Goal: Task Accomplishment & Management: Use online tool/utility

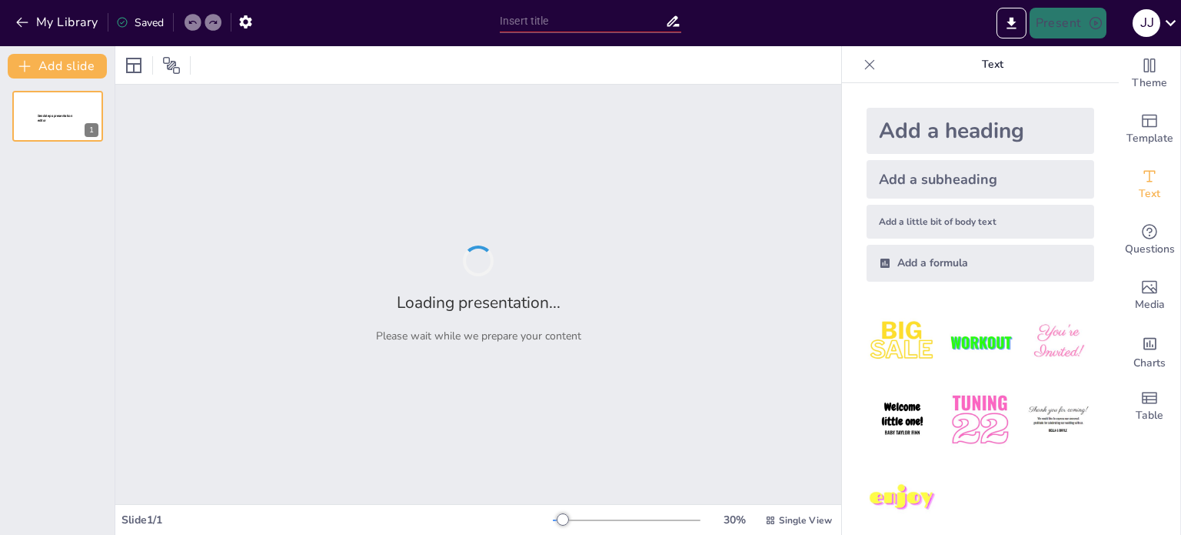
type input "La [PERSON_NAME]: Un Enfoque Visual a la Termodinámica de Motores"
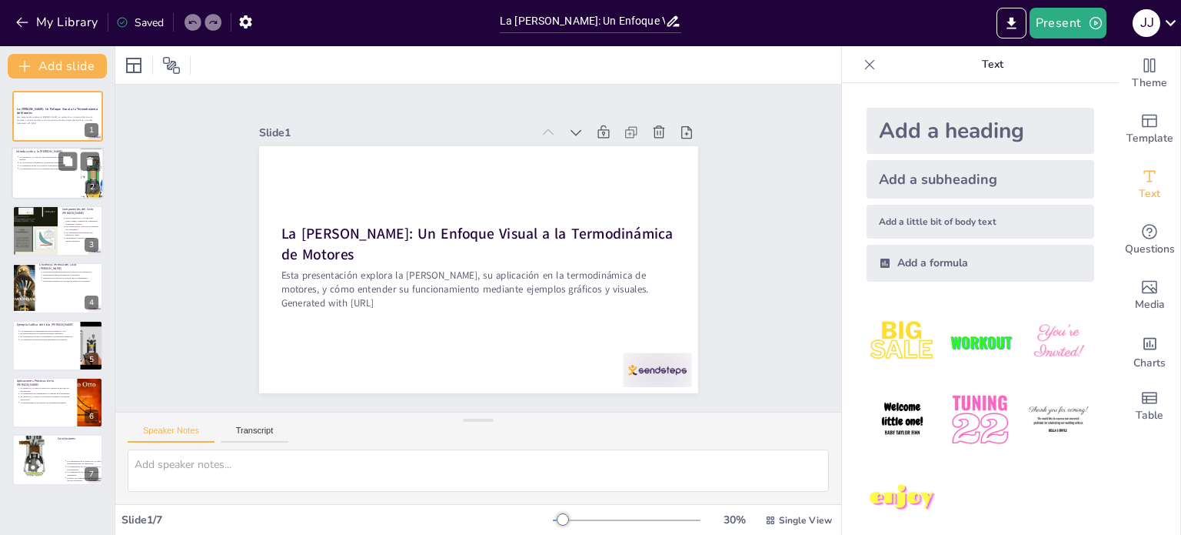
click at [52, 175] on div at bounding box center [58, 174] width 92 height 52
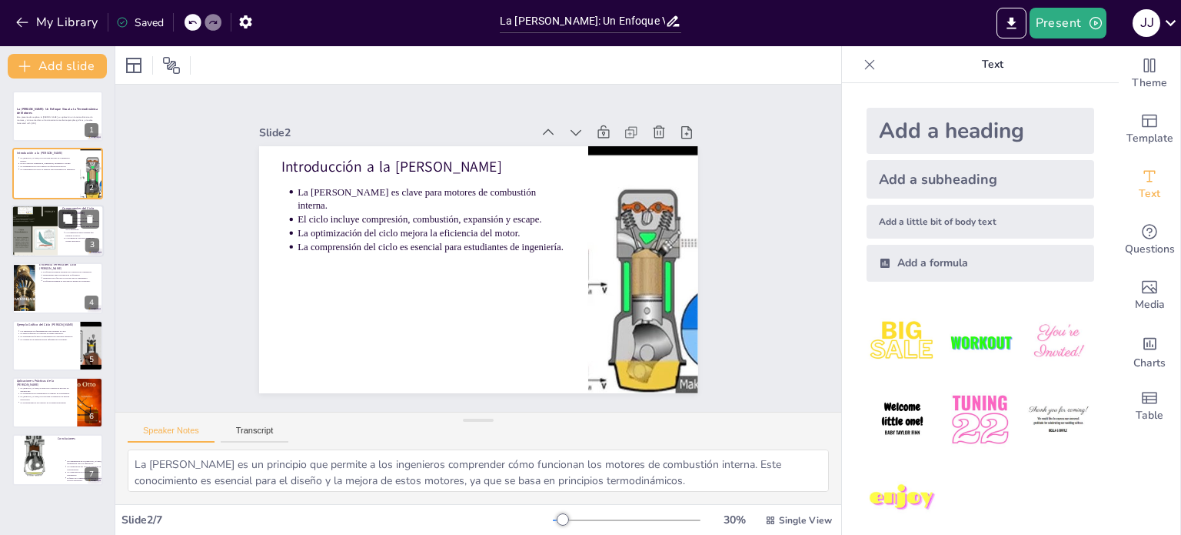
click at [58, 221] on button at bounding box center [67, 218] width 18 height 18
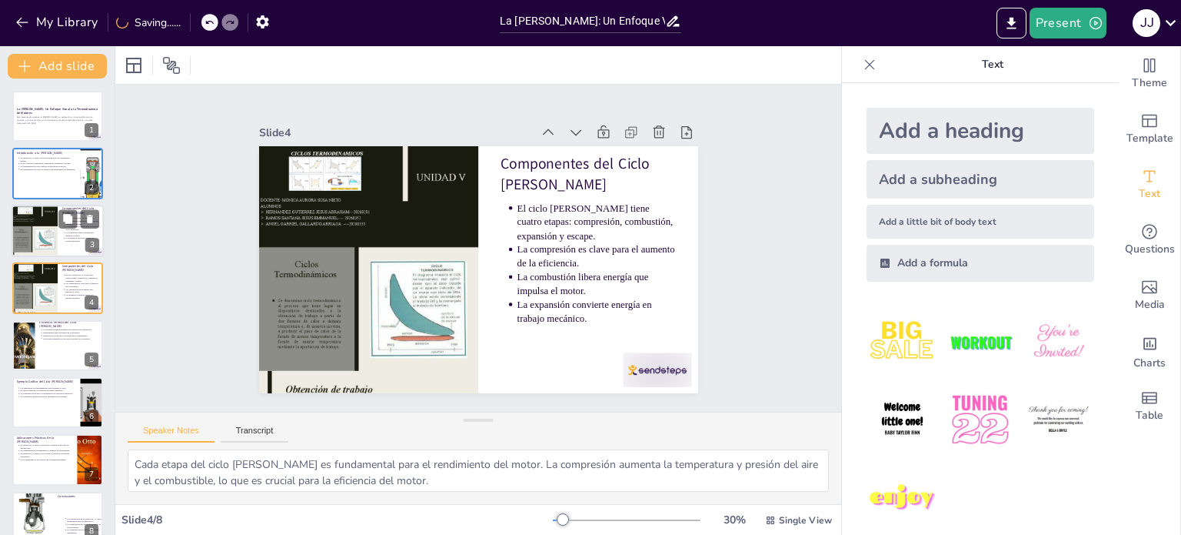
click at [50, 242] on div at bounding box center [35, 231] width 46 height 62
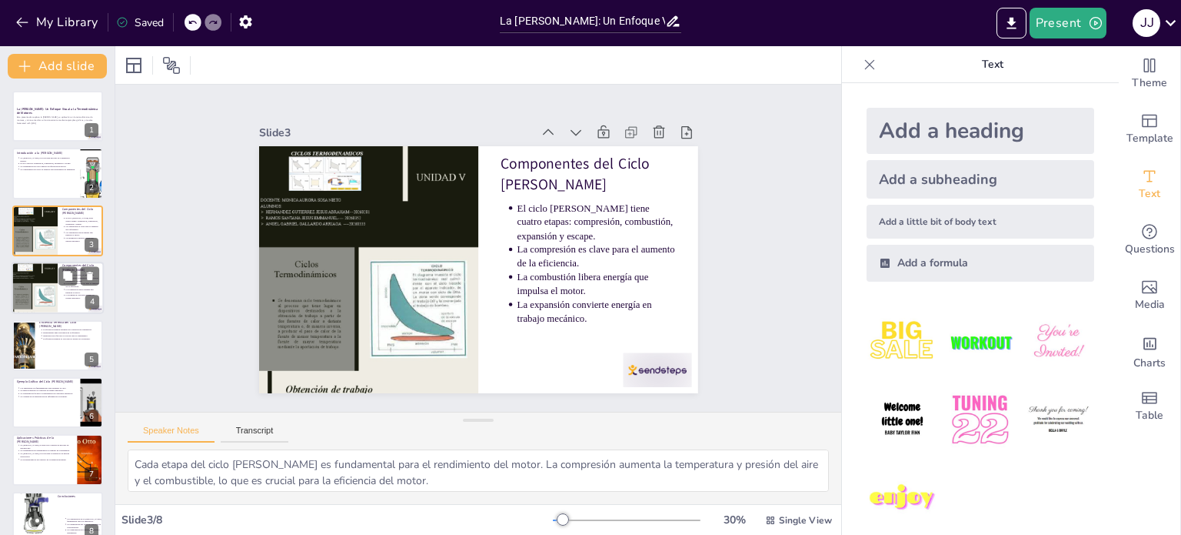
click at [55, 273] on div at bounding box center [35, 288] width 46 height 62
click at [47, 295] on div at bounding box center [35, 288] width 46 height 62
click at [41, 233] on div at bounding box center [35, 231] width 46 height 62
click at [41, 285] on div at bounding box center [35, 288] width 46 height 62
click at [90, 268] on button at bounding box center [90, 276] width 18 height 18
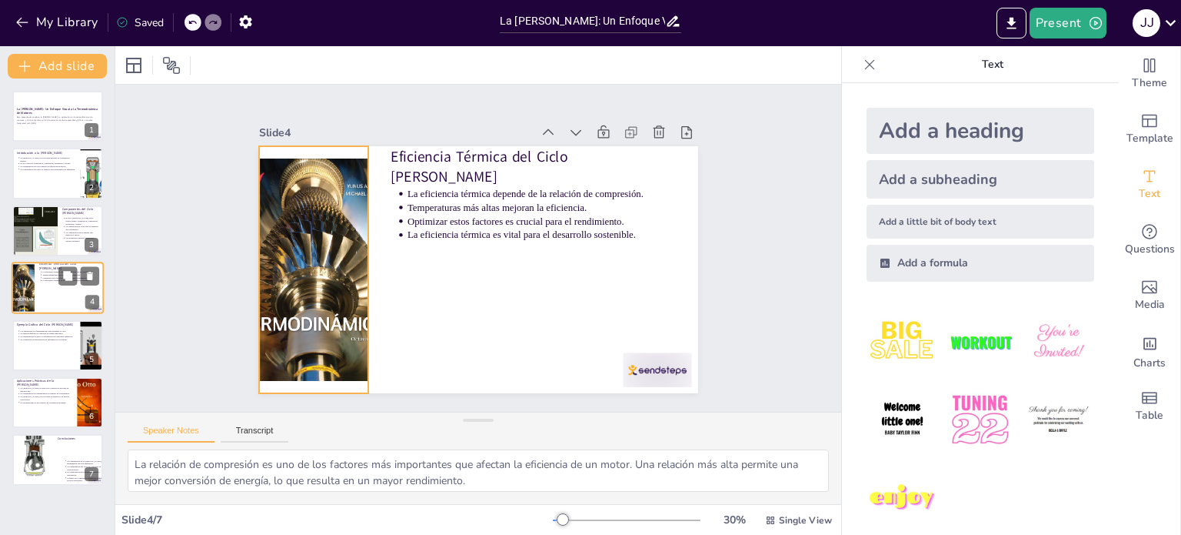
click at [29, 278] on div at bounding box center [23, 287] width 37 height 52
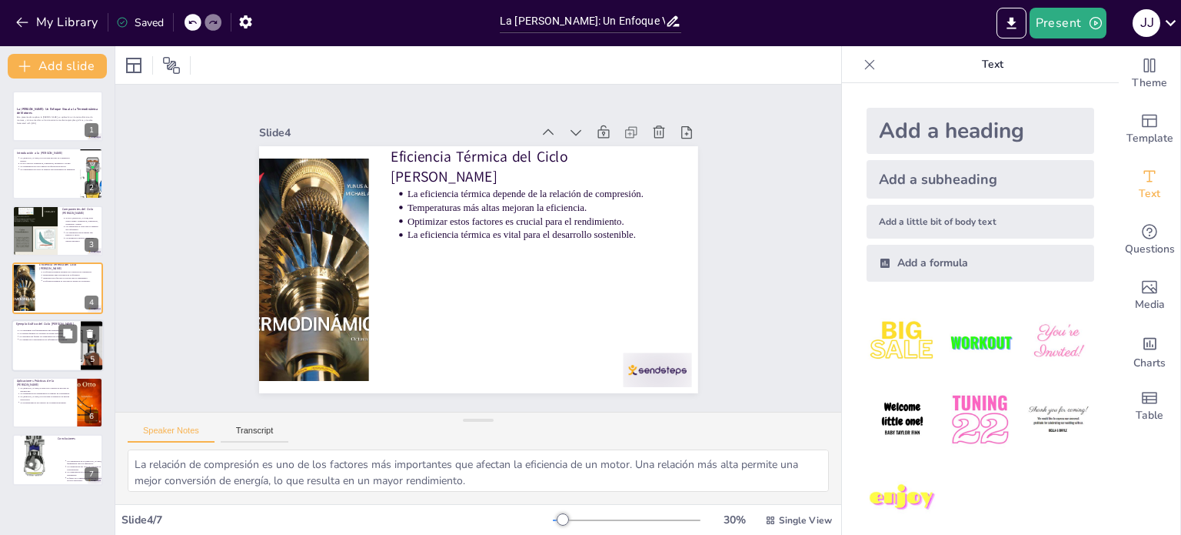
click at [28, 329] on p "Los diagramas son fundamentales para entender el ciclo." at bounding box center [47, 329] width 57 height 3
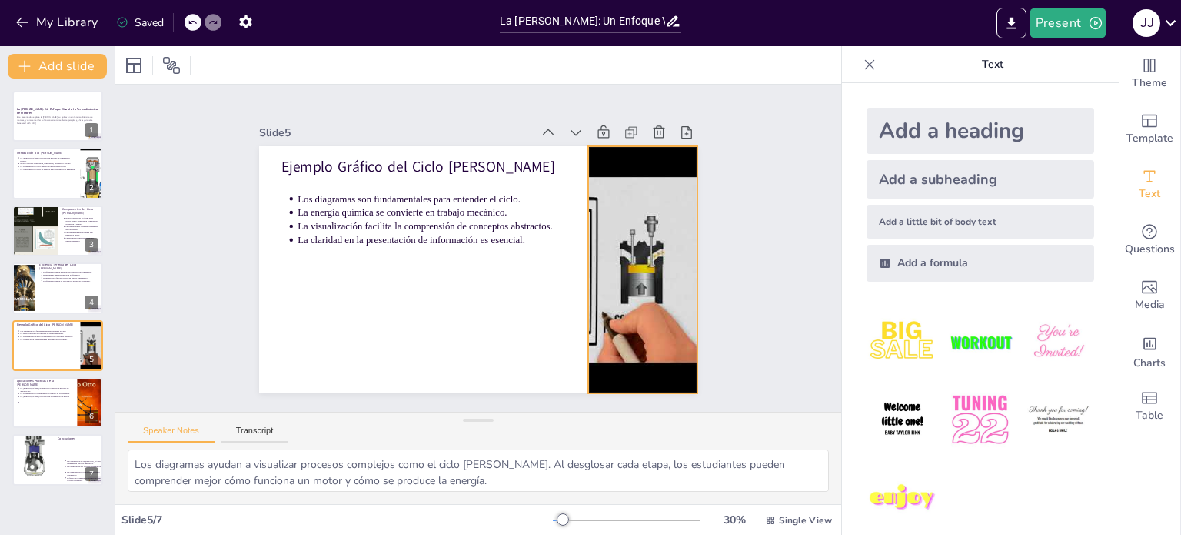
click at [585, 256] on div at bounding box center [619, 334] width 401 height 359
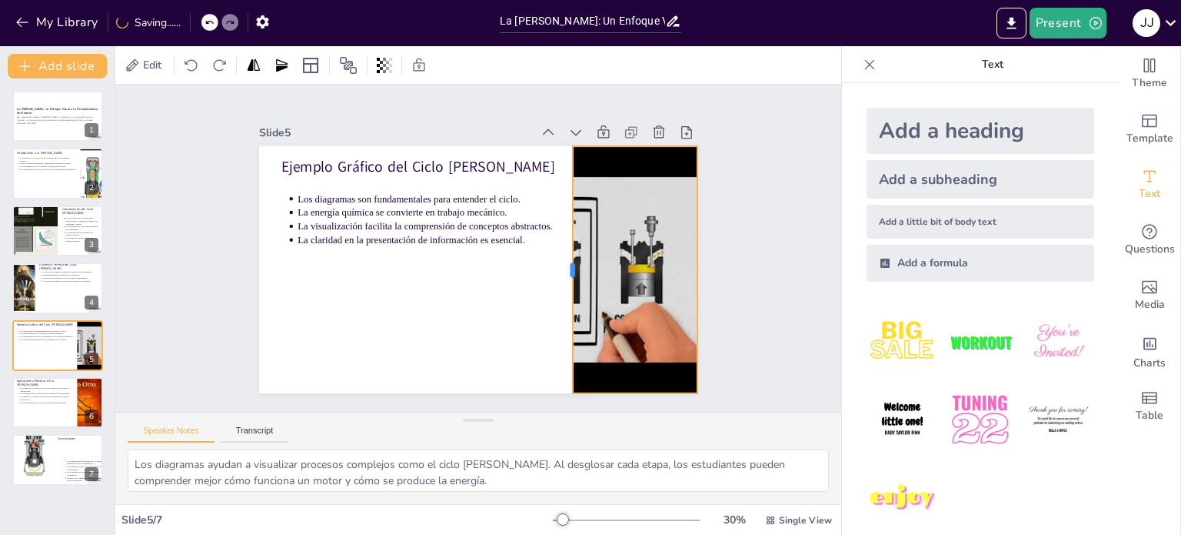
drag, startPoint x: 575, startPoint y: 258, endPoint x: 529, endPoint y: 248, distance: 46.5
click at [551, 251] on div at bounding box center [554, 197] width 192 height 175
click at [544, 251] on div "Ejemplo Gráfico del Ciclo Otto Los diagramas son fundamentales para entender el…" at bounding box center [485, 227] width 494 height 371
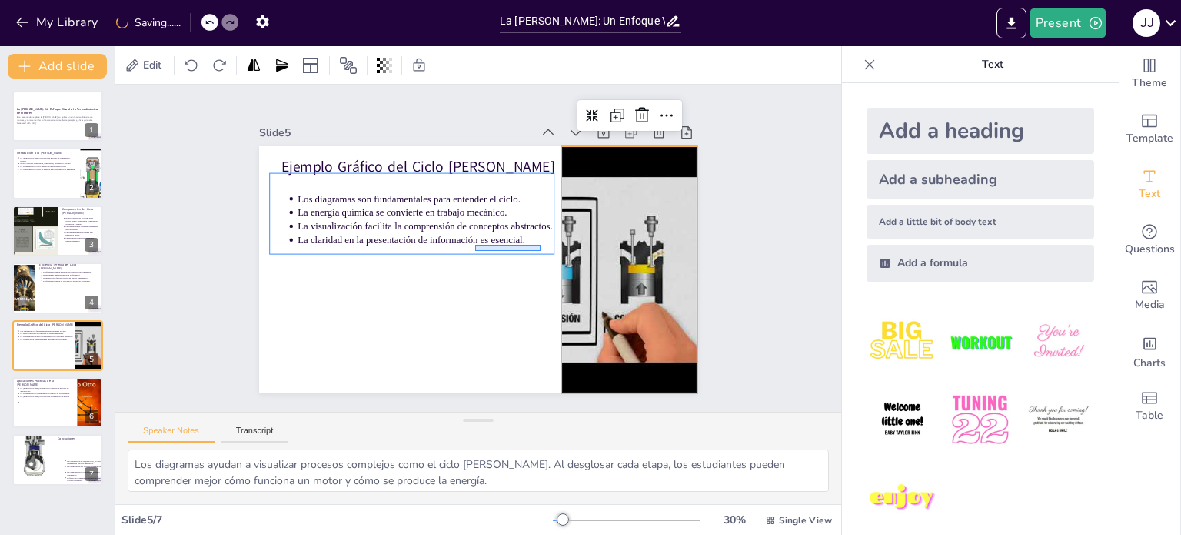
drag, startPoint x: 529, startPoint y: 248, endPoint x: 475, endPoint y: 245, distance: 54.0
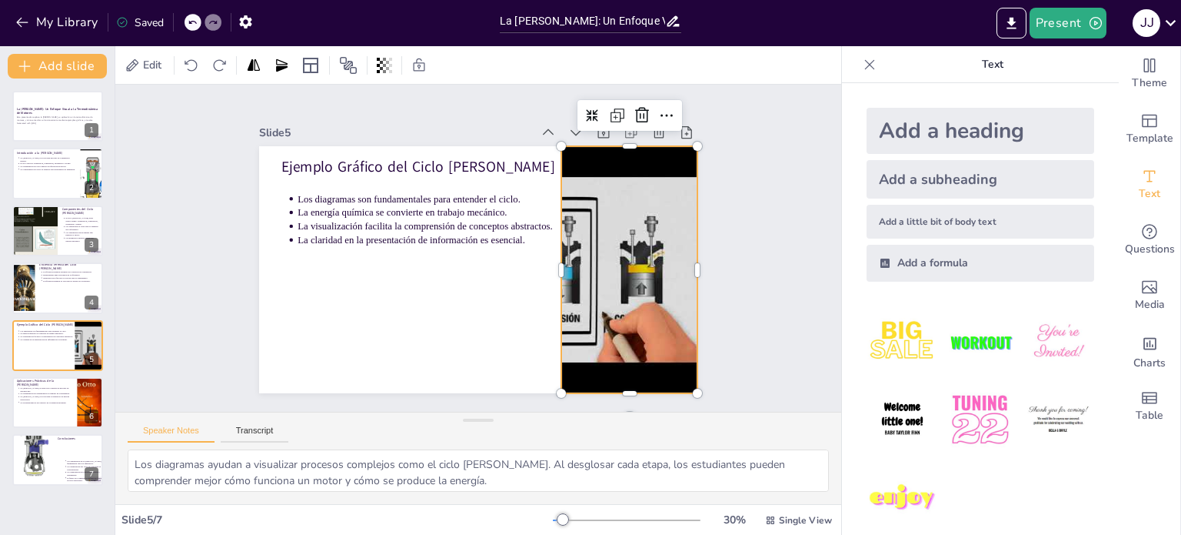
click at [569, 285] on div at bounding box center [623, 168] width 411 height 393
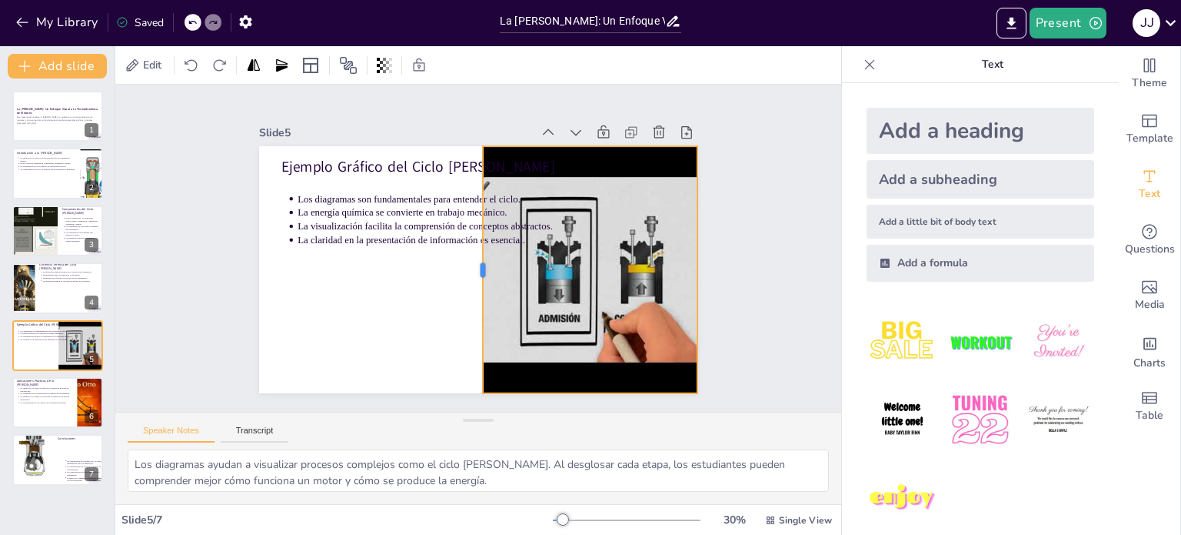
drag, startPoint x: 547, startPoint y: 259, endPoint x: 455, endPoint y: 252, distance: 91.8
click at [462, 253] on div at bounding box center [457, 253] width 238 height 88
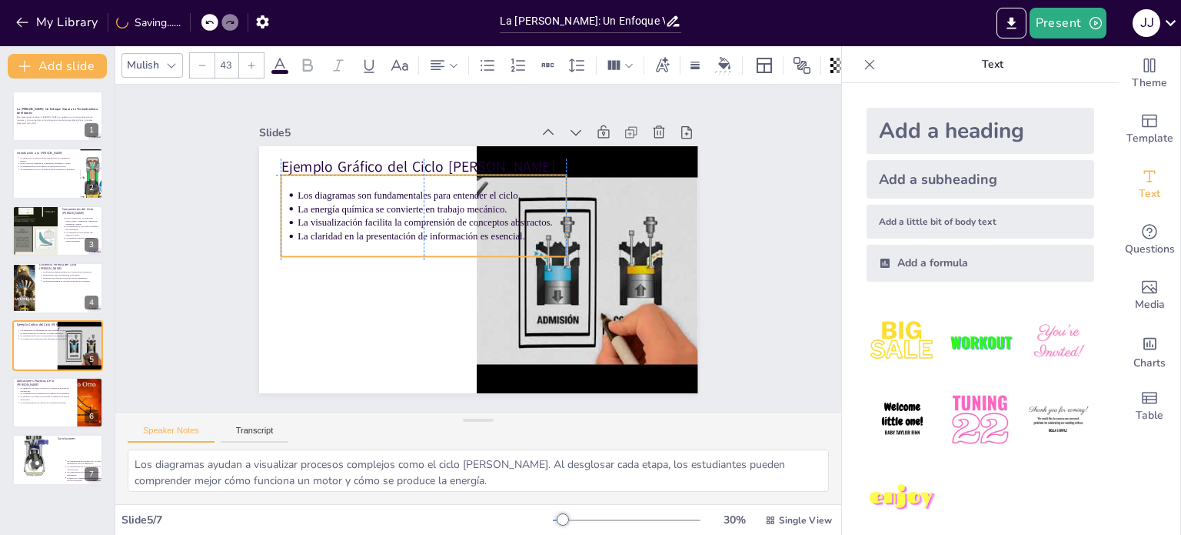
drag, startPoint x: 449, startPoint y: 251, endPoint x: 421, endPoint y: 248, distance: 28.6
click at [452, 250] on div "Los diagramas son fundamentales para entender el ciclo. La energía química se c…" at bounding box center [521, 201] width 139 height 296
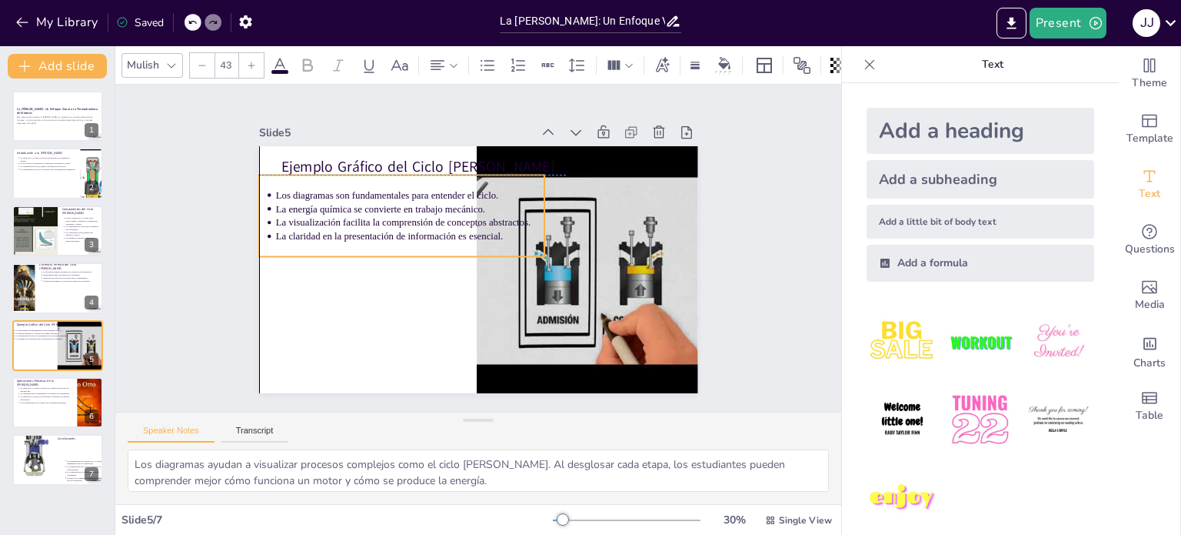
click at [463, 248] on div "Los diagramas son fundamentales para entender el ciclo. La energía química se c…" at bounding box center [518, 175] width 111 height 292
click at [421, 248] on div "Los diagramas son fundamentales para entender el ciclo. La energía química se c…" at bounding box center [396, 232] width 296 height 139
click at [722, 307] on div "Slide 1 La Ley de Otto: Un Enfoque Visual a la Termodinámica de Motores Esta pr…" at bounding box center [478, 249] width 600 height 514
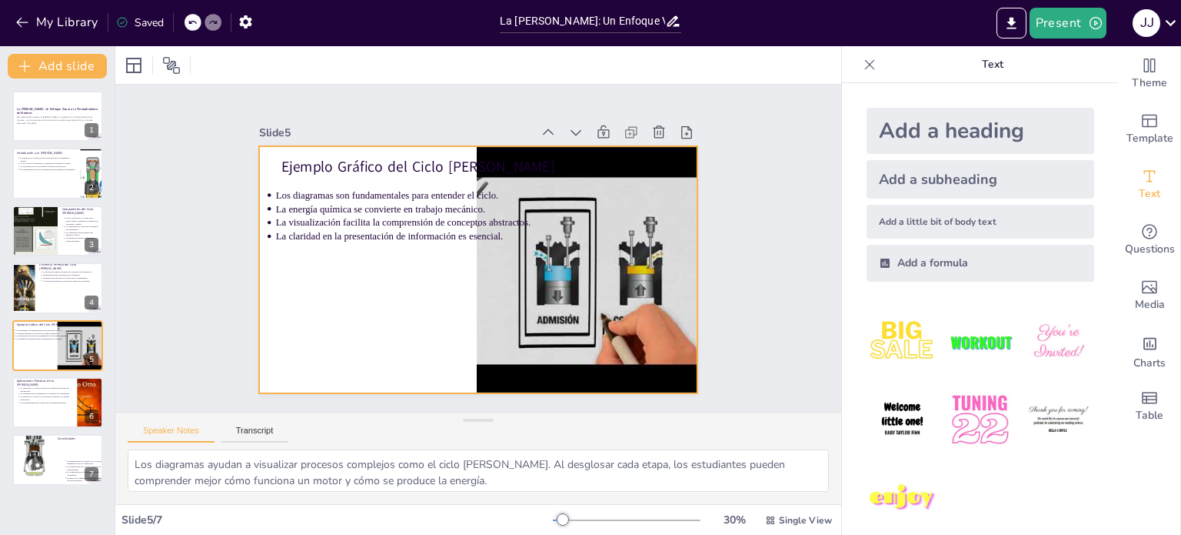
click at [306, 316] on div at bounding box center [463, 263] width 491 height 477
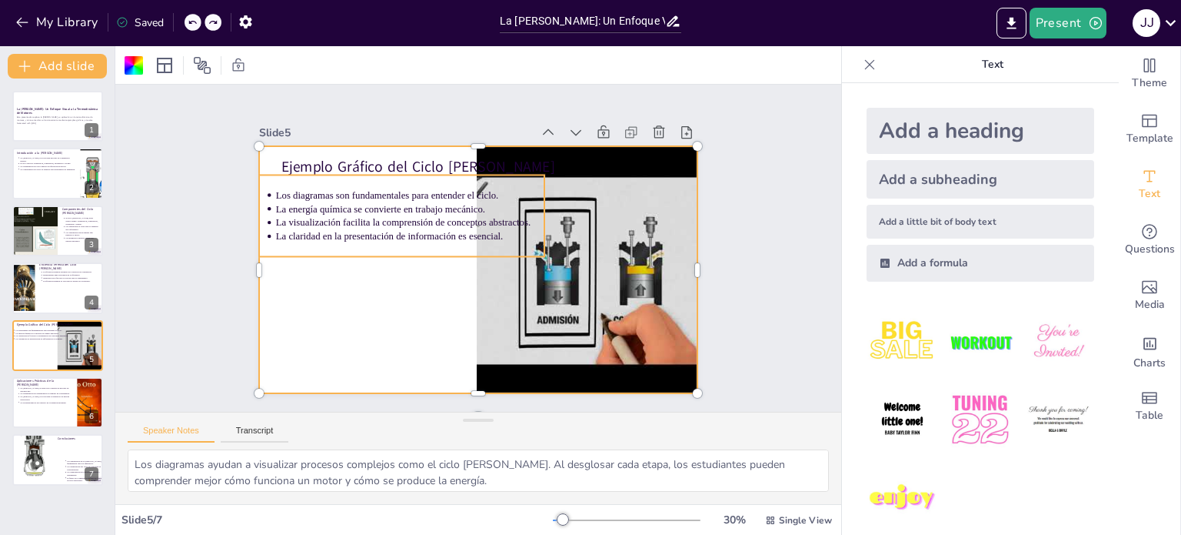
click at [461, 215] on p "La visualización facilita la comprensión de conceptos abstractos." at bounding box center [534, 201] width 146 height 239
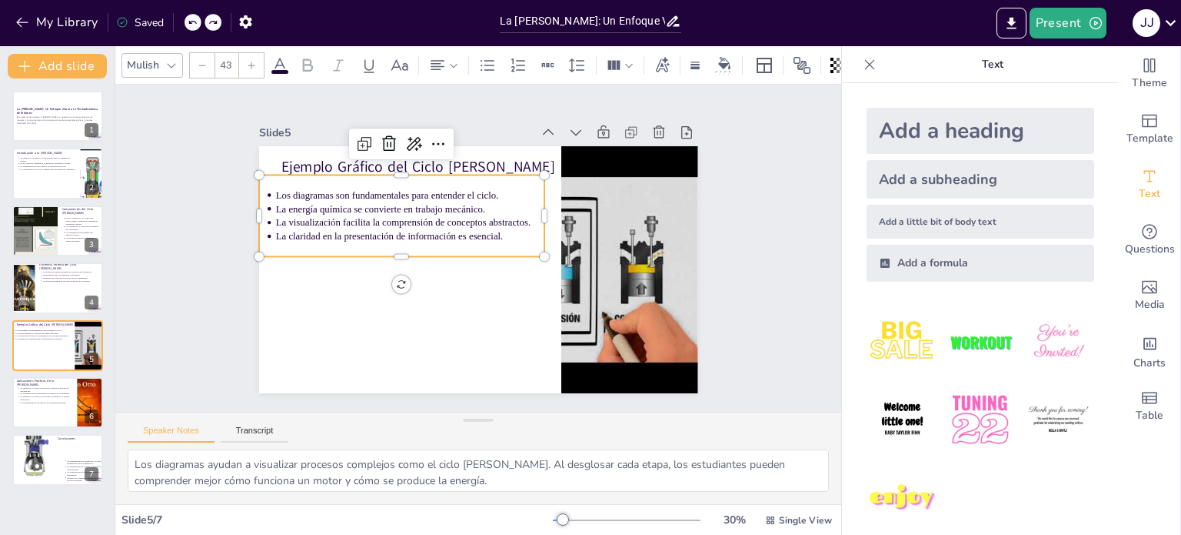
click at [717, 283] on div "Slide 1 La Ley de Otto: Un Enfoque Visual a la Termodinámica de Motores Esta pr…" at bounding box center [478, 248] width 543 height 595
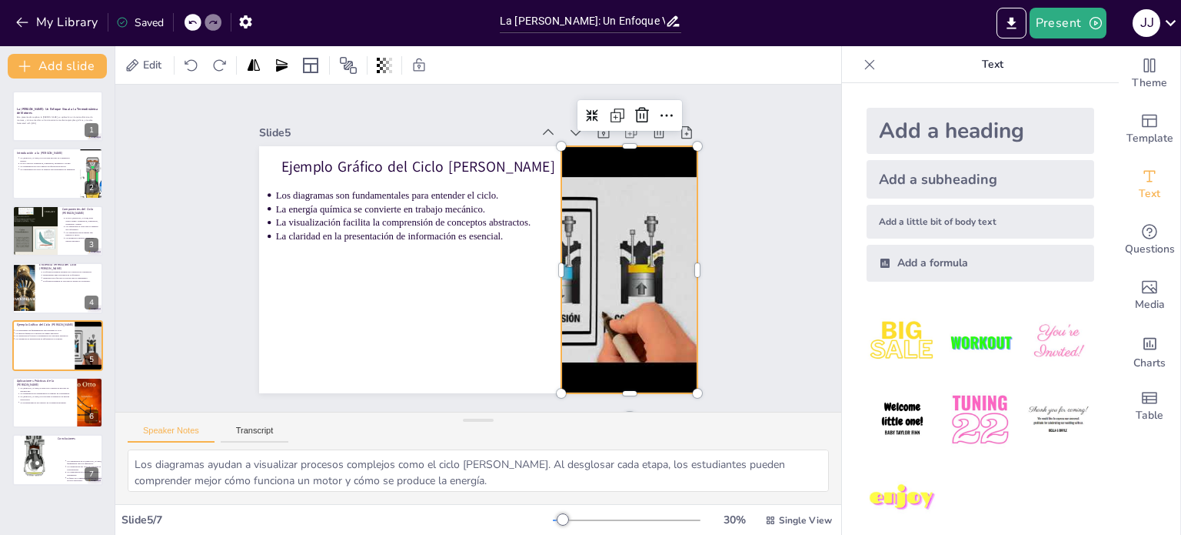
click at [671, 298] on div at bounding box center [557, 393] width 393 height 411
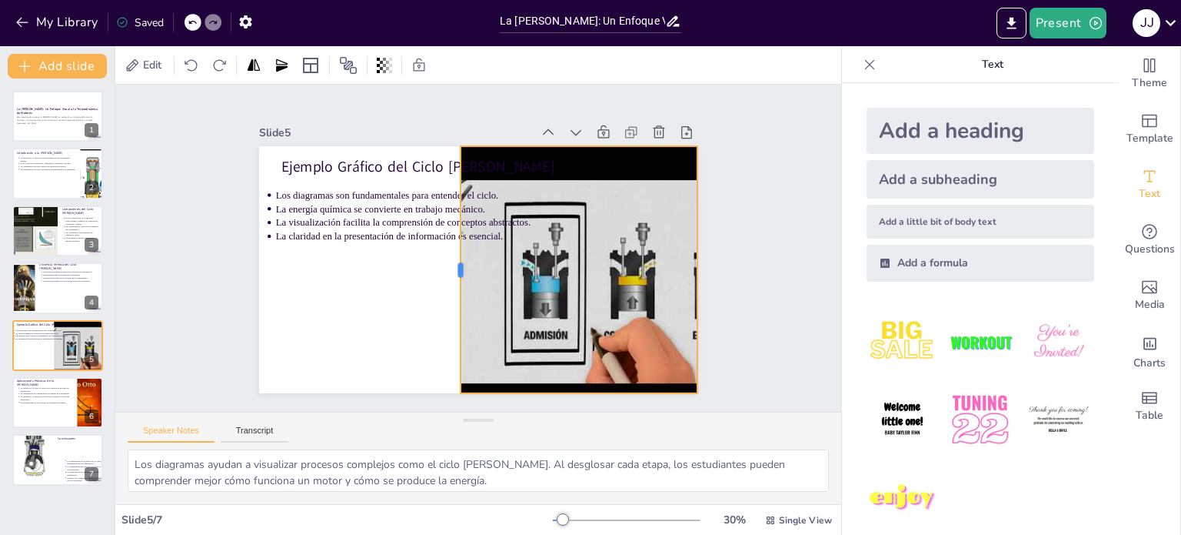
drag, startPoint x: 548, startPoint y: 260, endPoint x: 471, endPoint y: 255, distance: 76.3
click at [454, 255] on div "Ejemplo Gráfico del Ciclo Otto Los diagramas son fundamentales para entender el…" at bounding box center [461, 235] width 458 height 500
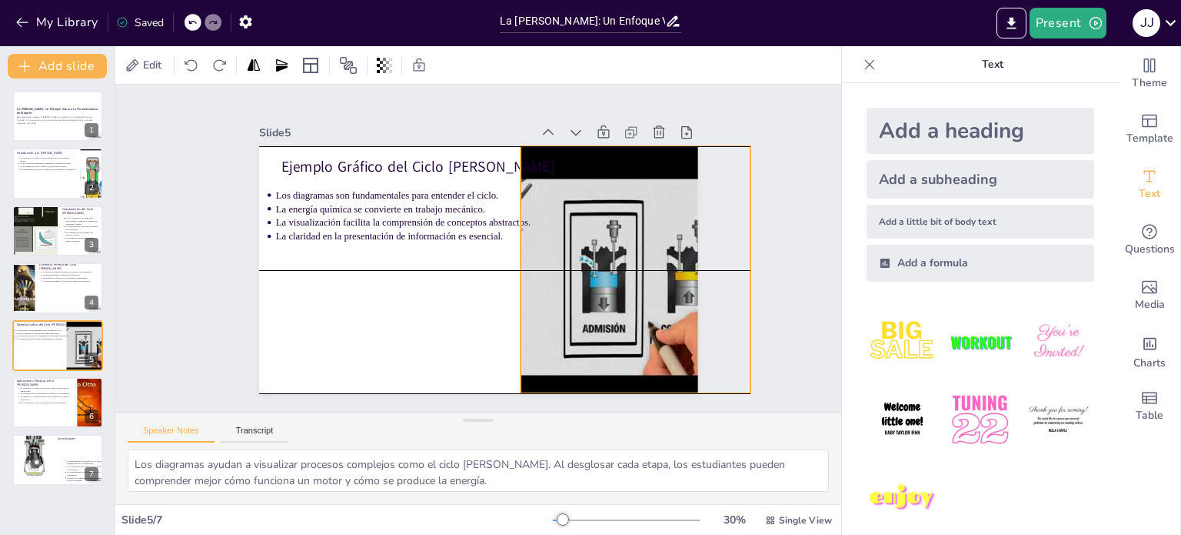
drag, startPoint x: 471, startPoint y: 255, endPoint x: 513, endPoint y: 255, distance: 41.5
click at [513, 255] on div at bounding box center [579, 436] width 411 height 429
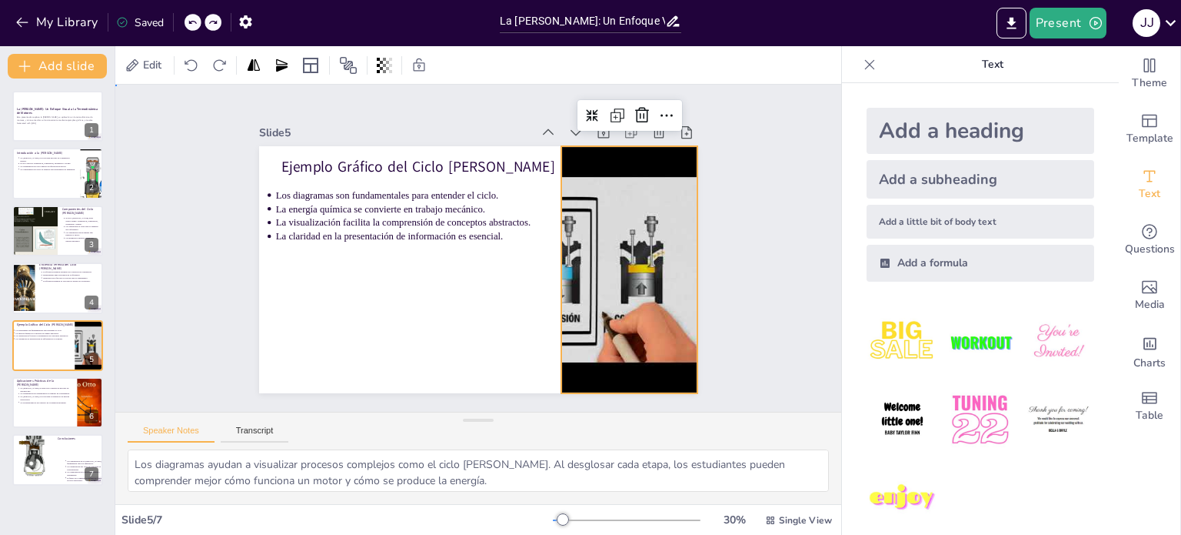
click at [744, 290] on div "Slide 1 La Ley de Otto: Un Enfoque Visual a la Termodinámica de Motores Esta pr…" at bounding box center [478, 247] width 780 height 691
click at [561, 304] on div at bounding box center [364, 368] width 393 height 411
click at [53, 384] on div "Aplicaciones Prácticas de la [PERSON_NAME]" at bounding box center [46, 382] width 60 height 7
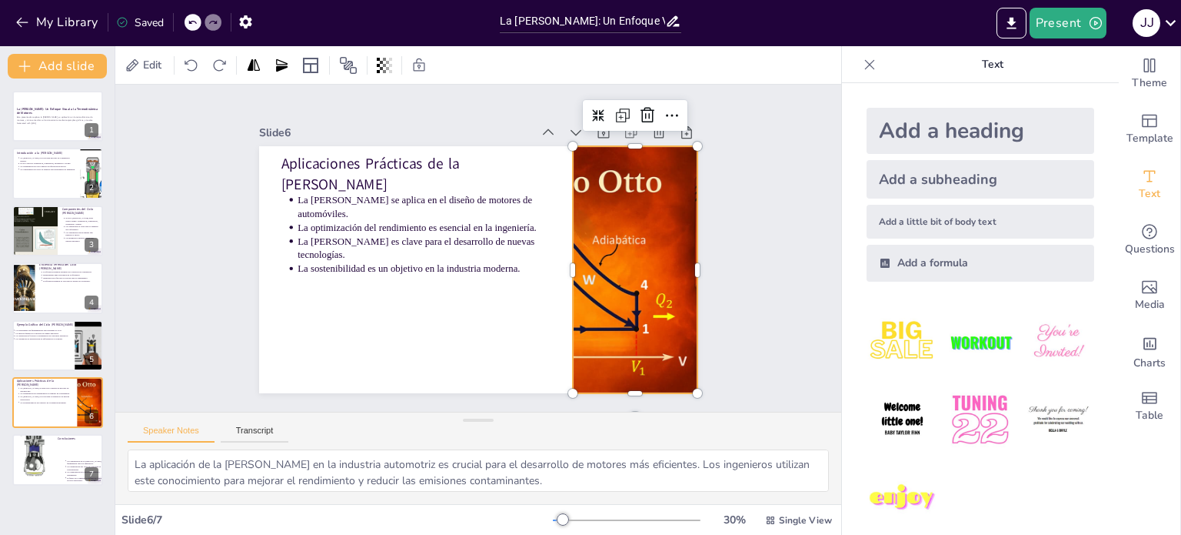
click at [621, 294] on div at bounding box center [565, 106] width 376 height 438
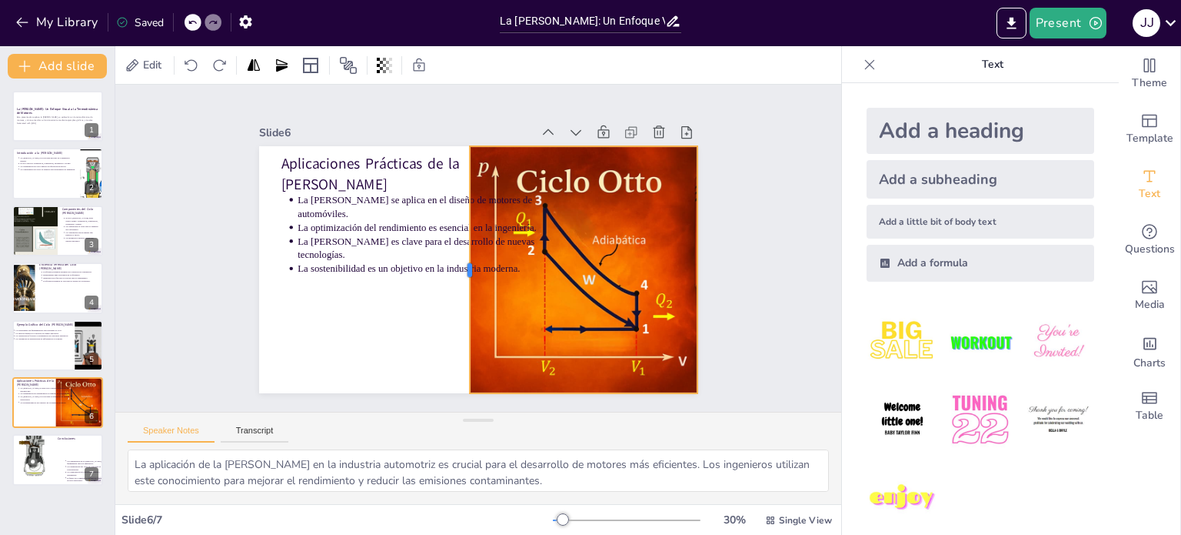
drag, startPoint x: 560, startPoint y: 258, endPoint x: 461, endPoint y: 235, distance: 101.9
click at [461, 235] on div at bounding box center [453, 252] width 192 height 175
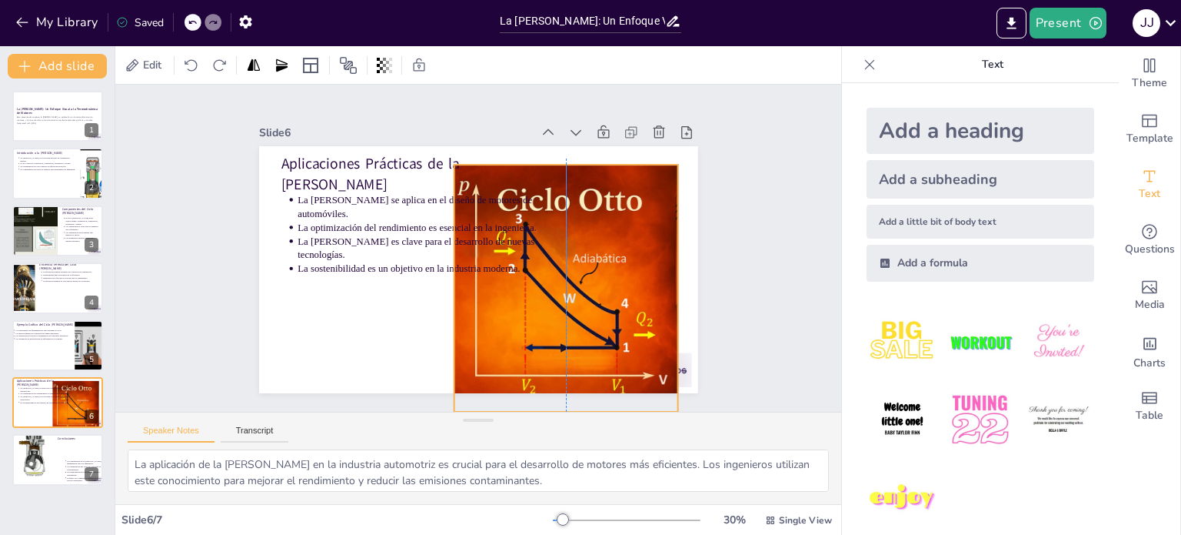
click at [557, 338] on div at bounding box center [516, 394] width 398 height 444
click at [557, 337] on div at bounding box center [398, 121] width 440 height 431
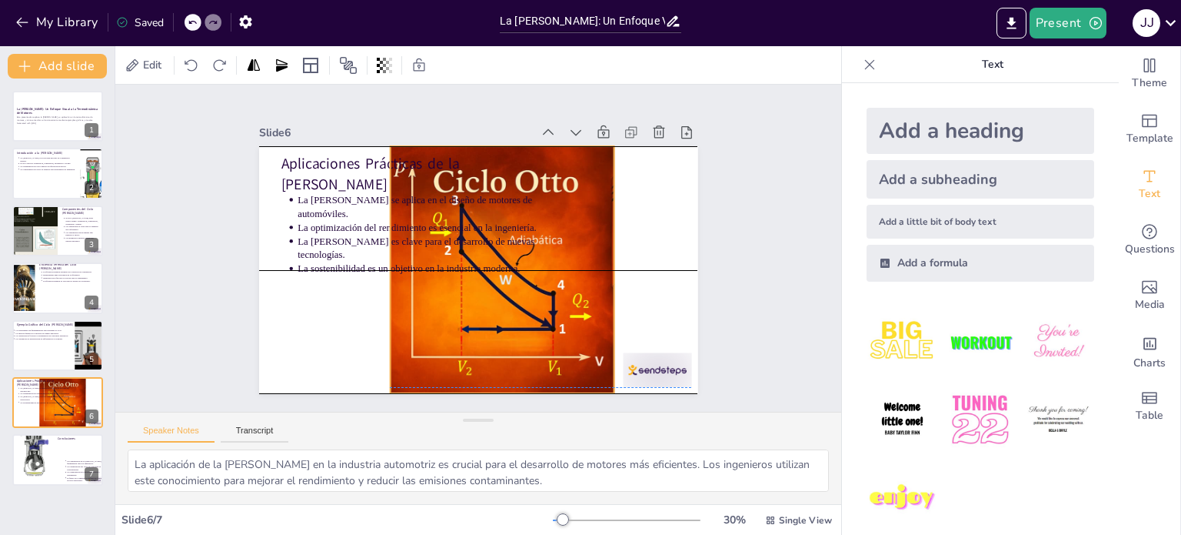
drag, startPoint x: 557, startPoint y: 338, endPoint x: 477, endPoint y: 236, distance: 129.2
click at [477, 241] on div "Aplicaciones Prácticas de la Ley de Otto La Ley de Otto se aplica en el diseño …" at bounding box center [566, 197] width 219 height 380
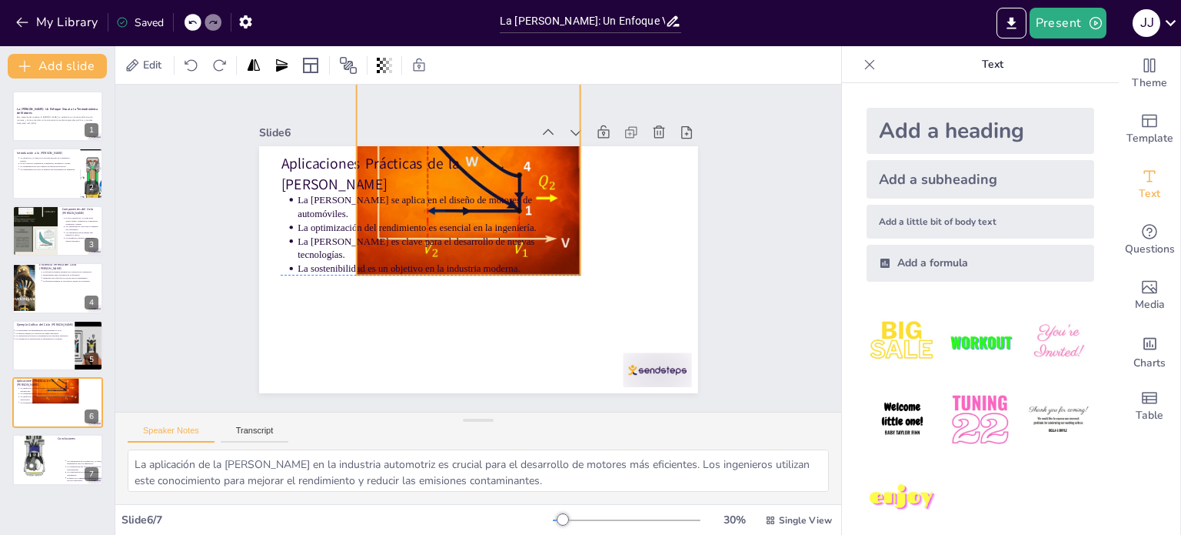
drag, startPoint x: 583, startPoint y: 303, endPoint x: 565, endPoint y: 261, distance: 45.9
click at [565, 261] on div at bounding box center [410, 165] width 376 height 438
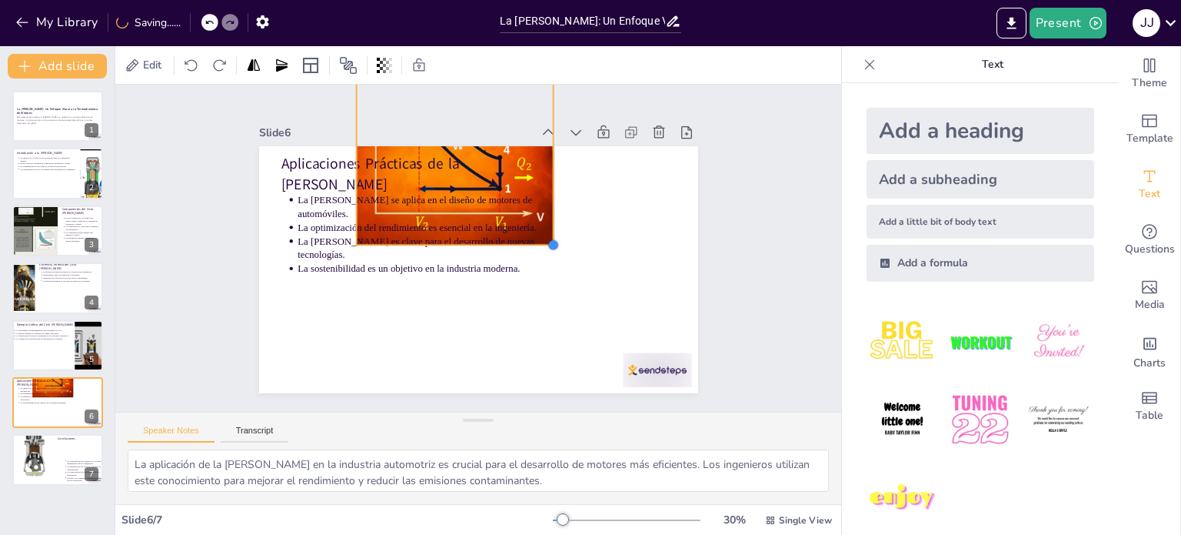
drag, startPoint x: 568, startPoint y: 270, endPoint x: 538, endPoint y: 211, distance: 66.4
click at [538, 211] on div "Aplicaciones Prácticas de la Ley de Otto La Ley de Otto se aplica en el diseño …" at bounding box center [500, 250] width 291 height 462
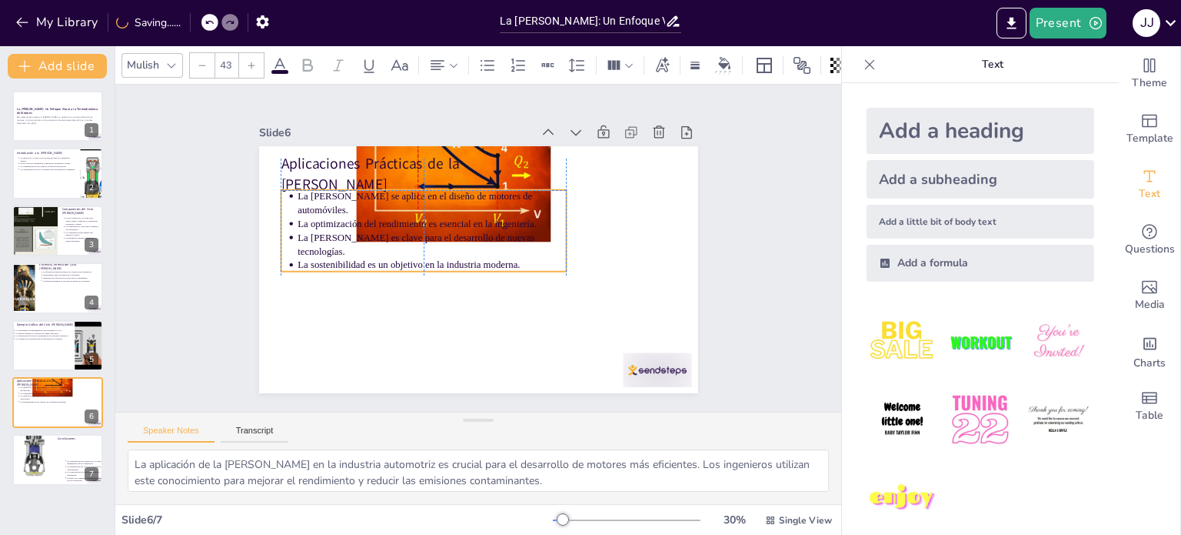
click at [519, 251] on p "La sostenibilidad es un objetivo en la industria moderna." at bounding box center [446, 286] width 239 height 146
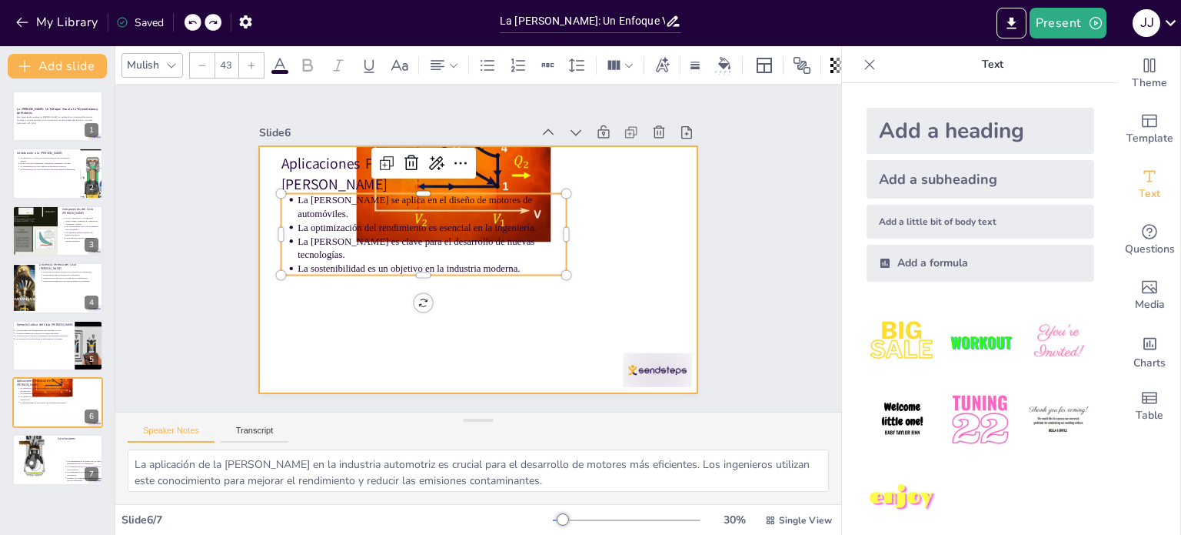
click at [577, 198] on div at bounding box center [474, 227] width 481 height 333
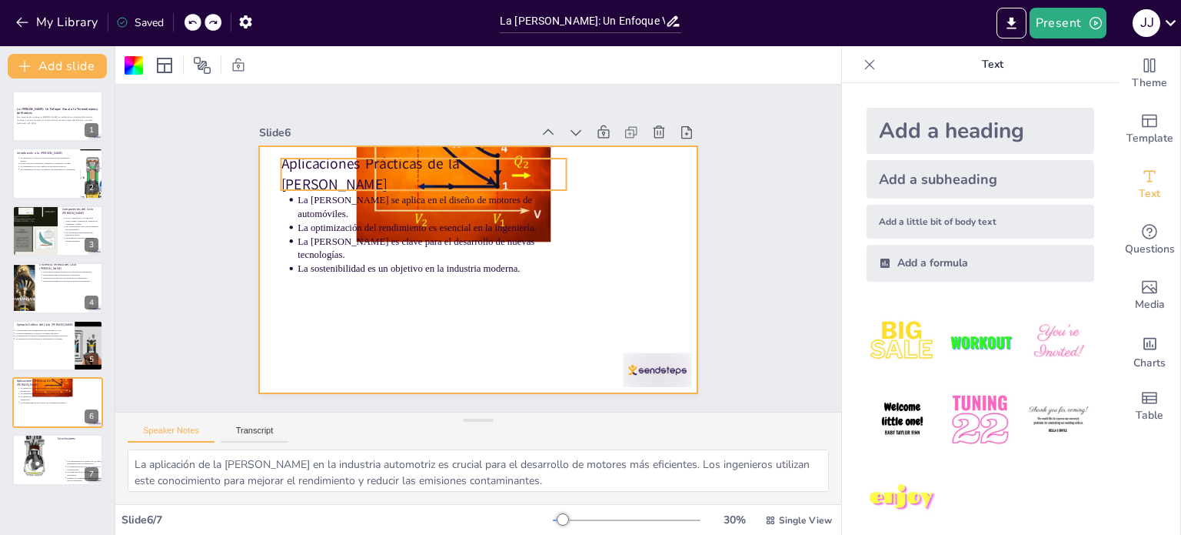
click at [512, 155] on div "Aplicaciones Prácticas de la [PERSON_NAME]" at bounding box center [505, 159] width 193 height 249
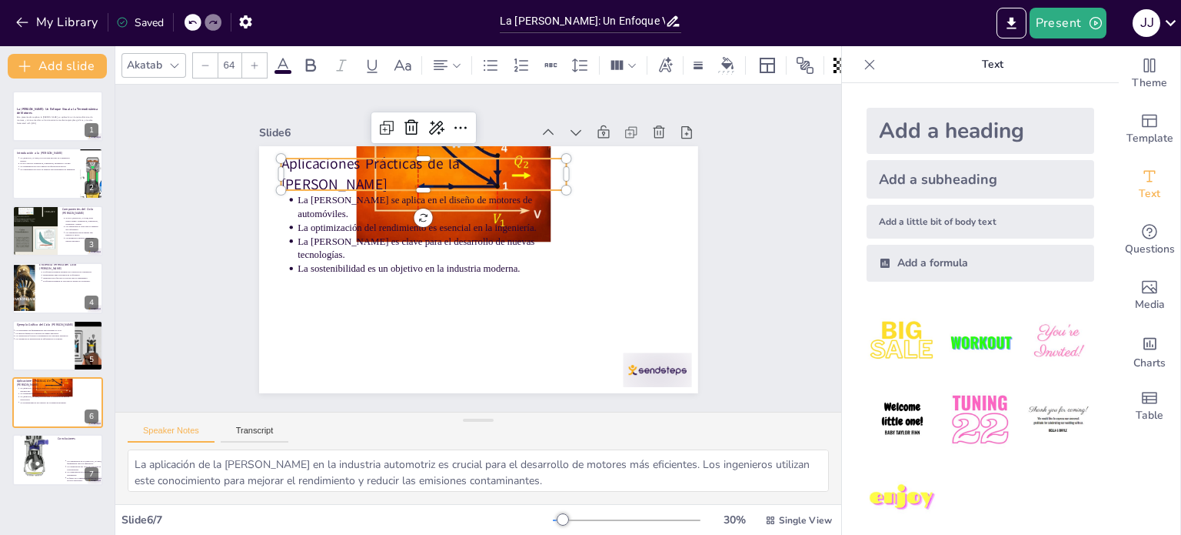
click at [505, 181] on div "Aplicaciones Prácticas de la [PERSON_NAME]" at bounding box center [387, 230] width 233 height 214
click at [518, 188] on div at bounding box center [488, 173] width 178 height 238
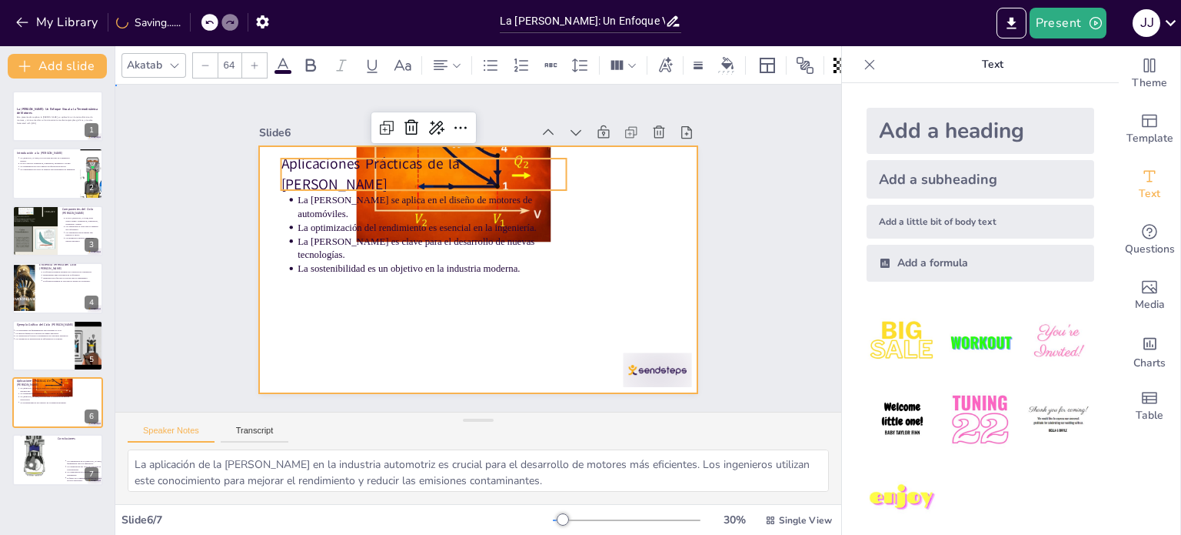
click at [592, 235] on div at bounding box center [492, 263] width 491 height 477
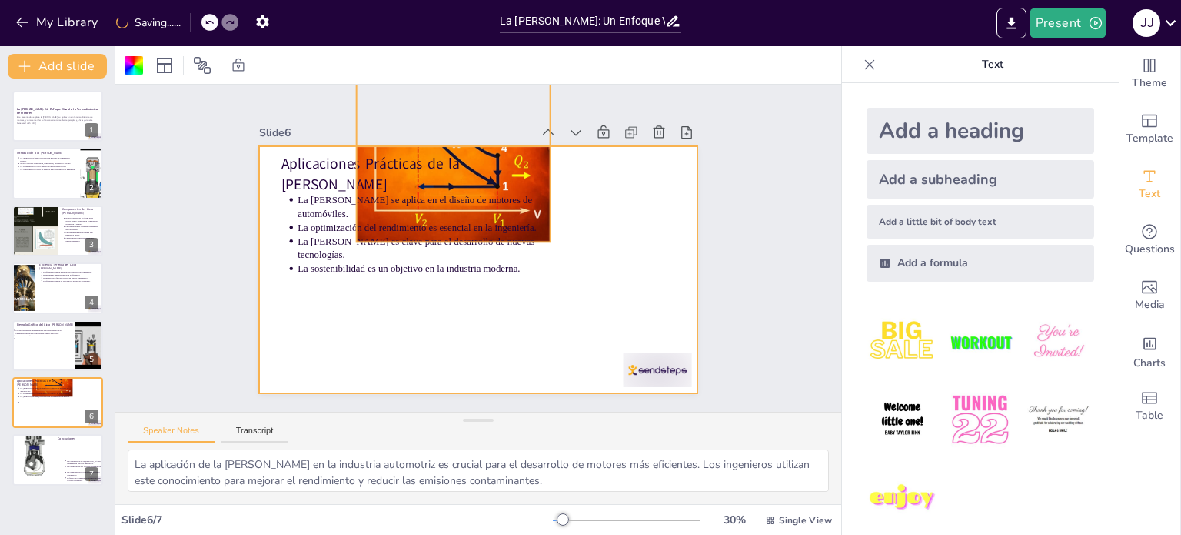
click at [517, 145] on div at bounding box center [578, 190] width 373 height 381
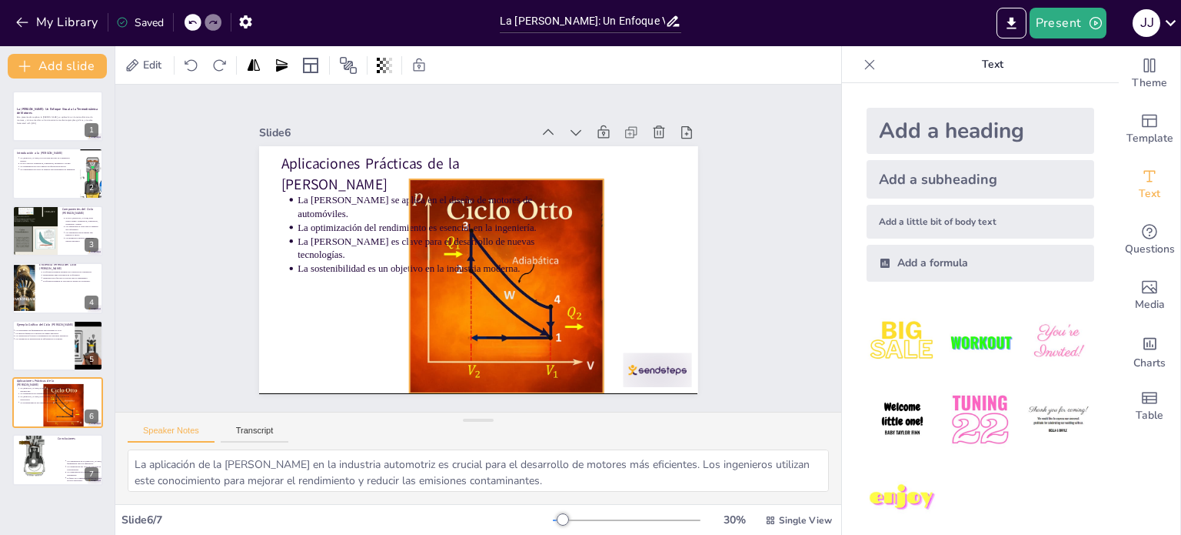
drag, startPoint x: 517, startPoint y: 156, endPoint x: 571, endPoint y: 311, distance: 164.4
click at [571, 311] on div "Aplicaciones Prácticas de la Ley de Otto La Ley de Otto se aplica en el diseño …" at bounding box center [578, 226] width 92 height 429
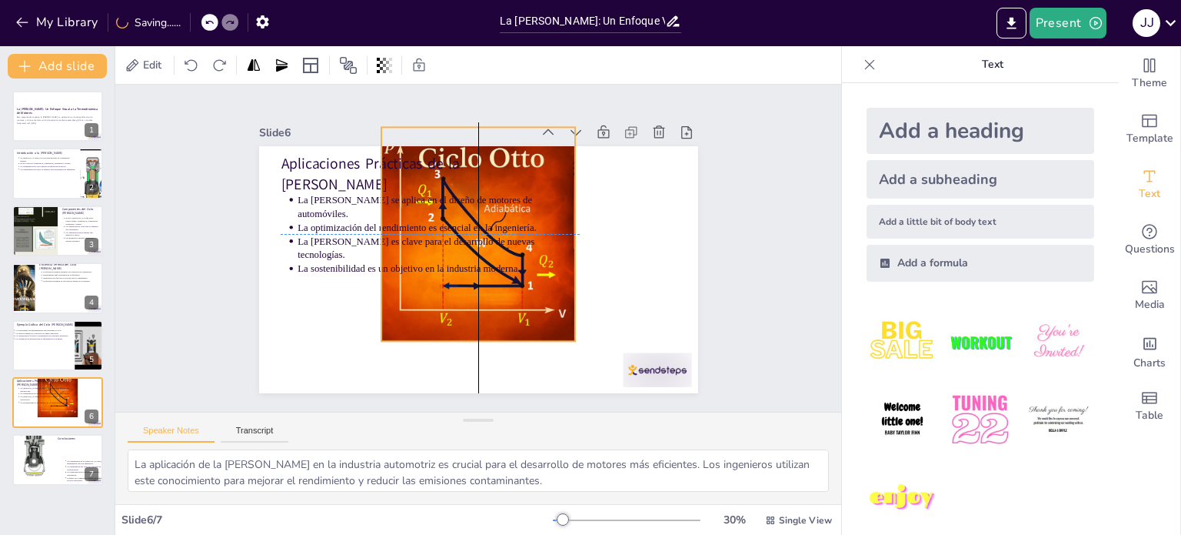
drag, startPoint x: 557, startPoint y: 325, endPoint x: 531, endPoint y: 267, distance: 63.0
click at [531, 267] on div "Aplicaciones Prácticas de la Ley de Otto La Ley de Otto se aplica en el diseño …" at bounding box center [555, 316] width 294 height 326
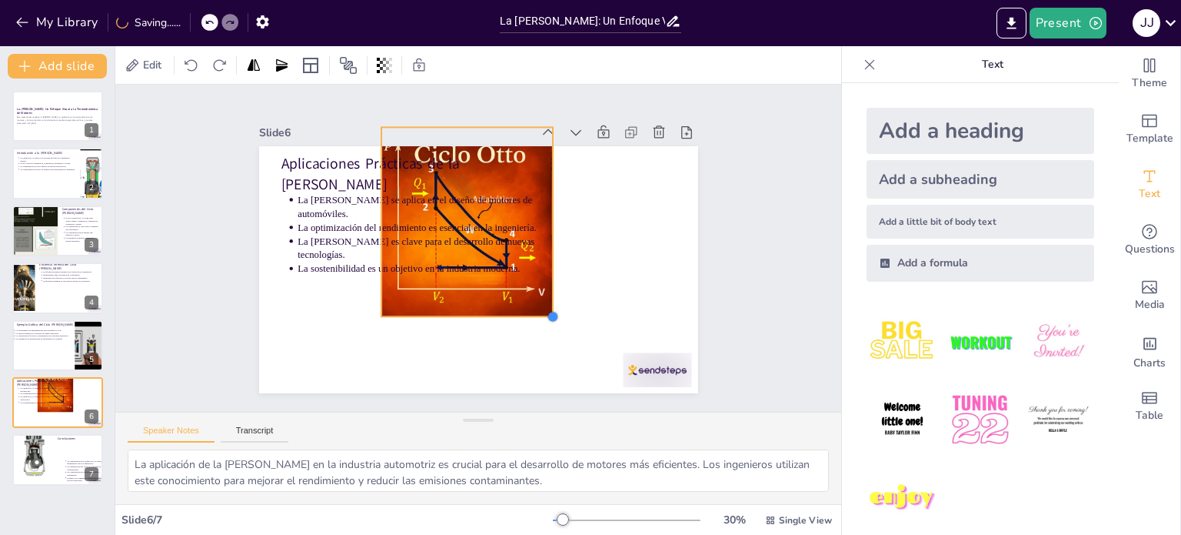
drag, startPoint x: 564, startPoint y: 330, endPoint x: 541, endPoint y: 282, distance: 53.0
click at [541, 282] on div "Aplicaciones Prácticas de la Ley de Otto La Ley de Otto se aplica en el diseño …" at bounding box center [468, 266] width 504 height 433
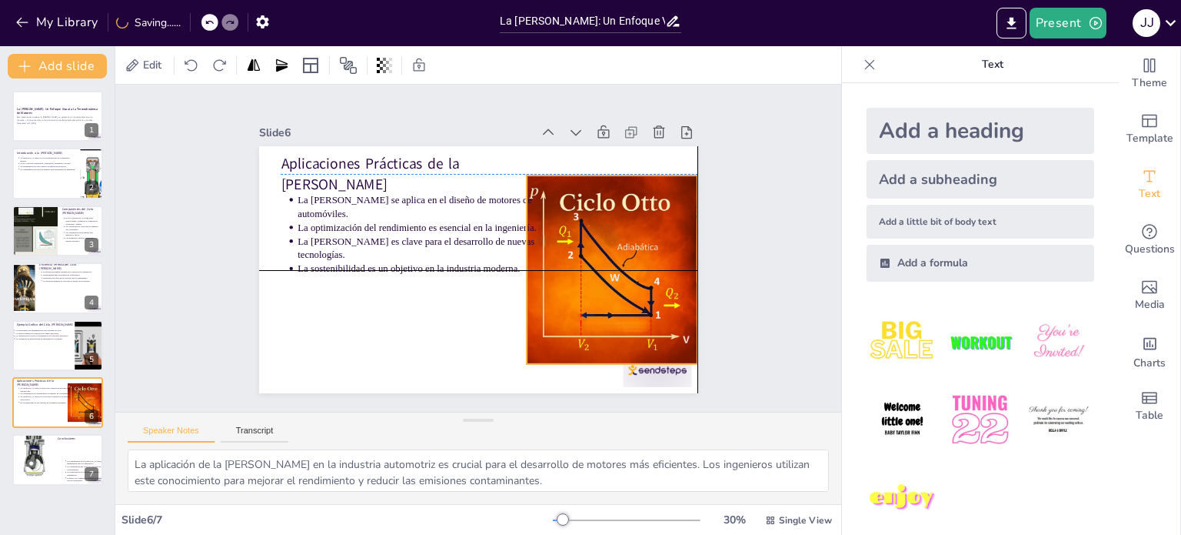
drag, startPoint x: 538, startPoint y: 281, endPoint x: 669, endPoint y: 316, distance: 135.3
click at [547, 316] on div at bounding box center [438, 422] width 217 height 301
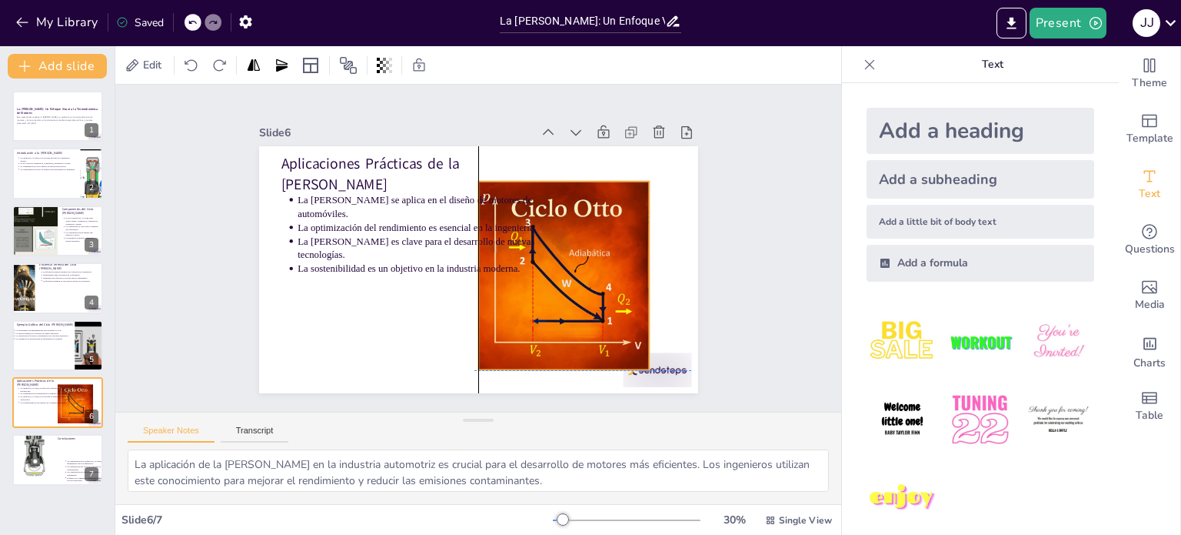
drag, startPoint x: 669, startPoint y: 316, endPoint x: 588, endPoint y: 321, distance: 81.7
click at [586, 321] on div at bounding box center [519, 374] width 305 height 338
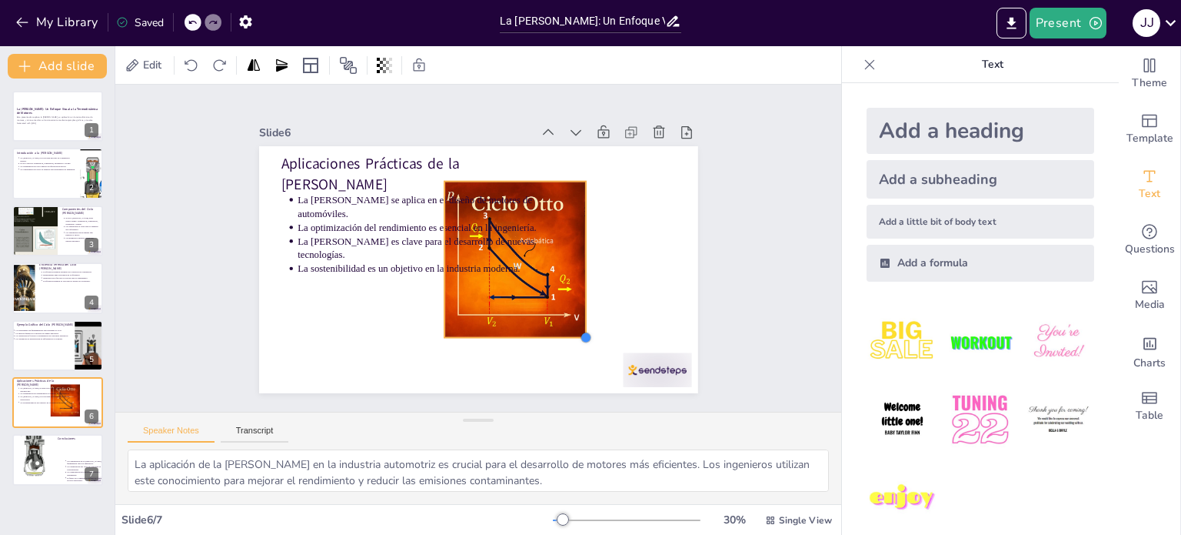
drag, startPoint x: 603, startPoint y: 360, endPoint x: 572, endPoint y: 307, distance: 61.3
click at [572, 307] on div "Aplicaciones Prácticas de la Ley de Otto La Ley de Otto se aplica en el diseño …" at bounding box center [456, 250] width 291 height 462
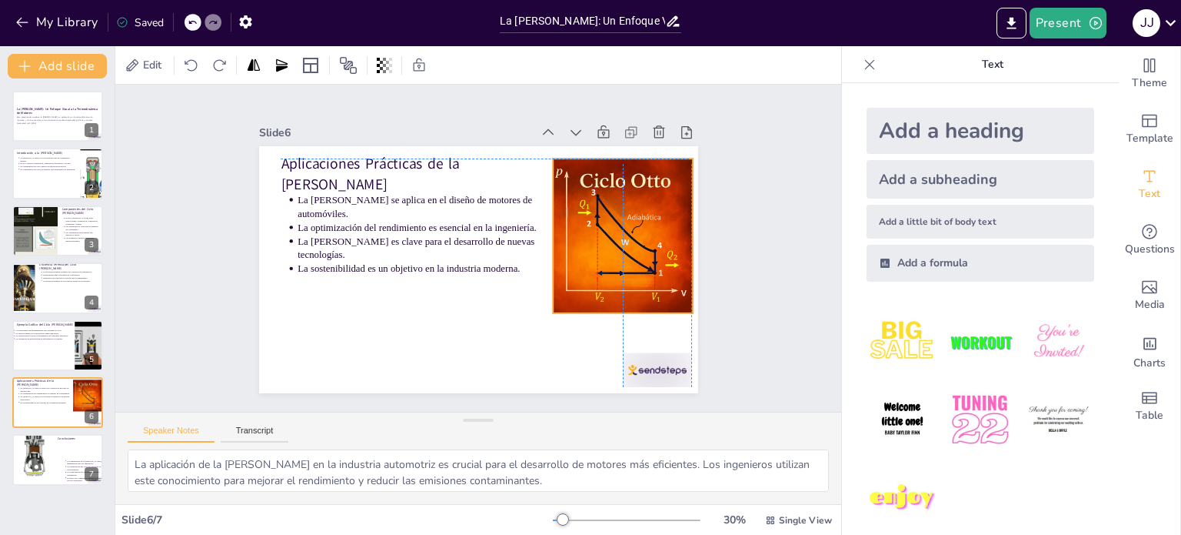
drag, startPoint x: 551, startPoint y: 279, endPoint x: 655, endPoint y: 261, distance: 106.1
click at [655, 261] on div at bounding box center [608, 373] width 270 height 275
click at [655, 261] on div at bounding box center [654, 292] width 268 height 218
click at [757, 327] on div "Slide 1 La Ley de Otto: Un Enfoque Visual a la Termodinámica de Motores Esta pr…" at bounding box center [478, 247] width 780 height 691
click at [640, 243] on div at bounding box center [590, 105] width 270 height 275
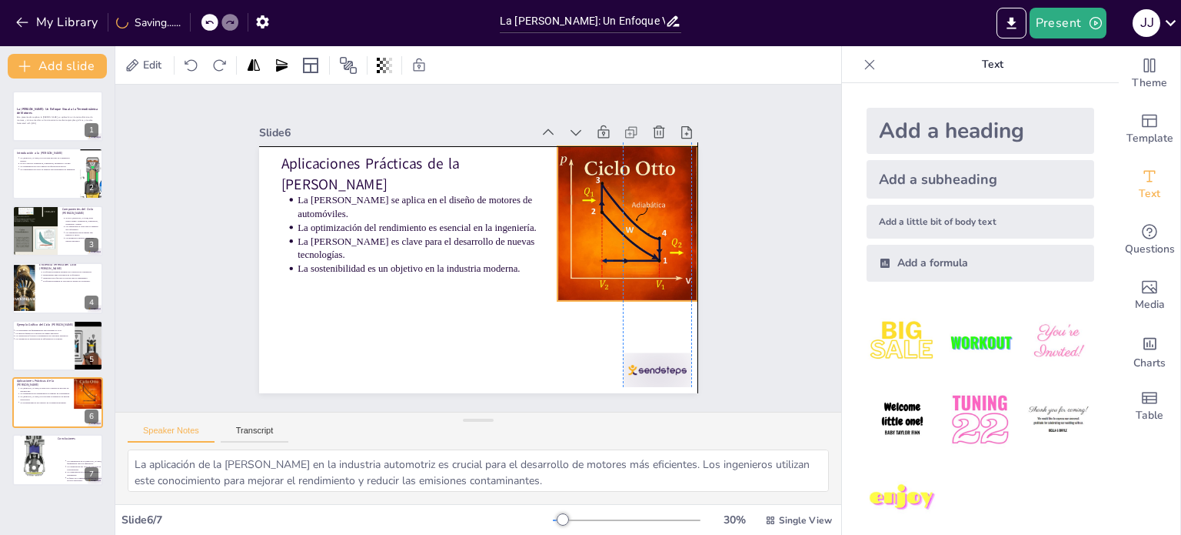
drag, startPoint x: 631, startPoint y: 234, endPoint x: 634, endPoint y: 218, distance: 16.4
click at [634, 270] on div at bounding box center [575, 407] width 235 height 275
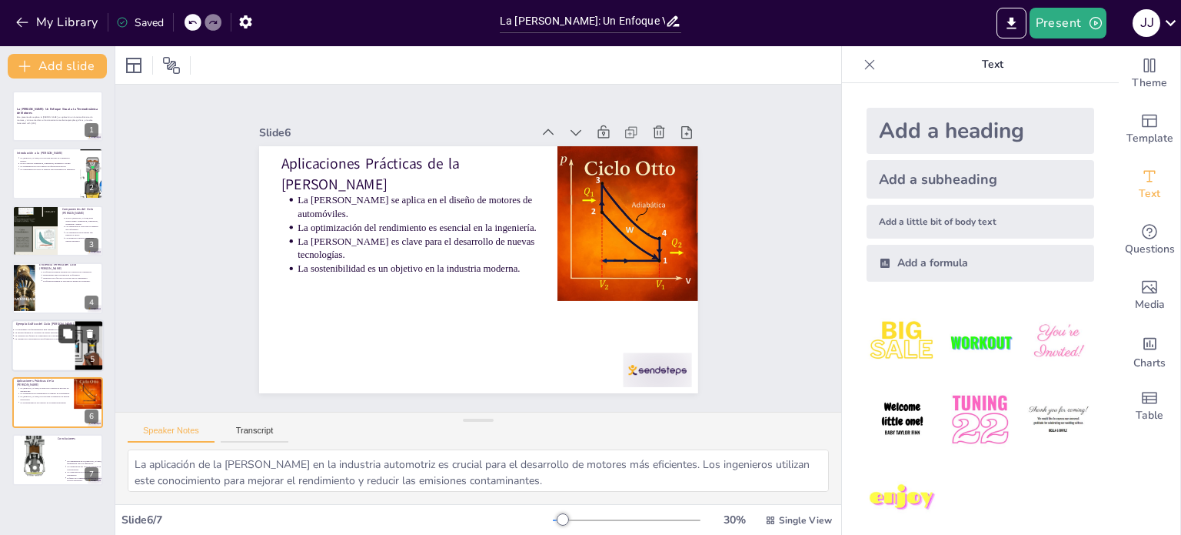
click at [63, 338] on button at bounding box center [67, 333] width 18 height 18
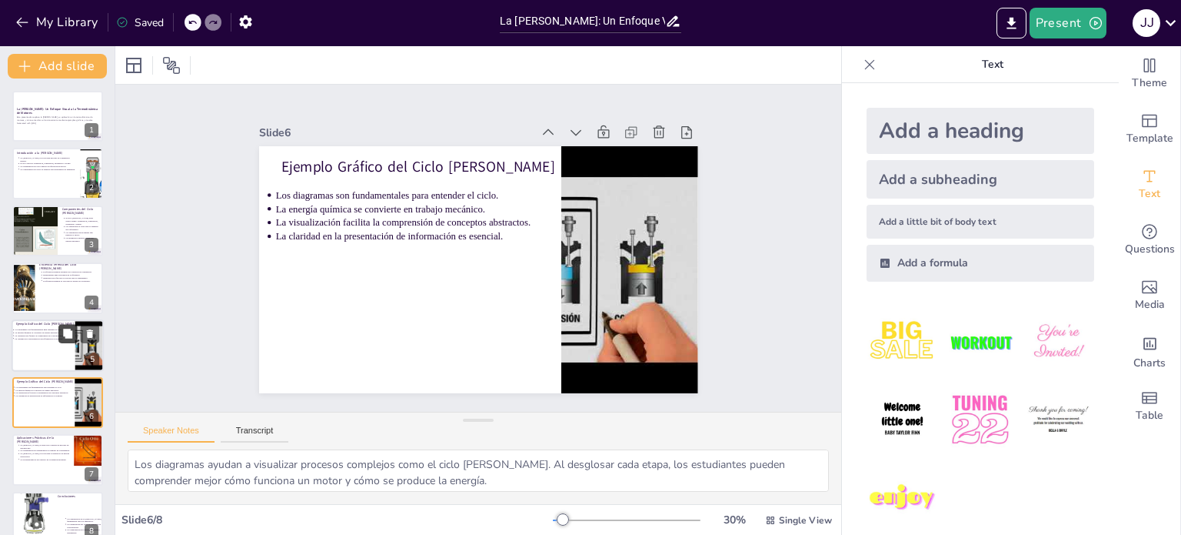
scroll to position [20, 0]
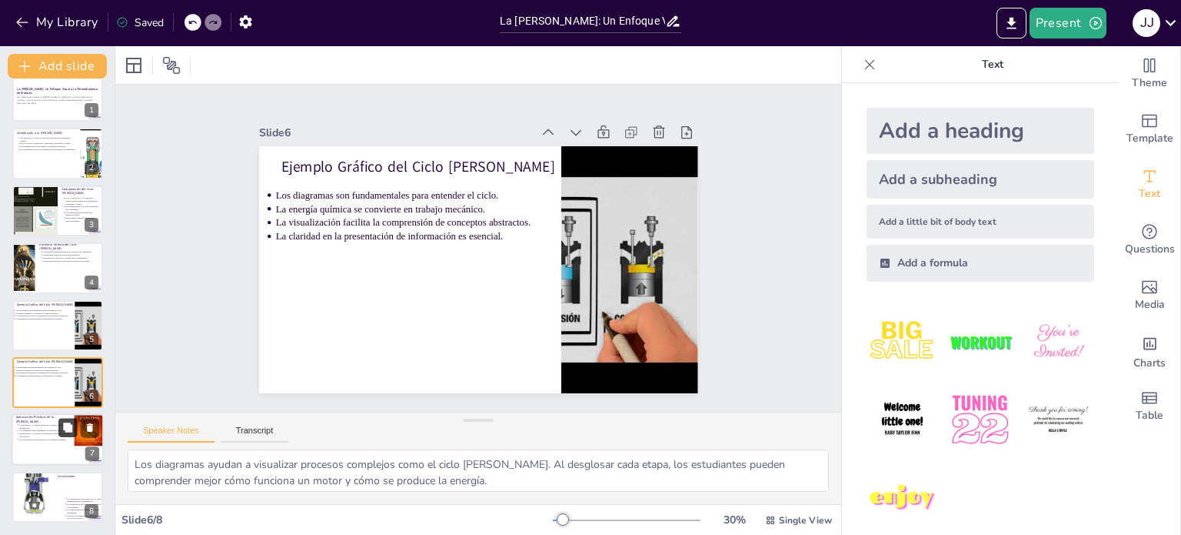
click at [62, 422] on icon at bounding box center [67, 427] width 11 height 11
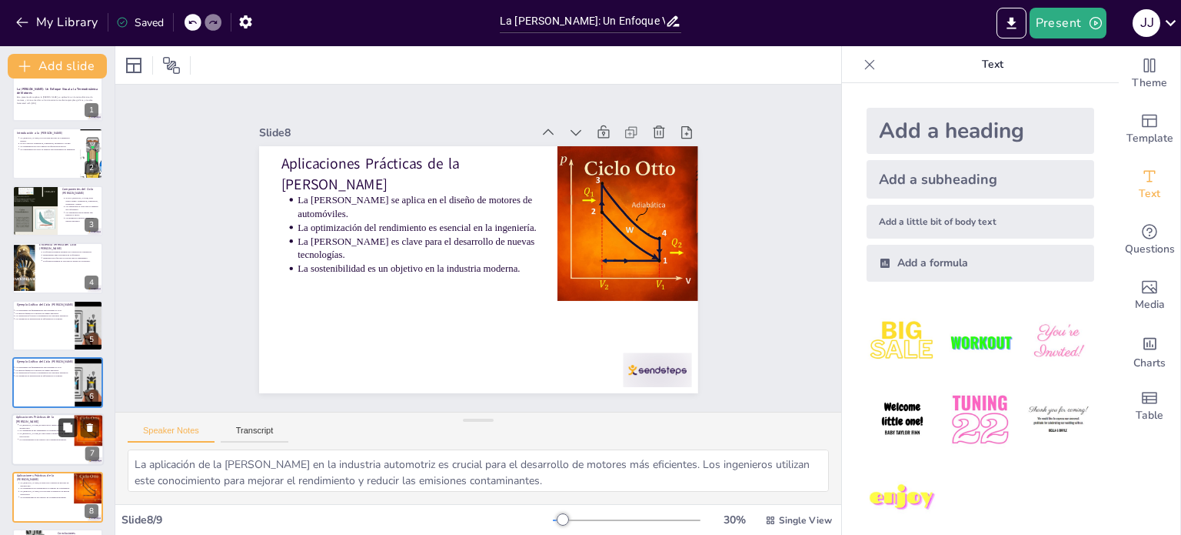
scroll to position [77, 0]
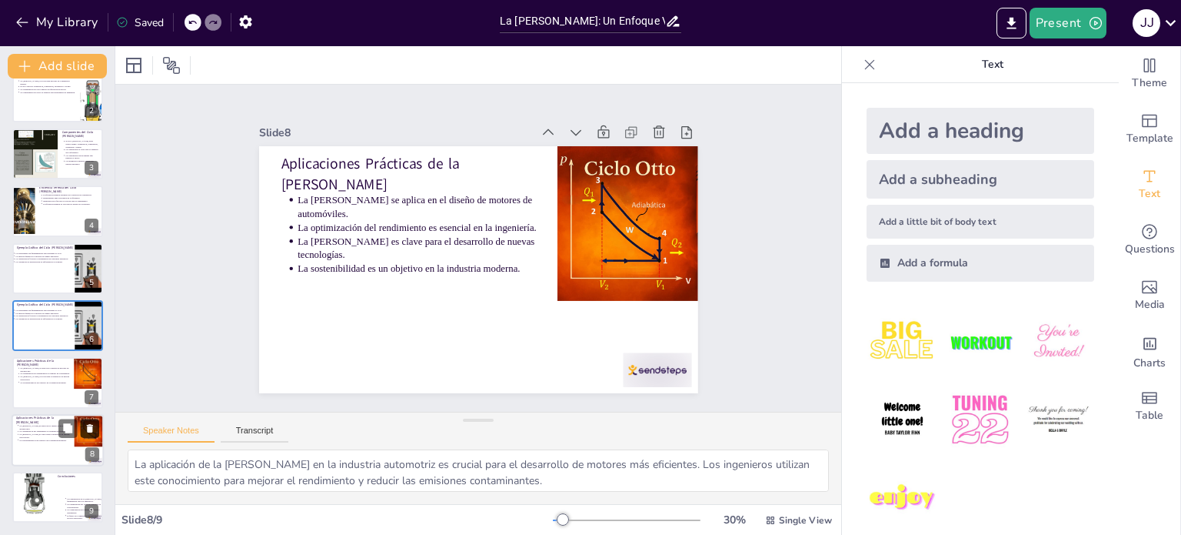
click at [95, 424] on icon at bounding box center [90, 427] width 11 height 11
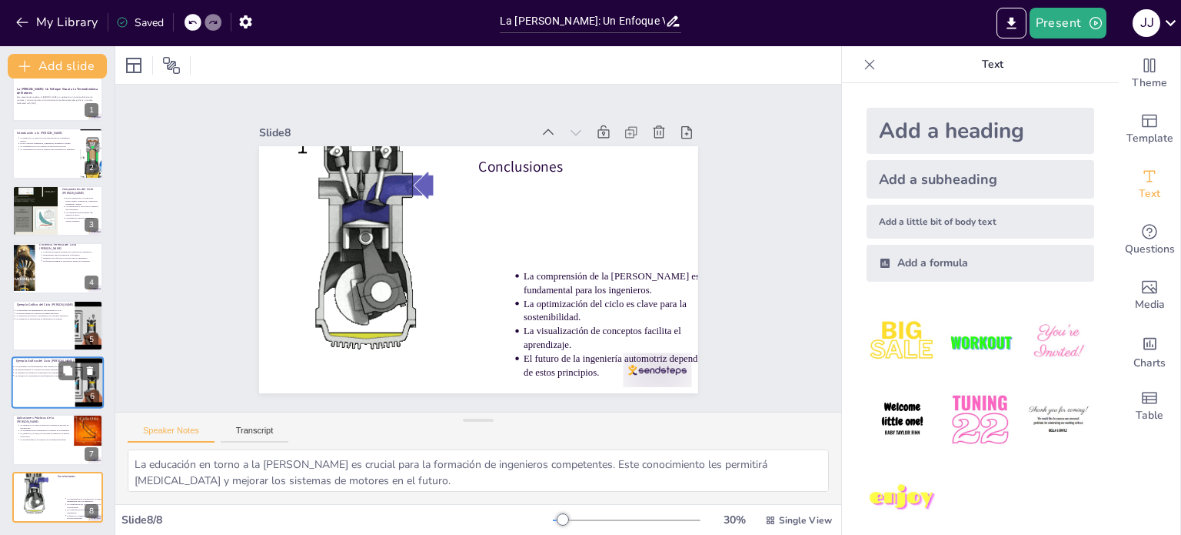
scroll to position [19, 0]
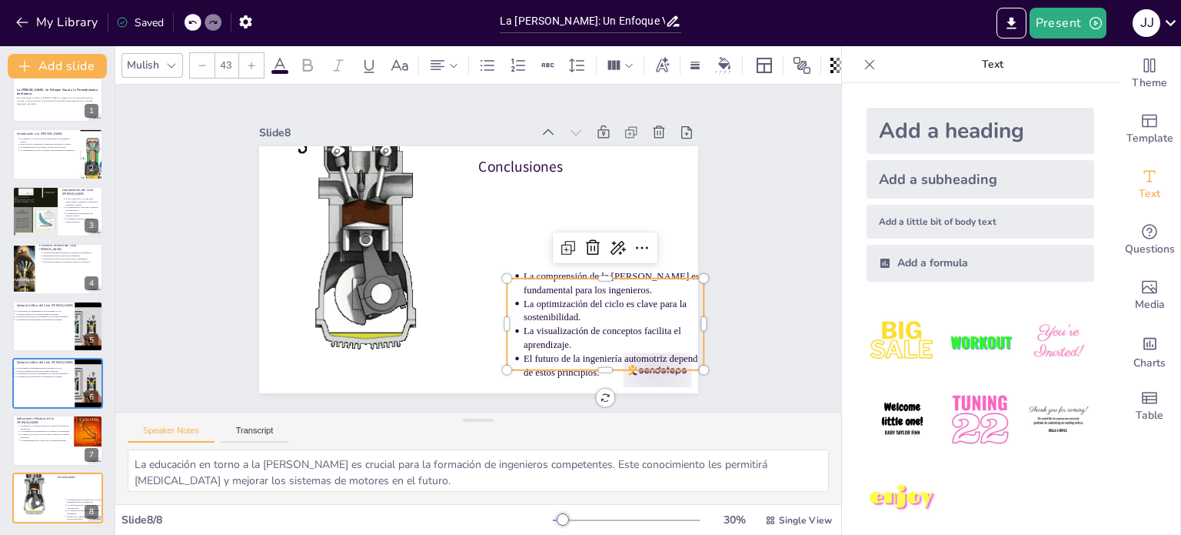
click at [421, 307] on p "La optimización del ciclo es clave para la sostenibilidad." at bounding box center [389, 367] width 65 height 182
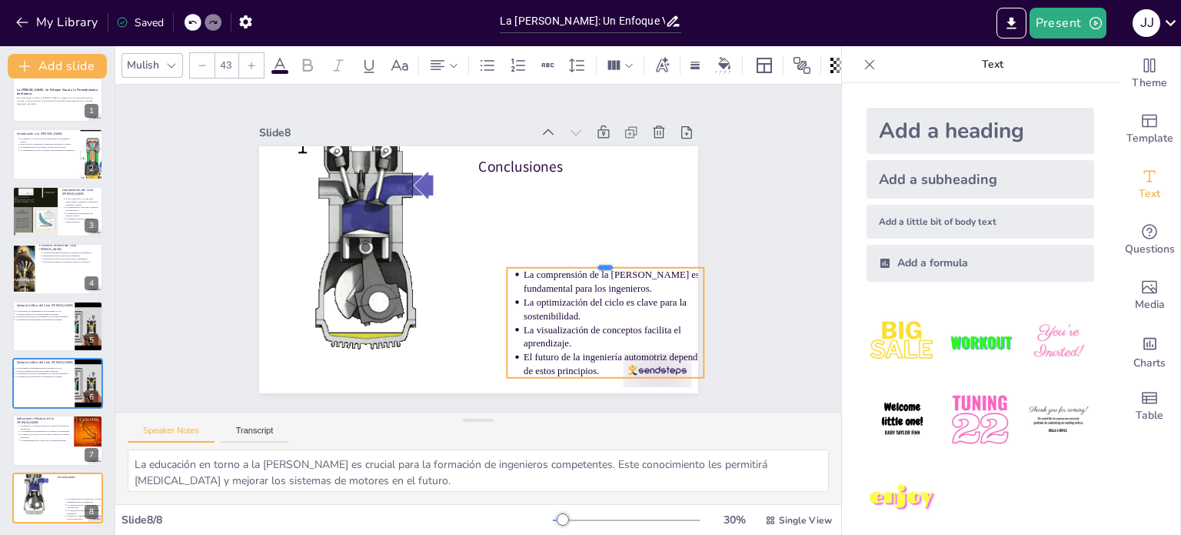
drag, startPoint x: 595, startPoint y: 271, endPoint x: 595, endPoint y: 261, distance: 10.8
click at [460, 230] on div at bounding box center [367, 184] width 185 height 92
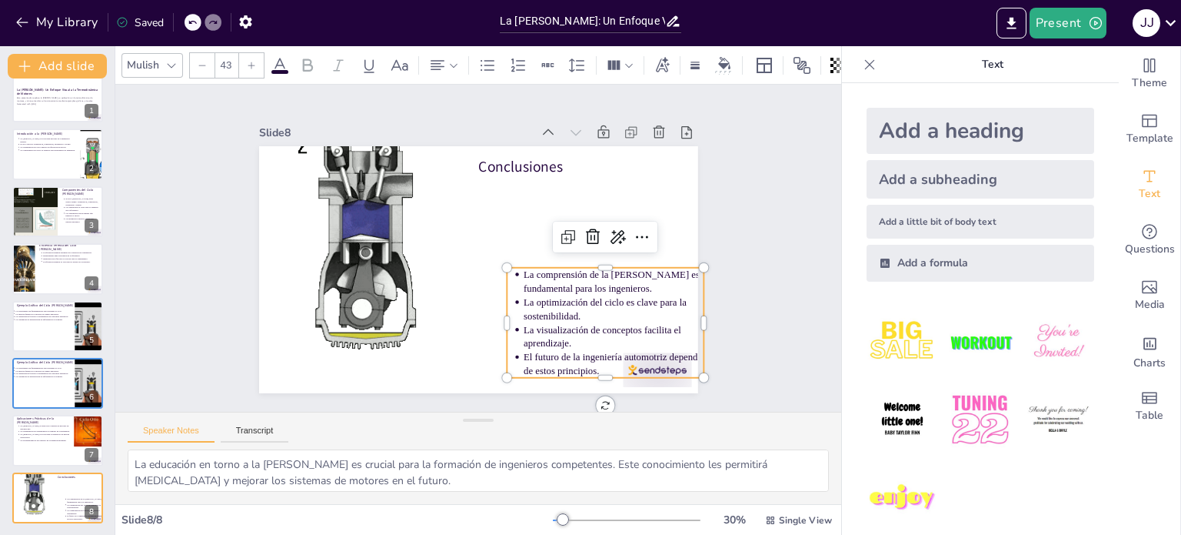
click at [748, 285] on div "Slide 1 La [PERSON_NAME]: Un Enfoque Visual a la Termodinámica de Motores Esta …" at bounding box center [478, 248] width 726 height 327
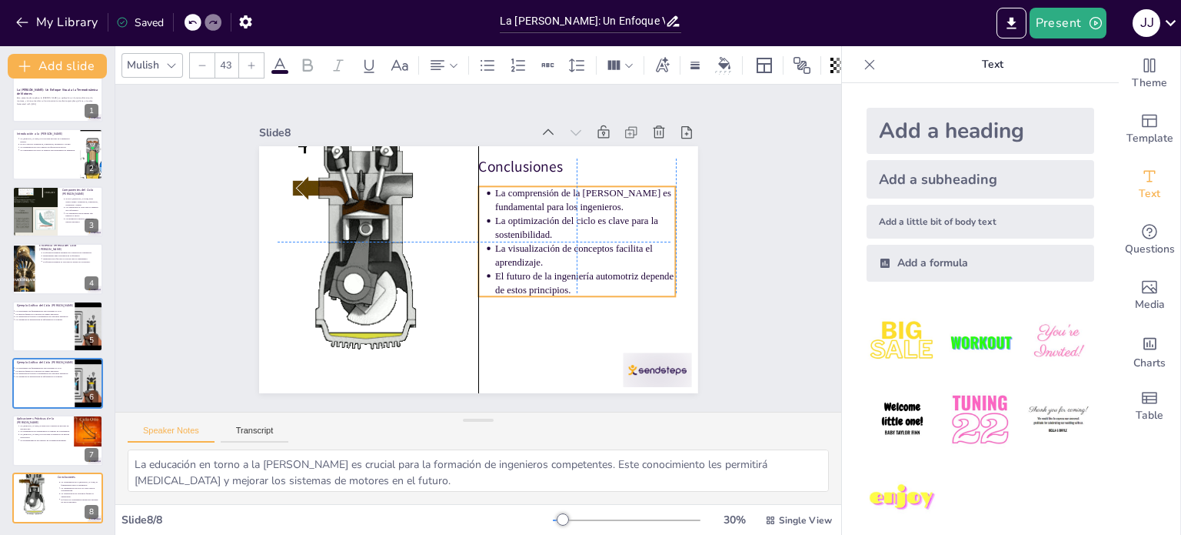
drag, startPoint x: 621, startPoint y: 295, endPoint x: 588, endPoint y: 210, distance: 91.1
click at [481, 262] on p "La optimización del ciclo es clave para la sostenibilidad." at bounding box center [396, 319] width 170 height 115
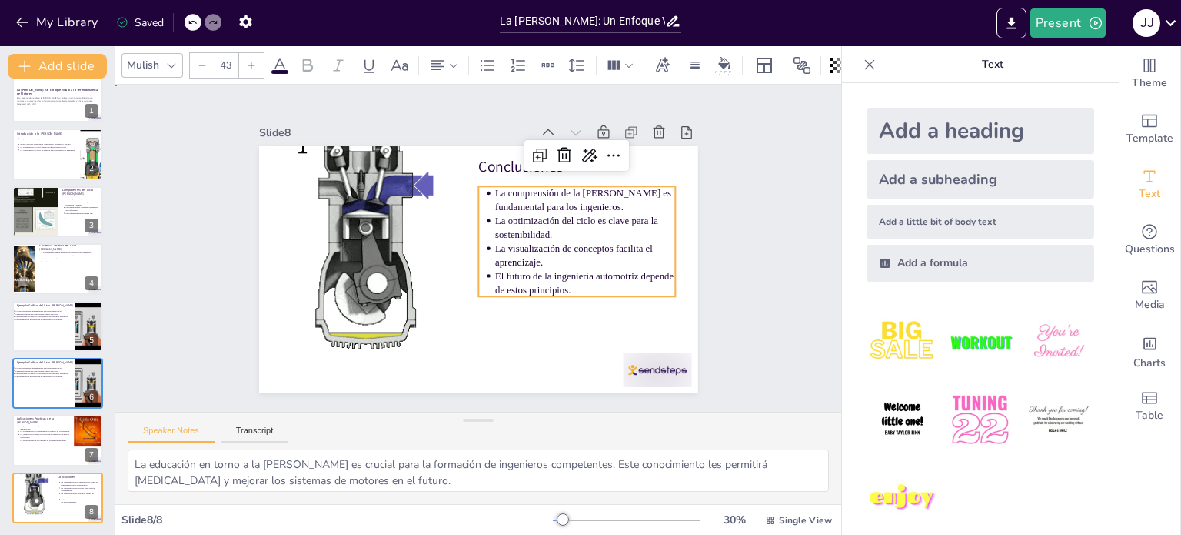
click at [743, 281] on div "Slide 1 La [PERSON_NAME]: Un Enfoque Visual a la Termodinámica de Motores Esta …" at bounding box center [478, 248] width 792 height 646
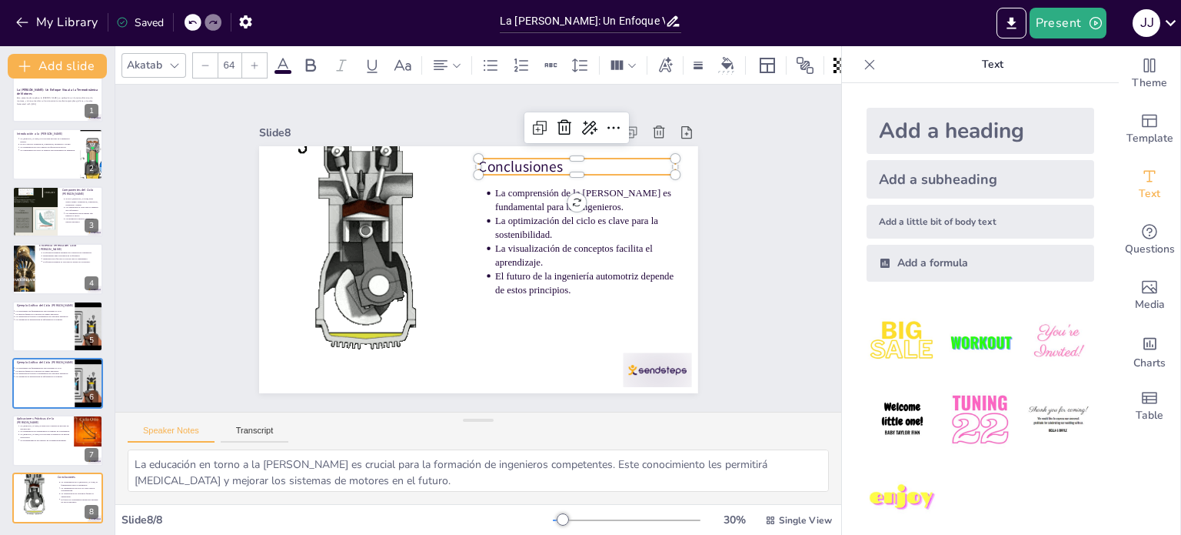
click at [549, 248] on p "Conclusiones" at bounding box center [559, 347] width 21 height 198
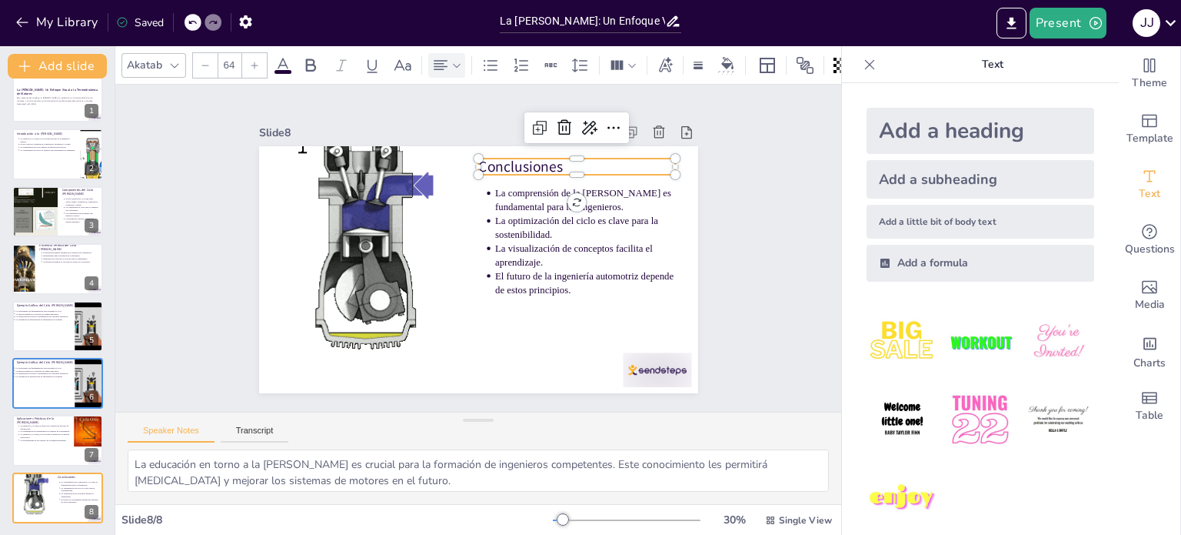
click at [440, 56] on icon at bounding box center [440, 65] width 18 height 18
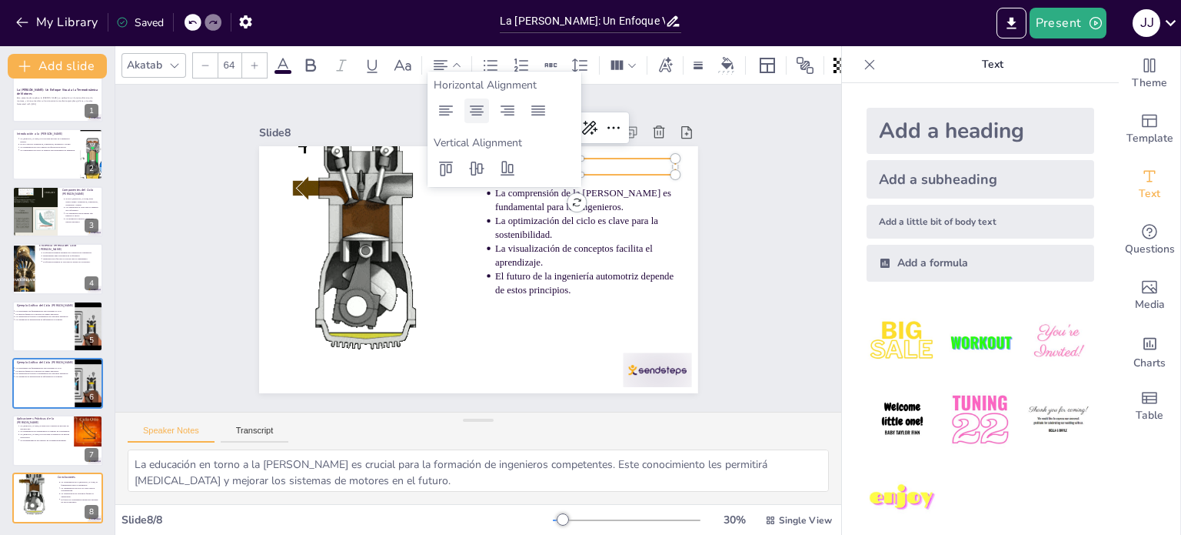
click at [473, 106] on icon at bounding box center [477, 110] width 14 height 10
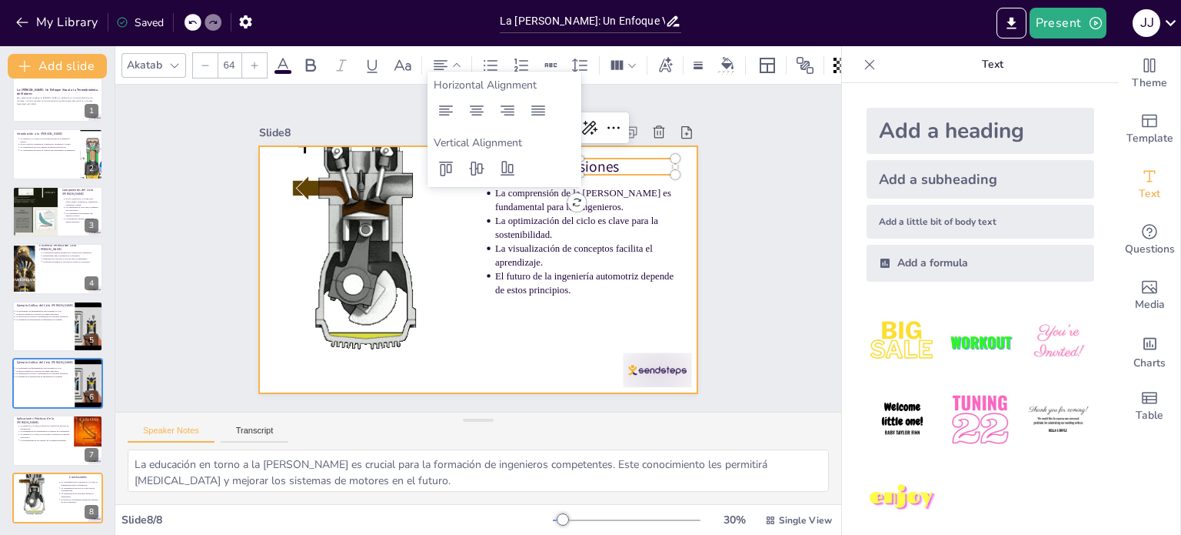
click at [675, 187] on div "Slide 1 La [PERSON_NAME]: Un Enfoque Visual a la Termodinámica de Motores Esta …" at bounding box center [478, 248] width 393 height 574
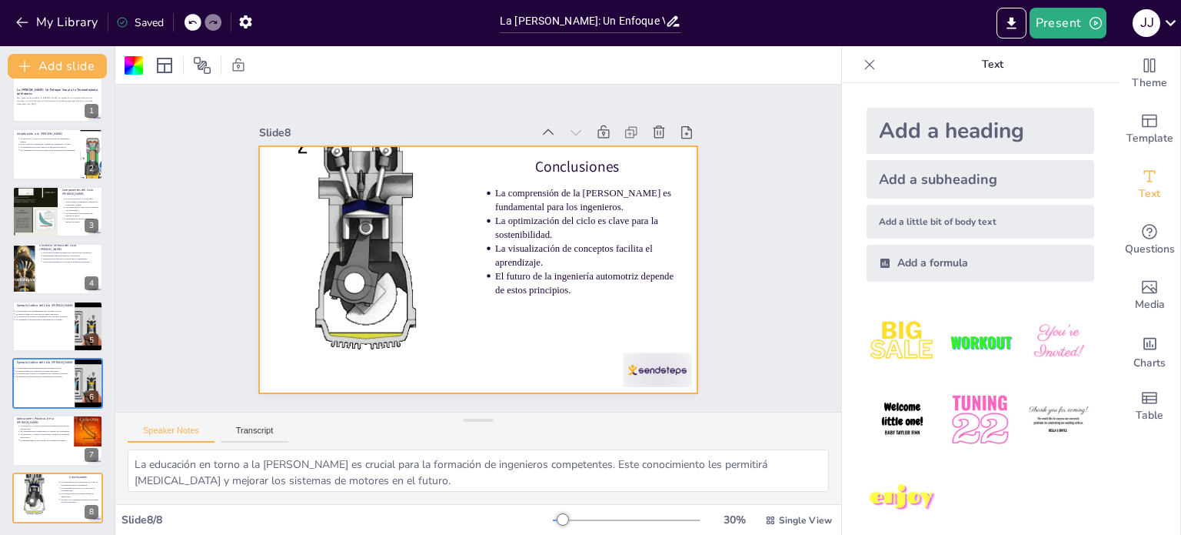
click at [541, 258] on p "La comprensión de la [PERSON_NAME] es fundamental para los ingenieros." at bounding box center [537, 349] width 46 height 183
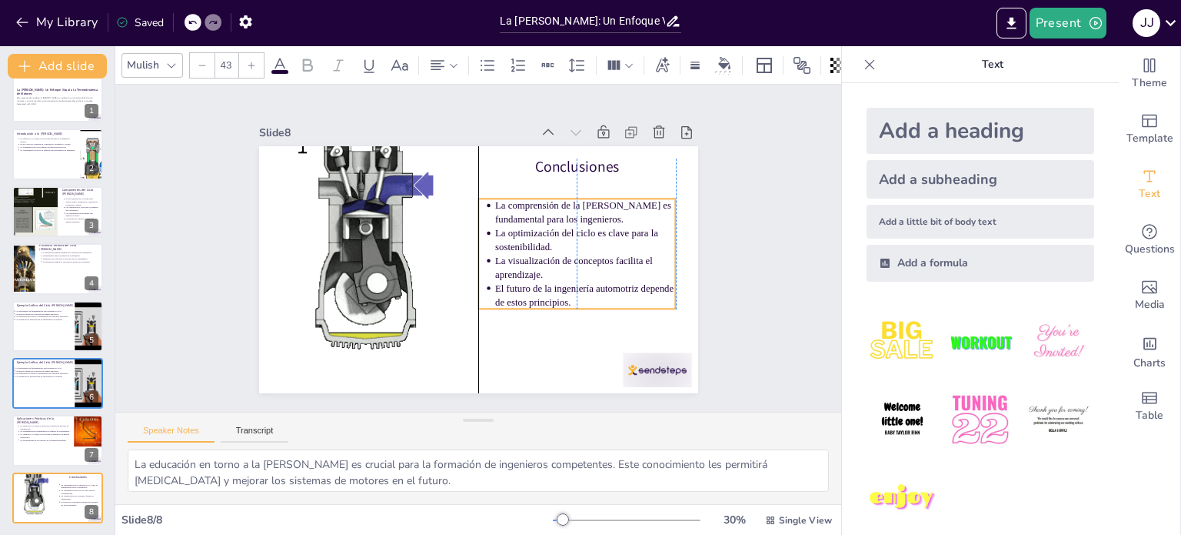
drag, startPoint x: 555, startPoint y: 202, endPoint x: 555, endPoint y: 215, distance: 12.3
click at [504, 275] on p "La comprensión de la [PERSON_NAME] es fundamental para los ingenieros." at bounding box center [433, 351] width 142 height 153
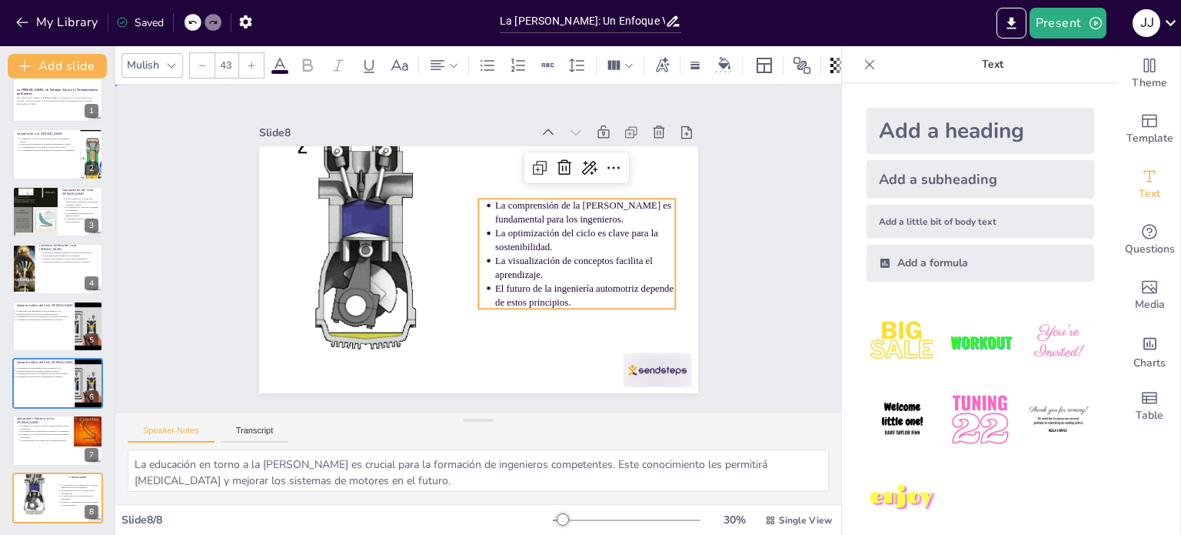
click at [732, 289] on div "Slide 1 La [PERSON_NAME]: Un Enfoque Visual a la Termodinámica de Motores Esta …" at bounding box center [478, 247] width 535 height 791
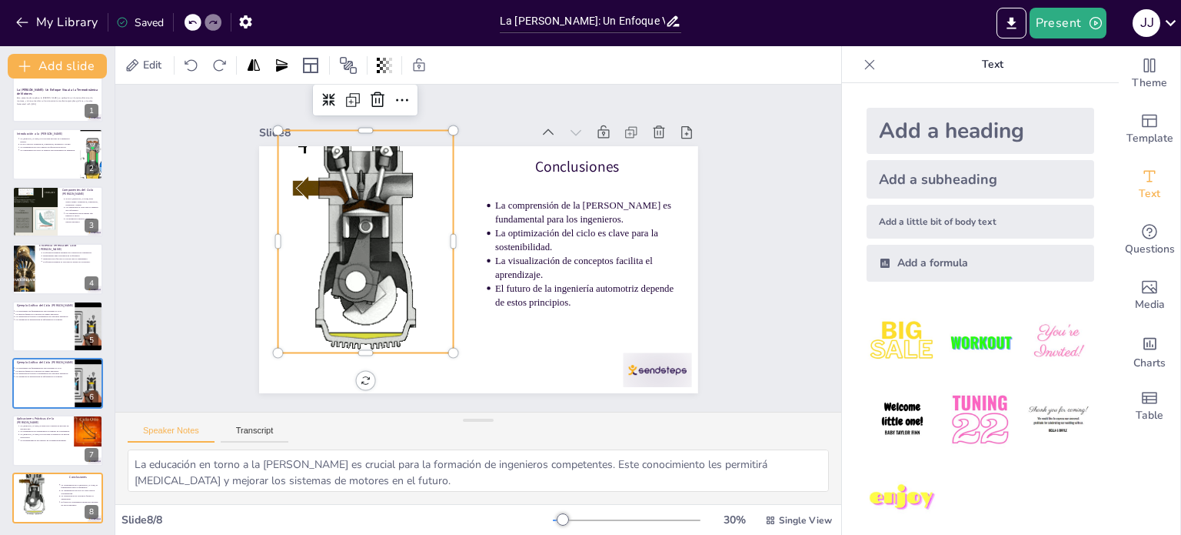
click at [491, 221] on div at bounding box center [590, 242] width 199 height 251
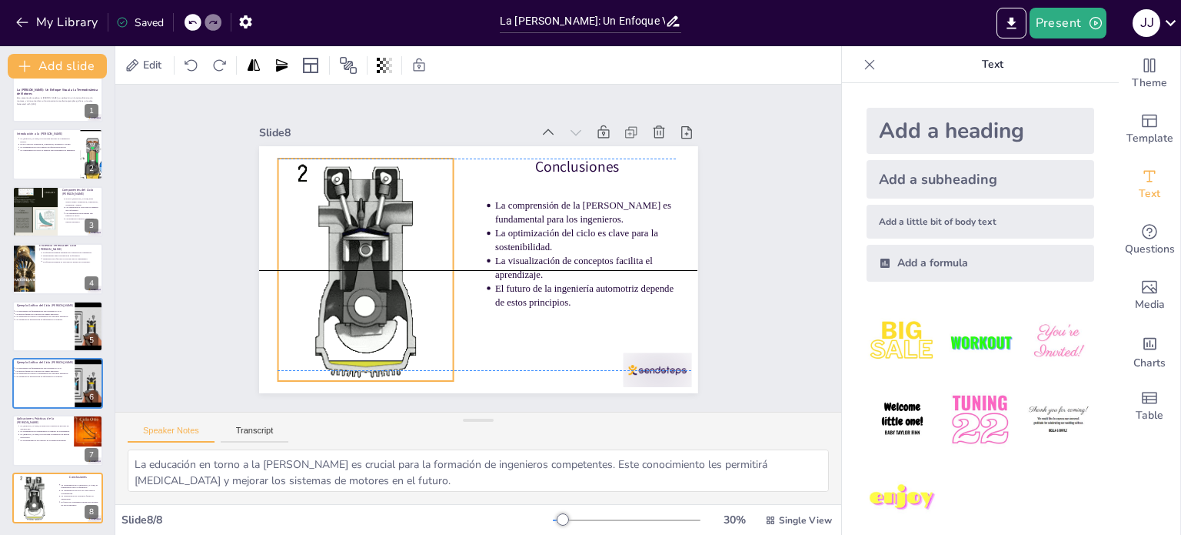
drag, startPoint x: 385, startPoint y: 205, endPoint x: 385, endPoint y: 228, distance: 22.3
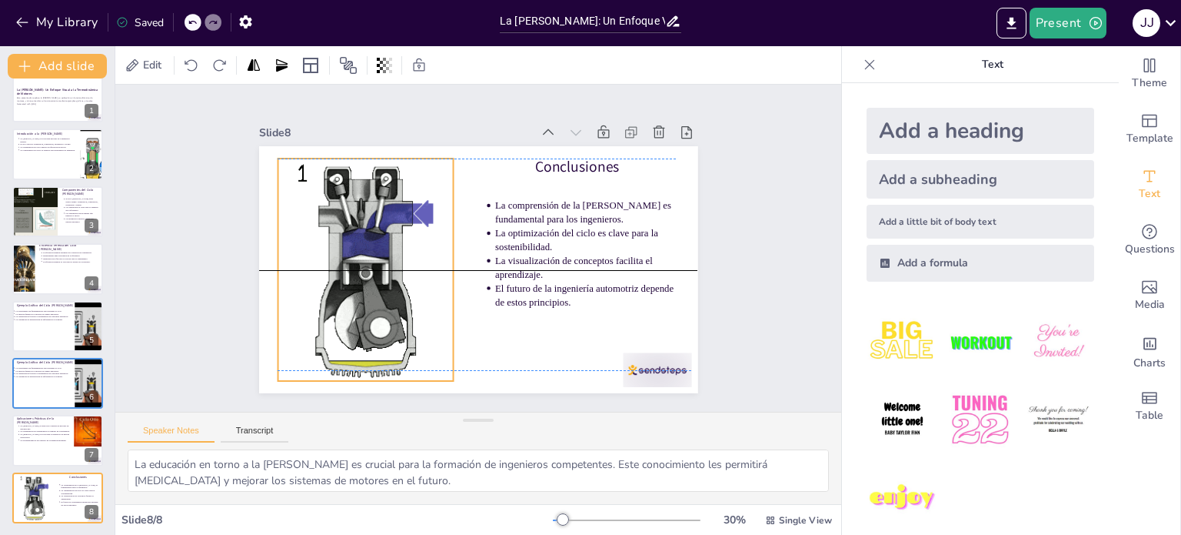
click at [483, 228] on div at bounding box center [593, 250] width 221 height 265
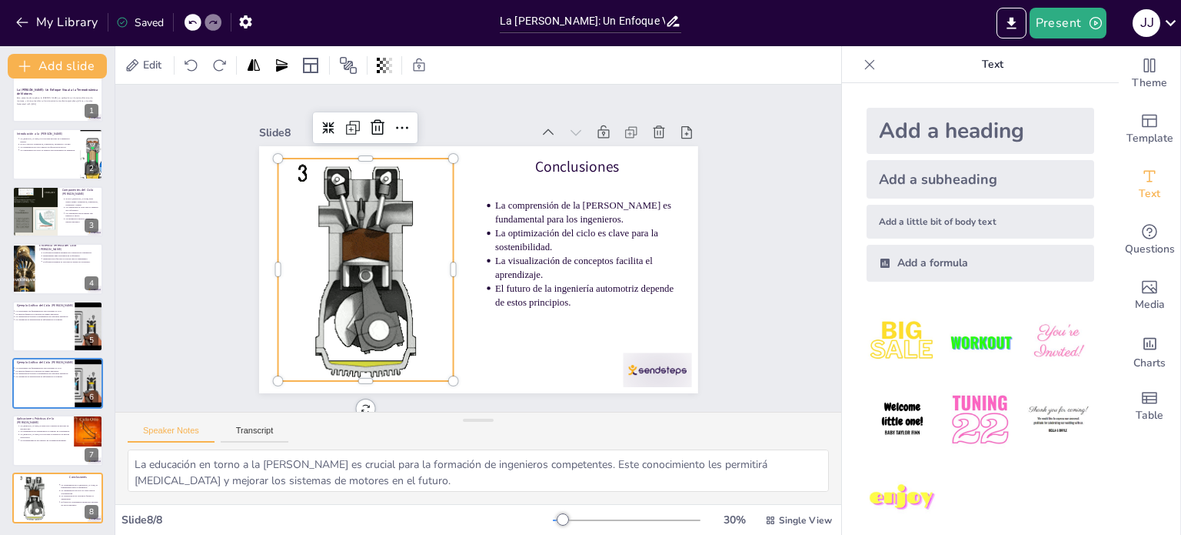
click at [717, 291] on div "Slide 1 La [PERSON_NAME]: Un Enfoque Visual a la Termodinámica de Motores Esta …" at bounding box center [478, 248] width 567 height 585
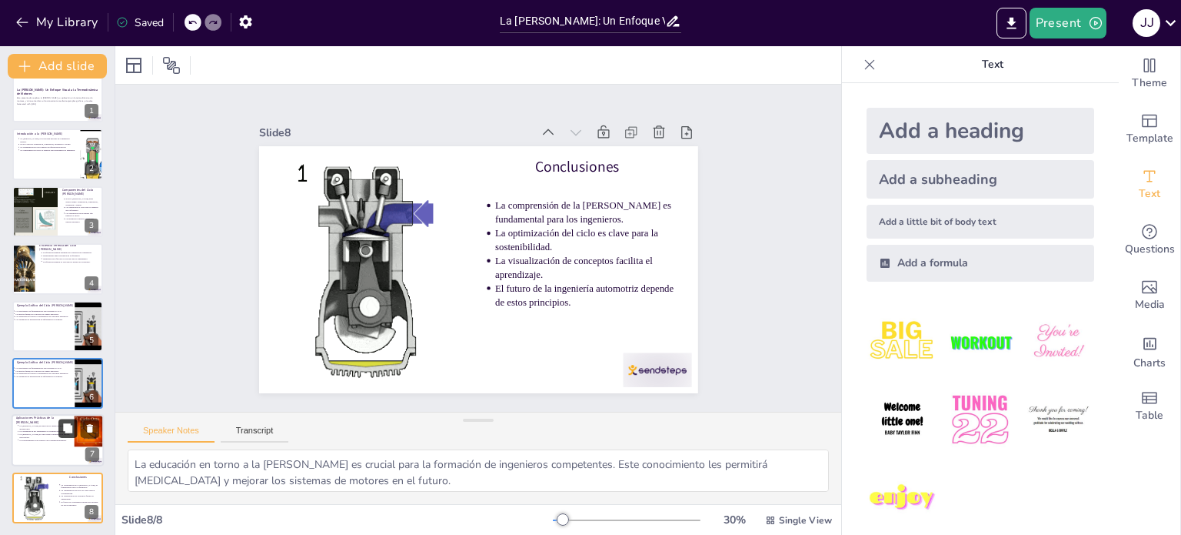
click at [61, 419] on button at bounding box center [67, 428] width 18 height 18
type textarea "La aplicación de la Ley de Otto en la industria automotriz es crucial para el d…"
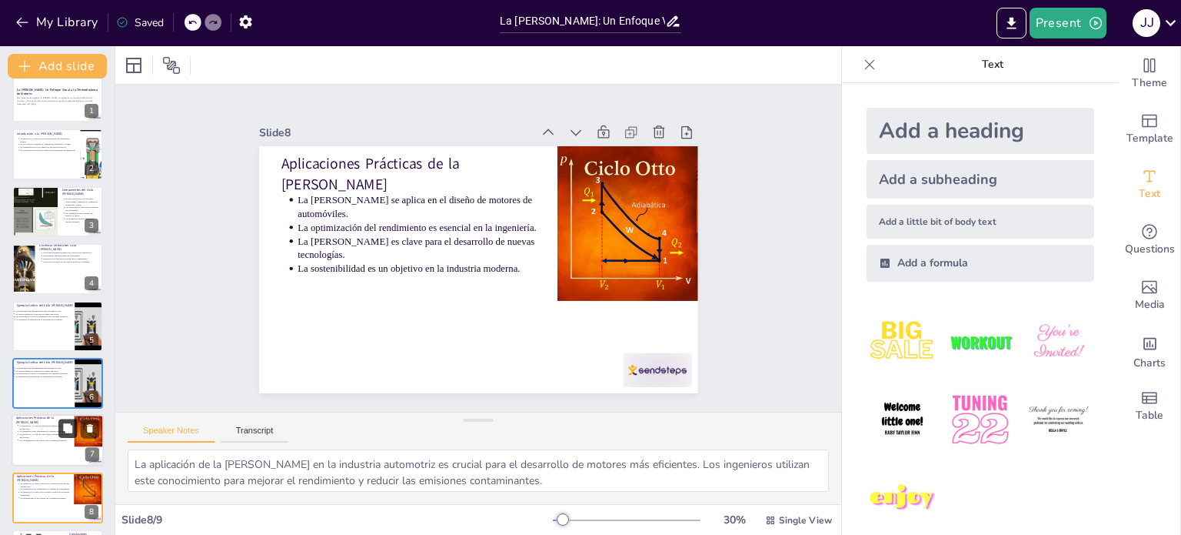
scroll to position [77, 0]
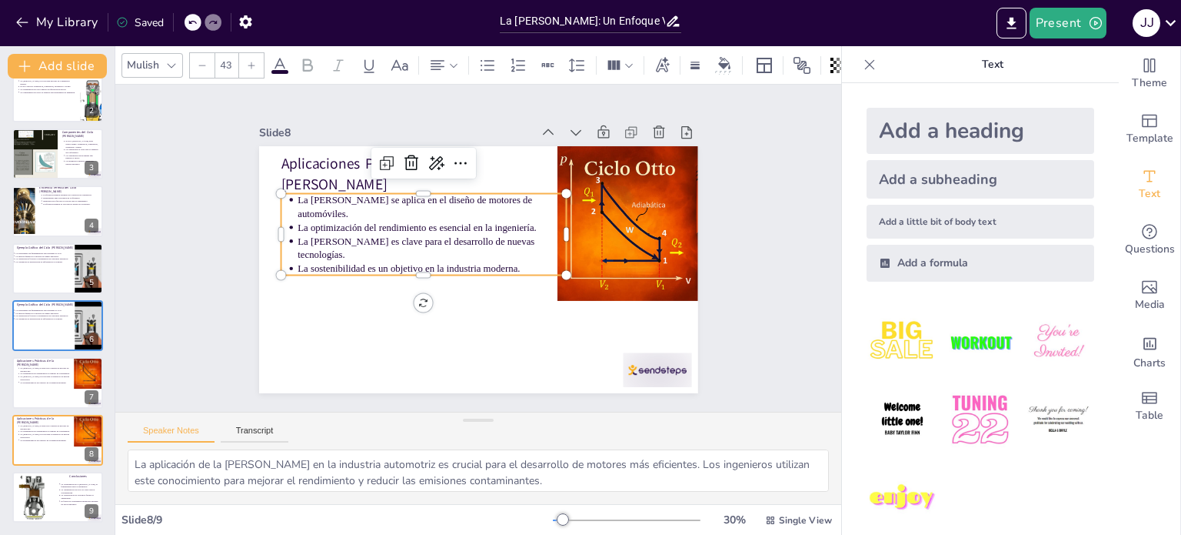
click at [438, 235] on p "La [PERSON_NAME] es clave para el desarrollo de nuevas tecnologías." at bounding box center [464, 204] width 109 height 264
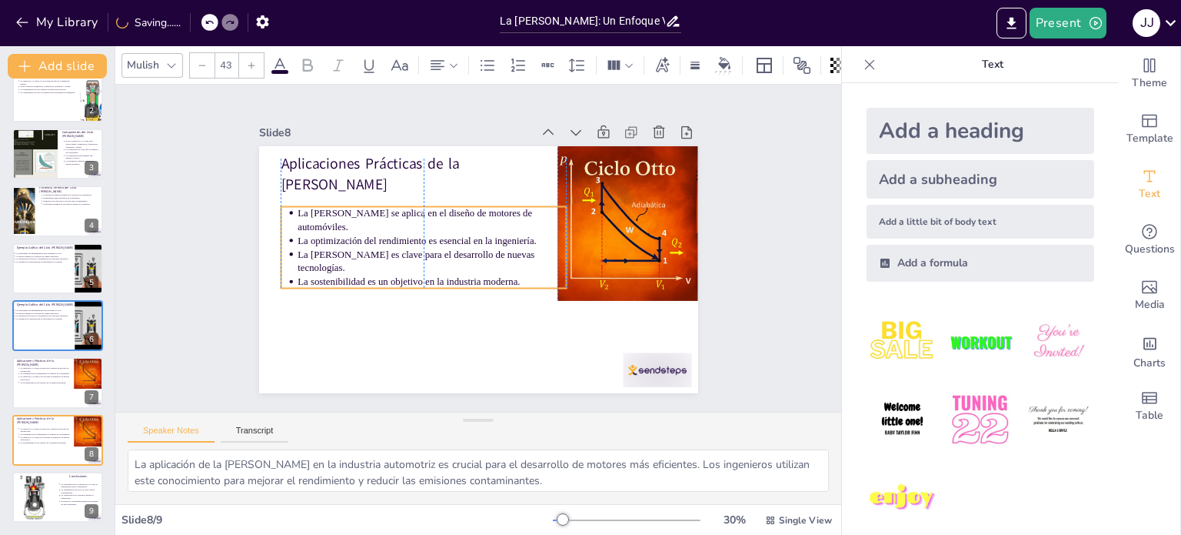
drag, startPoint x: 455, startPoint y: 223, endPoint x: 451, endPoint y: 236, distance: 13.6
click at [451, 236] on p "La optimización del rendimiento es esencial en la ingeniería." at bounding box center [444, 214] width 225 height 169
drag, startPoint x: 555, startPoint y: 239, endPoint x: 545, endPoint y: 239, distance: 10.8
click at [441, 261] on div at bounding box center [412, 297] width 58 height 73
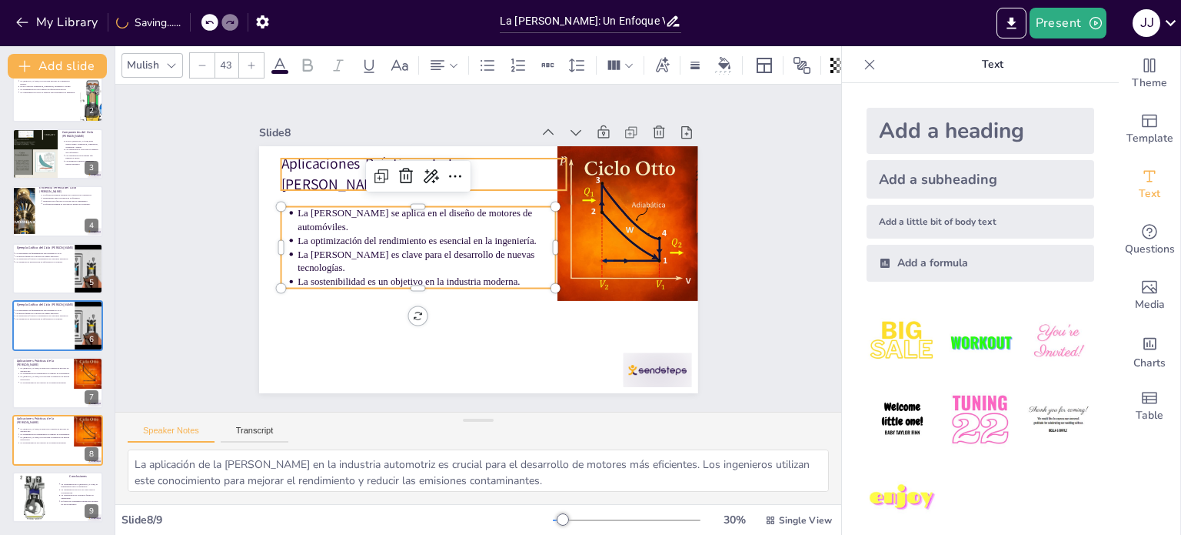
click at [405, 165] on p "Aplicaciones Prácticas de la [PERSON_NAME]" at bounding box center [505, 160] width 201 height 255
type input "64"
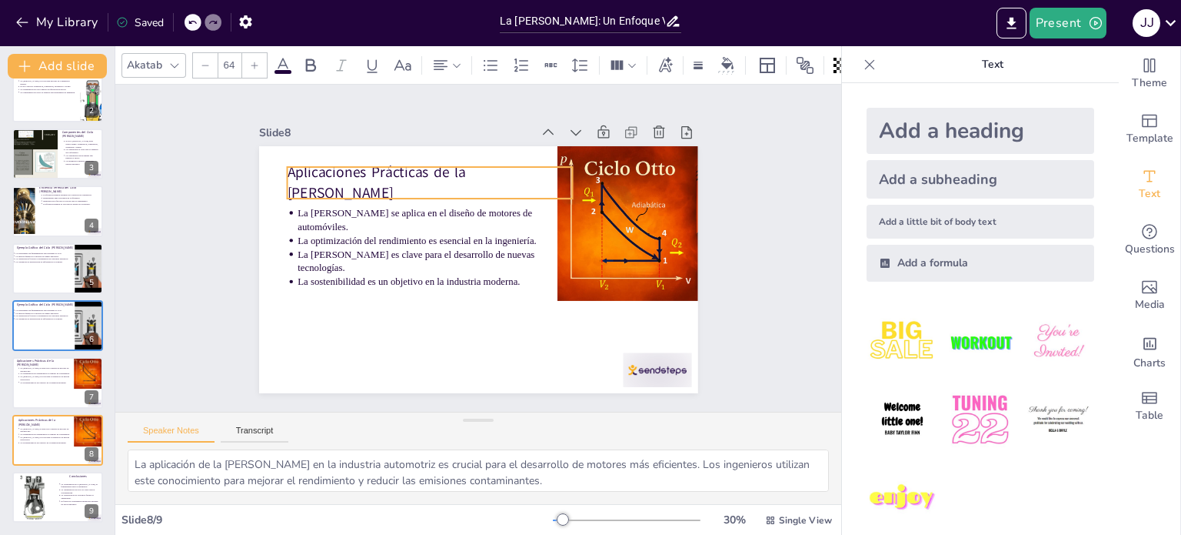
drag, startPoint x: 404, startPoint y: 162, endPoint x: 410, endPoint y: 170, distance: 9.8
click at [421, 170] on p "Aplicaciones Prácticas de la [PERSON_NAME]" at bounding box center [510, 173] width 178 height 268
click at [224, 239] on div "Slide 1 La Ley de Otto: Un Enfoque Visual a la Termodinámica de Motores Esta pr…" at bounding box center [478, 249] width 600 height 514
click at [523, 179] on p "Aplicaciones Prácticas de la [PERSON_NAME]" at bounding box center [543, 199] width 41 height 285
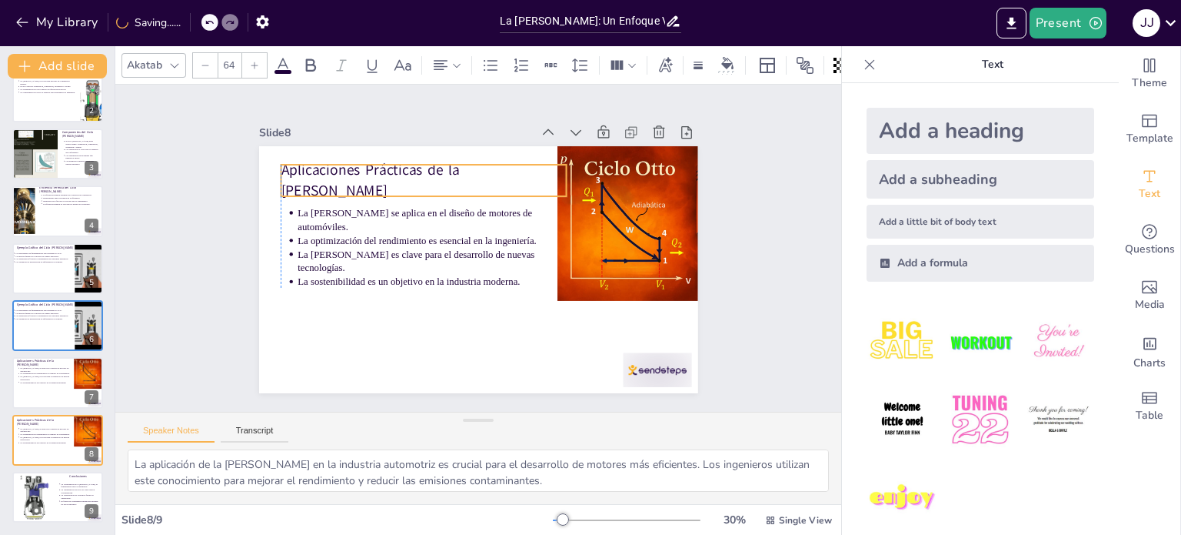
click at [465, 172] on p "Aplicaciones Prácticas de la [PERSON_NAME]" at bounding box center [565, 243] width 201 height 255
click at [333, 232] on div "Slide 1 La Ley de Otto: Un Enfoque Visual a la Termodinámica de Motores Esta pr…" at bounding box center [478, 247] width 290 height 525
drag, startPoint x: 331, startPoint y: 178, endPoint x: 342, endPoint y: 178, distance: 10.8
click at [407, 178] on p "Aplicaciones Prácticas de la [PERSON_NAME]" at bounding box center [507, 171] width 201 height 255
click at [497, 172] on p "Aplicaciones Prácticas de la [PERSON_NAME]" at bounding box center [560, 217] width 127 height 284
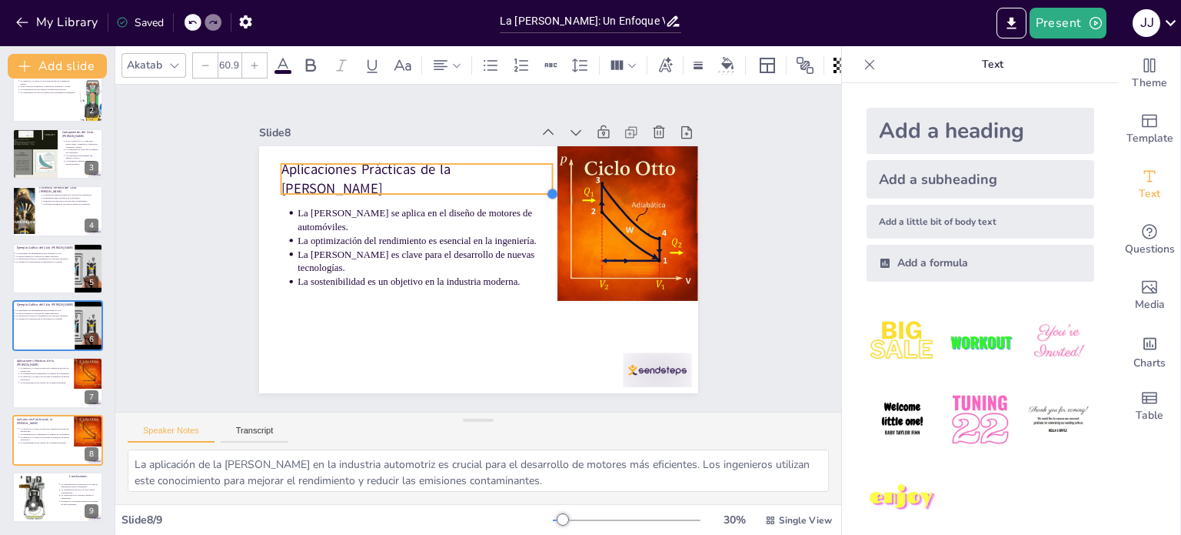
drag, startPoint x: 554, startPoint y: 189, endPoint x: 540, endPoint y: 181, distance: 16.2
click at [540, 181] on div "Aplicaciones Prácticas de la Ley de Otto La Ley de Otto se aplica en el diseño …" at bounding box center [457, 242] width 371 height 494
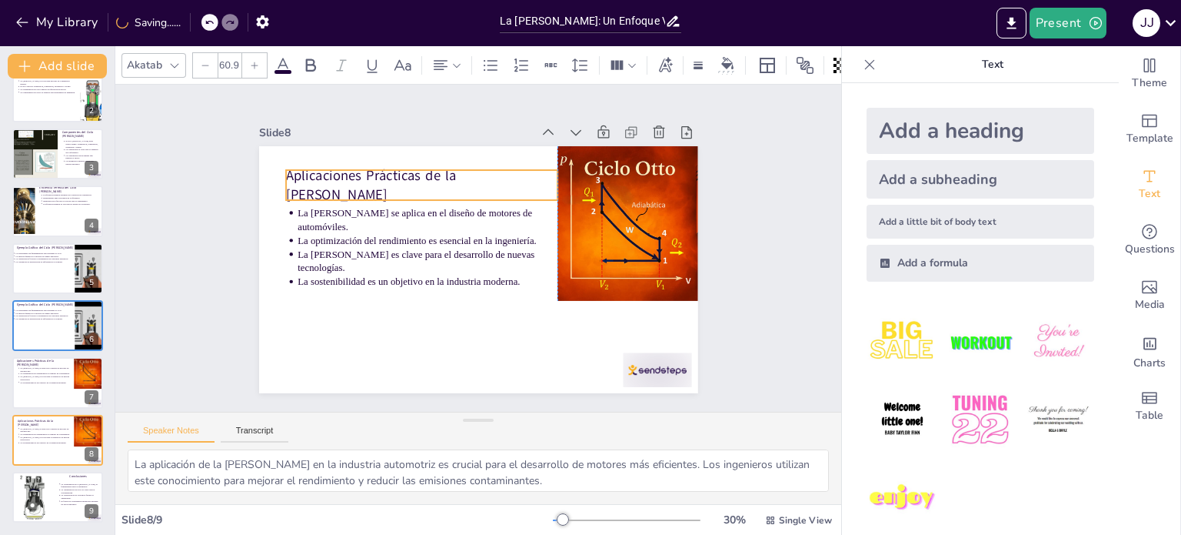
drag, startPoint x: 498, startPoint y: 168, endPoint x: 505, endPoint y: 175, distance: 9.8
click at [505, 175] on p "Aplicaciones Prácticas de la [PERSON_NAME]" at bounding box center [563, 239] width 191 height 242
click at [485, 218] on p "La [PERSON_NAME] se aplica en el diseño de motores de automóviles." at bounding box center [512, 199] width 55 height 259
type input "43"
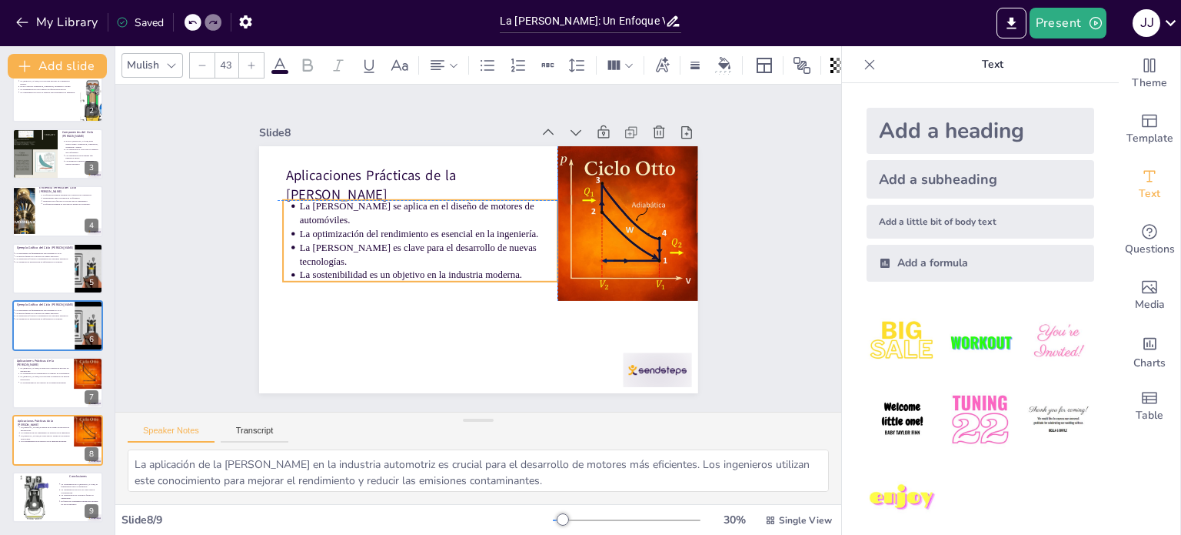
click at [443, 234] on ul "La Ley de Otto se aplica en el diseño de motores de automóviles. La optimizació…" at bounding box center [528, 278] width 285 height 187
click at [178, 236] on div "Slide 1 La Ley de Otto: Un Enfoque Visual a la Termodinámica de Motores Esta pr…" at bounding box center [477, 247] width 791 height 535
click at [424, 252] on p "La sostenibilidad es un objetivo en la industria moderna." at bounding box center [443, 293] width 241 height 118
drag, startPoint x: 424, startPoint y: 254, endPoint x: 415, endPoint y: 257, distance: 9.0
click at [438, 257] on p "La sostenibilidad es un objetivo en la industria moderna." at bounding box center [458, 187] width 41 height 258
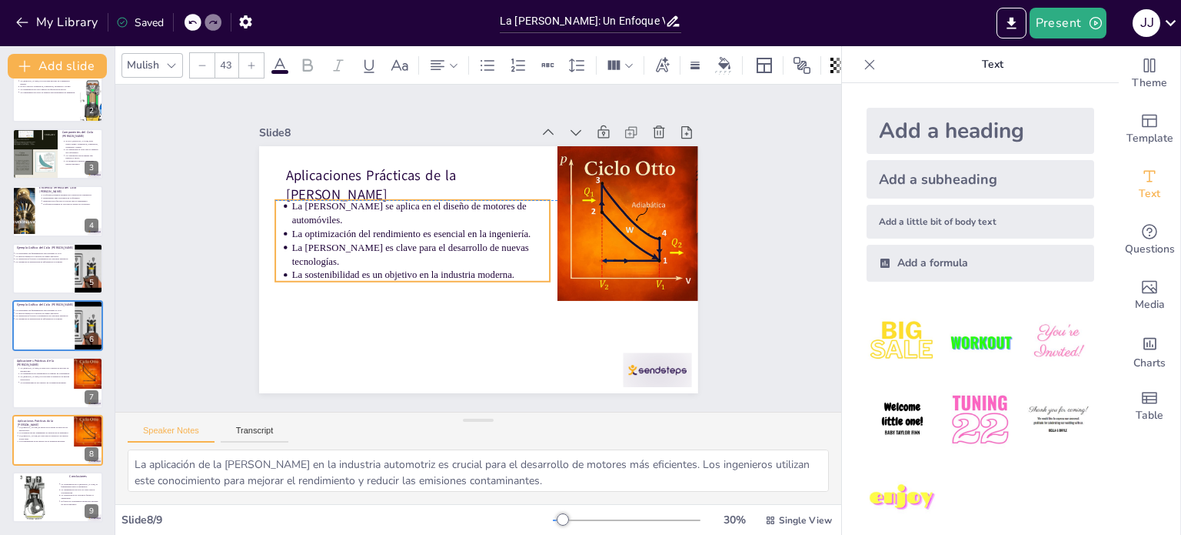
click at [438, 249] on p "La sostenibilidad es un objetivo en la industria moderna." at bounding box center [458, 188] width 41 height 258
click at [428, 249] on p "La sostenibilidad es un objetivo en la industria moderna." at bounding box center [533, 248] width 230 height 141
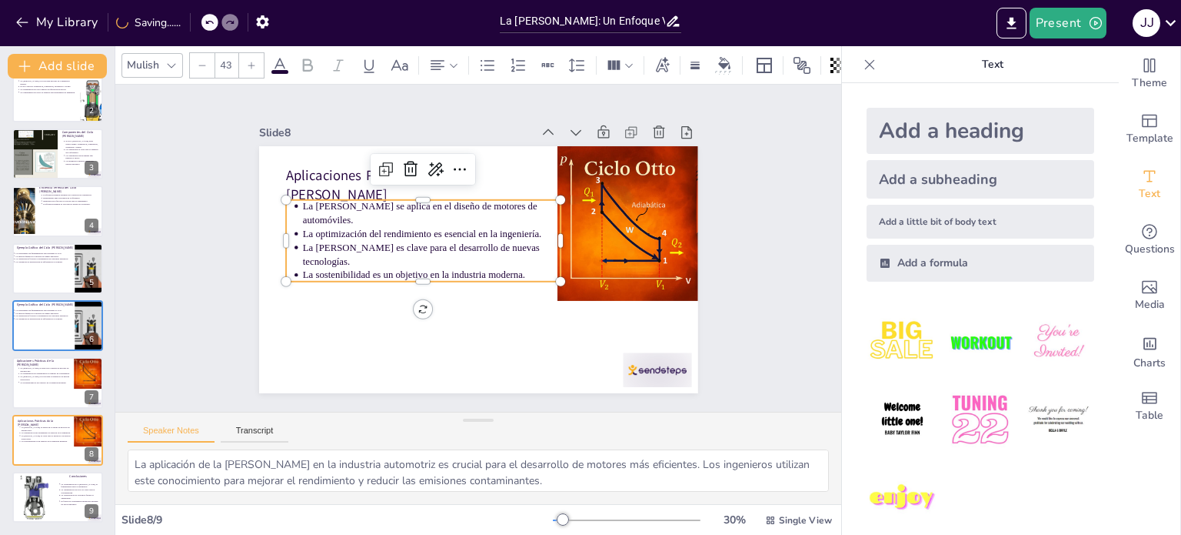
click at [132, 259] on div "Slide 1 La Ley de Otto: Un Enfoque Visual a la Termodinámica de Motores Esta pr…" at bounding box center [478, 248] width 758 height 728
click at [414, 235] on p "La [PERSON_NAME] es clave para el desarrollo de nuevas tecnologías." at bounding box center [501, 206] width 174 height 225
drag, startPoint x: 408, startPoint y: 228, endPoint x: 400, endPoint y: 229, distance: 8.5
click at [486, 229] on p "La optimización del rendimiento es esencial en la ingeniería." at bounding box center [493, 198] width 14 height 258
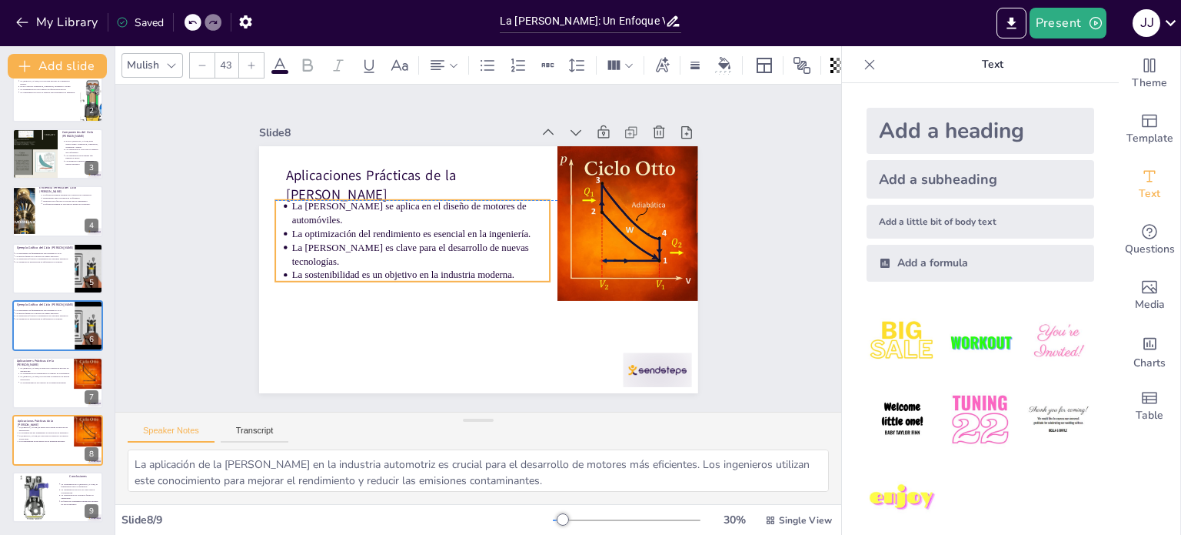
drag, startPoint x: 400, startPoint y: 229, endPoint x: 392, endPoint y: 231, distance: 7.8
click at [421, 231] on p "La optimización del rendimiento es esencial en la ingeniería." at bounding box center [536, 232] width 230 height 141
click at [219, 245] on div "Slide 1 La Ley de Otto: Un Enfoque Visual a la Termodinámica de Motores Esta pr…" at bounding box center [479, 248] width 574 height 393
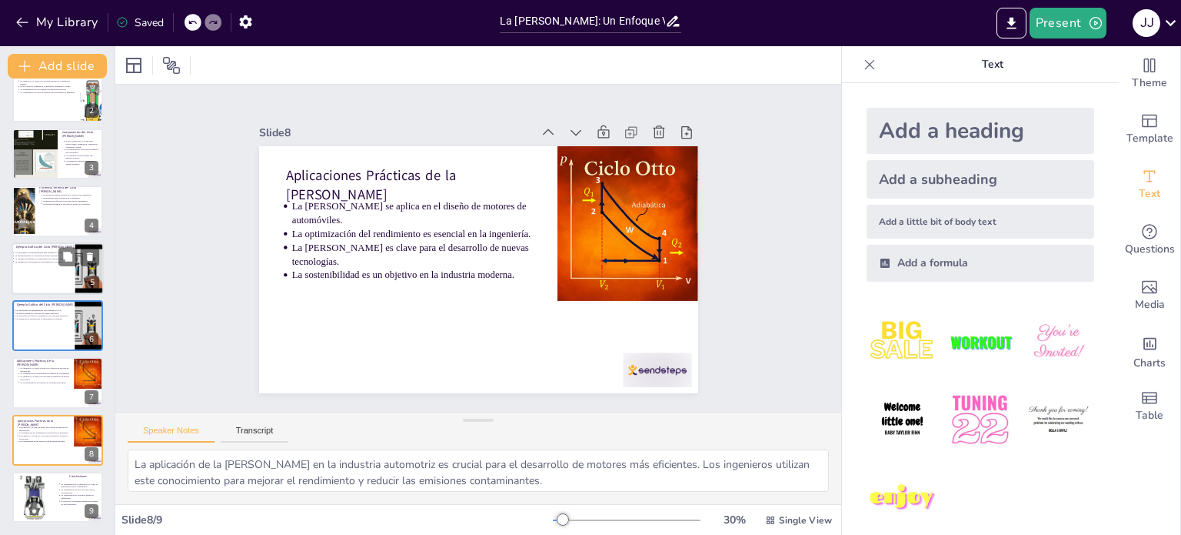
click at [32, 274] on div at bounding box center [58, 268] width 92 height 52
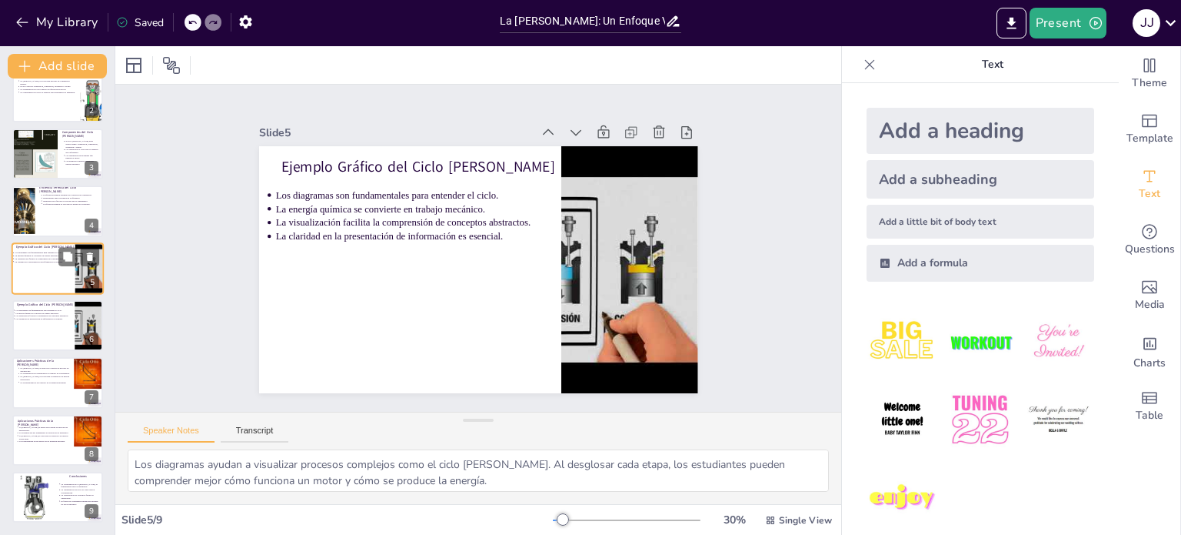
scroll to position [38, 0]
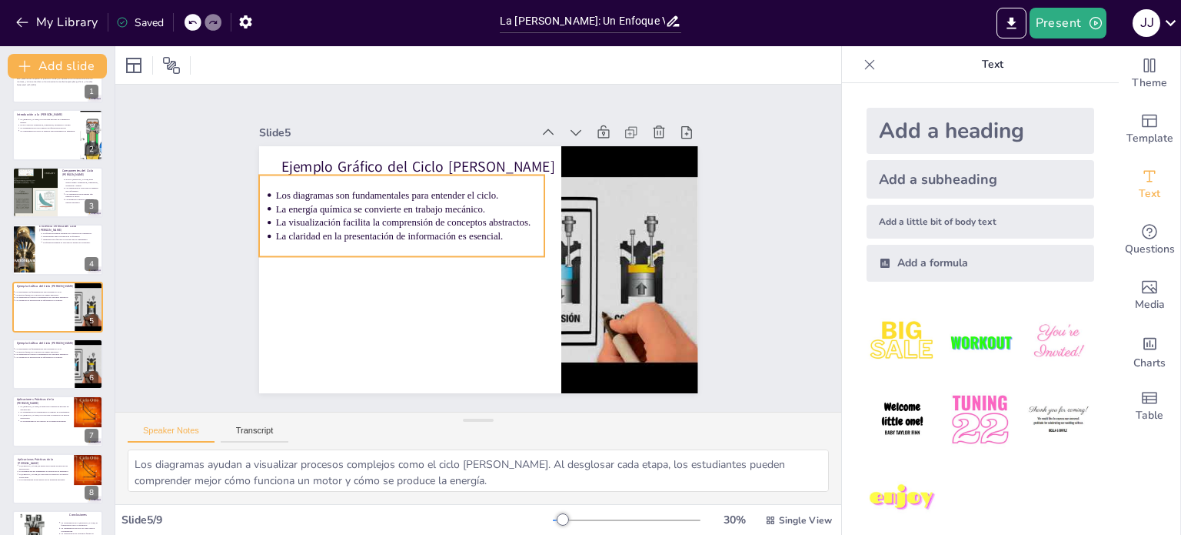
click at [413, 212] on p "La visualización facilita la comprensión de conceptos abstractos." at bounding box center [474, 175] width 122 height 251
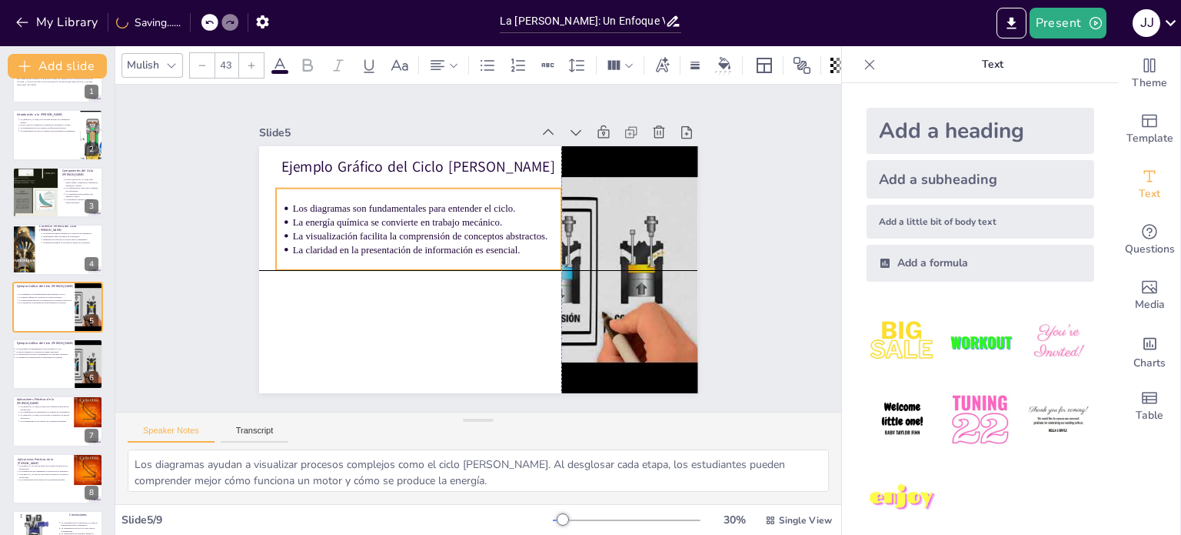
drag, startPoint x: 392, startPoint y: 208, endPoint x: 403, endPoint y: 224, distance: 18.8
click at [403, 224] on ul "Los diagramas son fundamentales para entender el ciclo. La energía química se c…" at bounding box center [446, 194] width 249 height 232
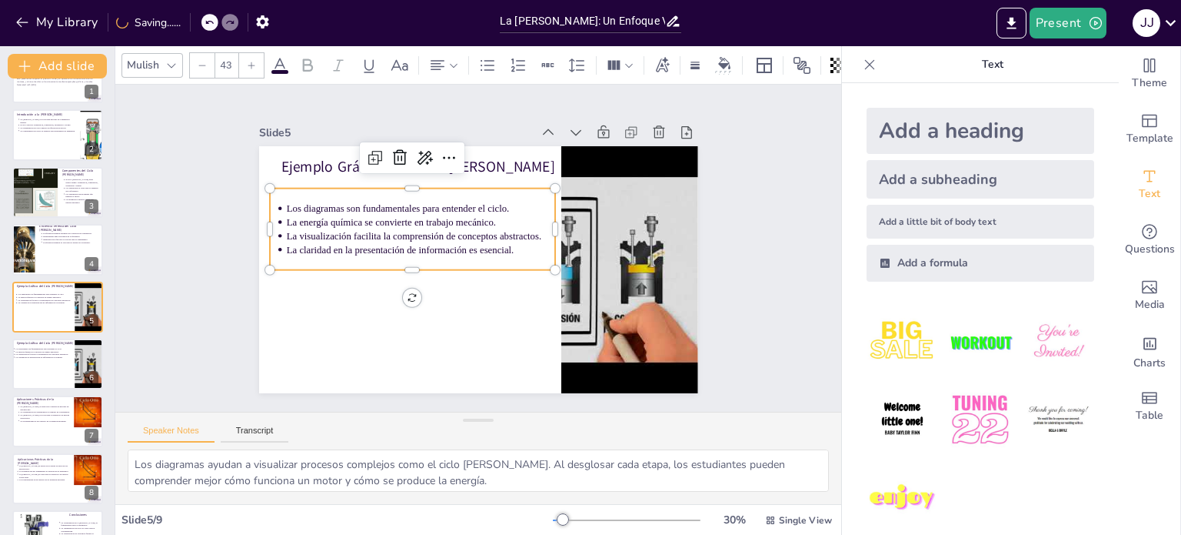
click at [225, 260] on div "Slide 1 La Ley de Otto: Un Enfoque Visual a la Termodinámica de Motores Esta pr…" at bounding box center [478, 249] width 600 height 514
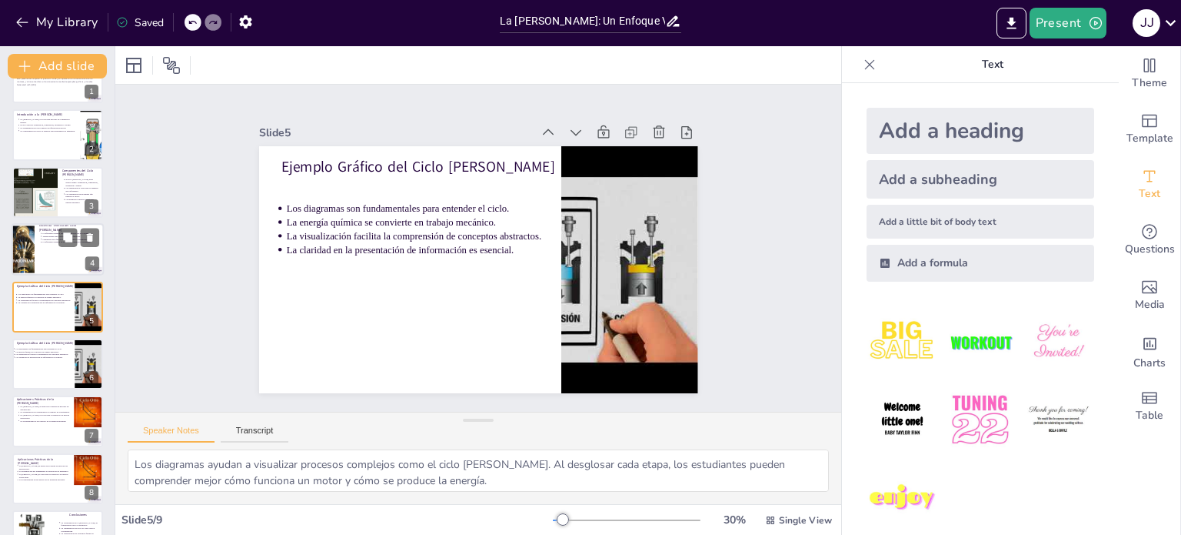
click at [40, 248] on div at bounding box center [58, 249] width 92 height 52
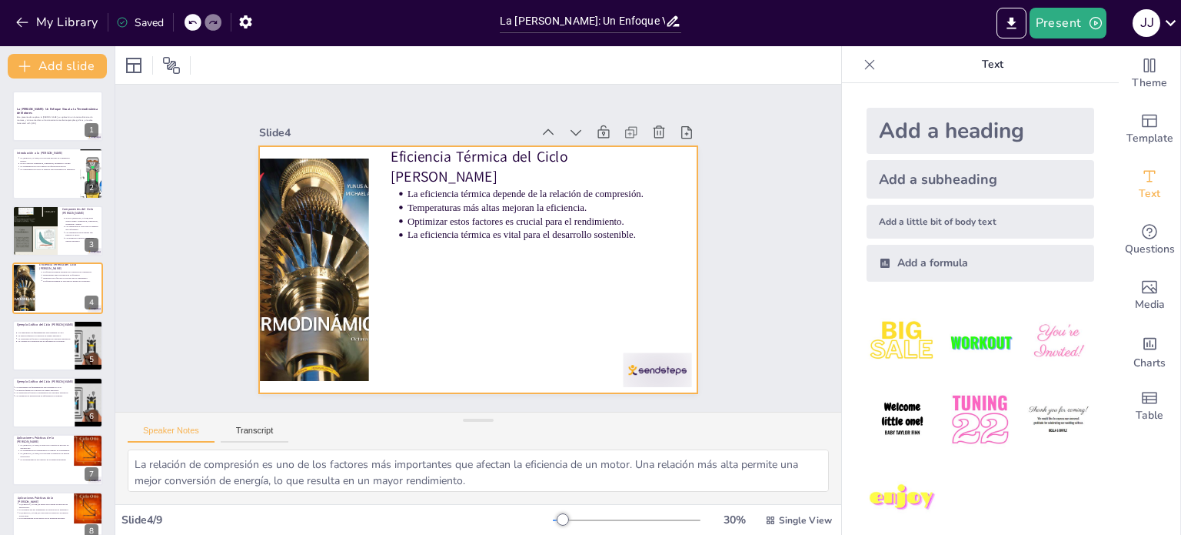
click at [334, 273] on div at bounding box center [325, 184] width 275 height 301
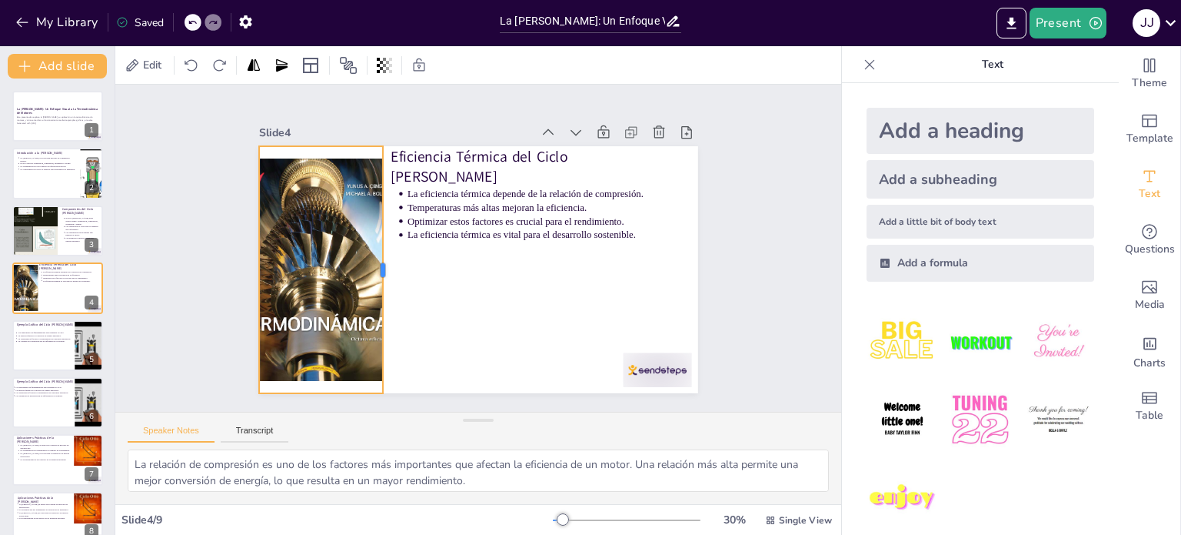
drag, startPoint x: 358, startPoint y: 260, endPoint x: 373, endPoint y: 255, distance: 15.3
click at [373, 255] on div at bounding box center [403, 196] width 192 height 175
click at [177, 264] on div "Slide 1 La Ley de Otto: Un Enfoque Visual a la Termodinámica de Motores Esta pr…" at bounding box center [478, 248] width 792 height 646
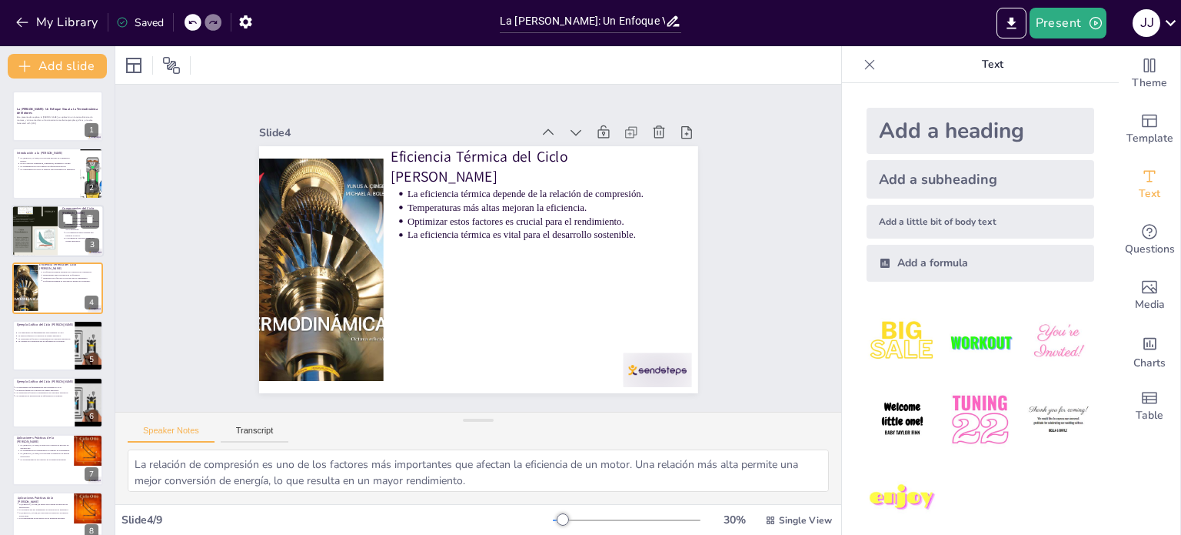
click at [52, 234] on div at bounding box center [35, 231] width 46 height 62
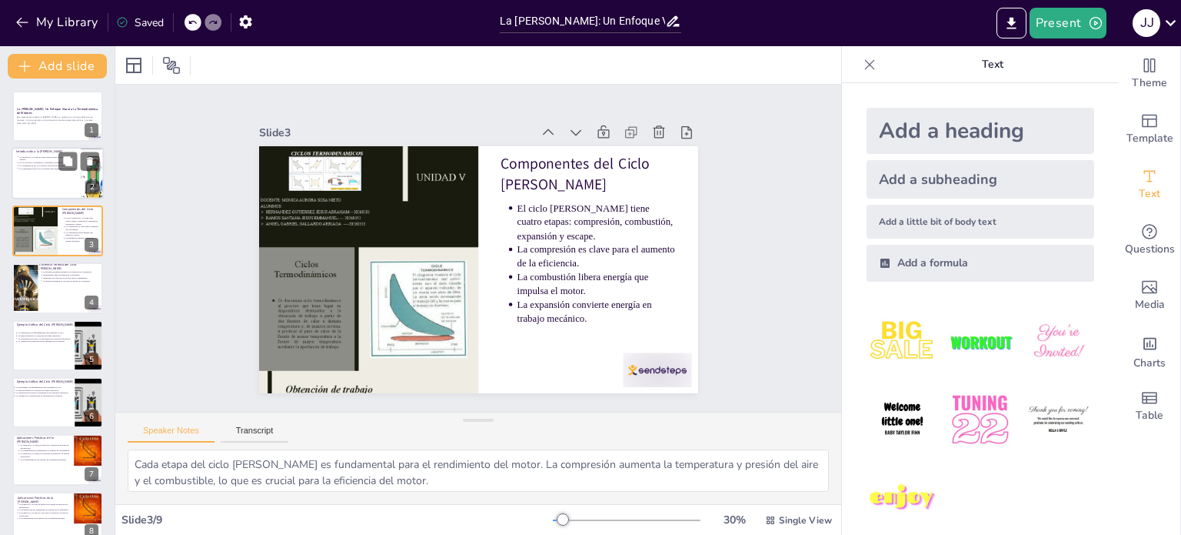
click at [62, 176] on div at bounding box center [58, 174] width 92 height 52
type textarea "La Ley de Otto es un principio que permite a los ingenieros comprender cómo fun…"
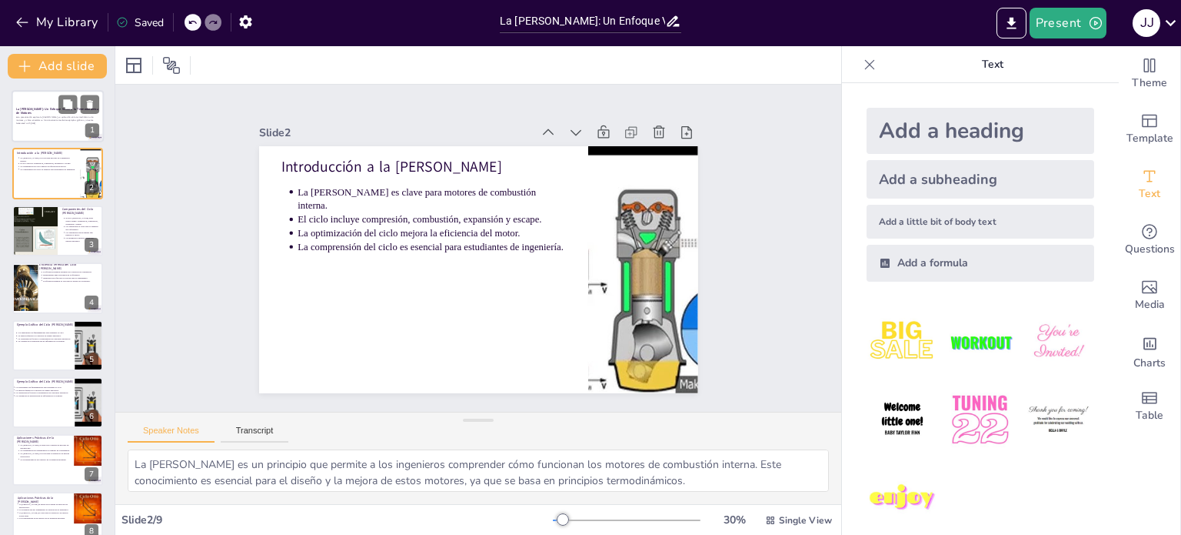
click at [43, 130] on div at bounding box center [58, 116] width 92 height 52
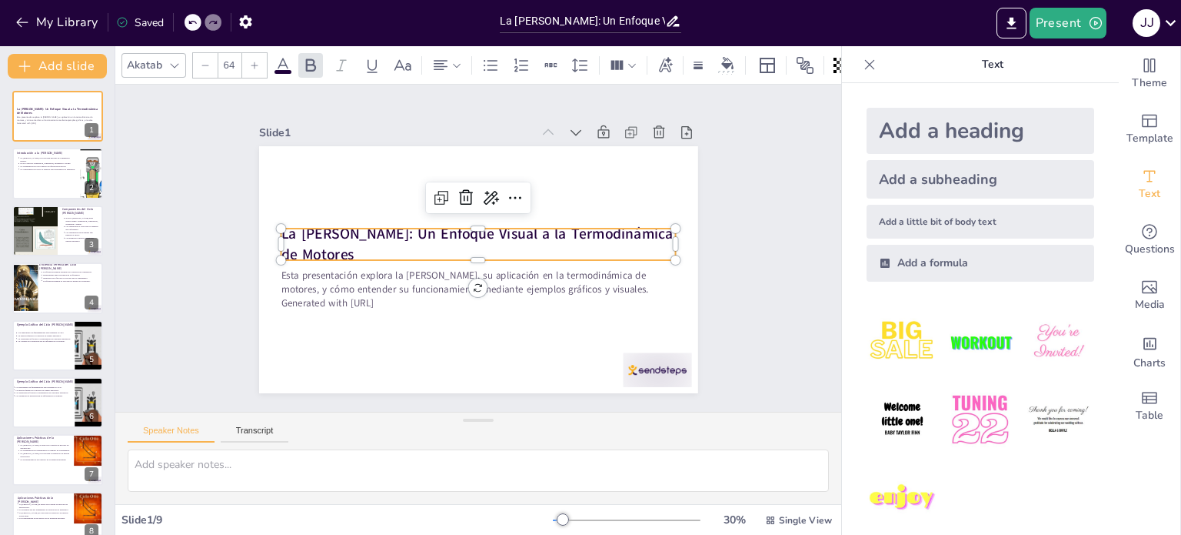
click at [457, 239] on p "La [PERSON_NAME]: Un Enfoque Visual a la Termodinámica de Motores" at bounding box center [475, 251] width 321 height 295
click at [304, 57] on icon at bounding box center [310, 65] width 18 height 18
click at [305, 56] on icon at bounding box center [310, 65] width 18 height 18
click at [289, 176] on div at bounding box center [296, 168] width 15 height 15
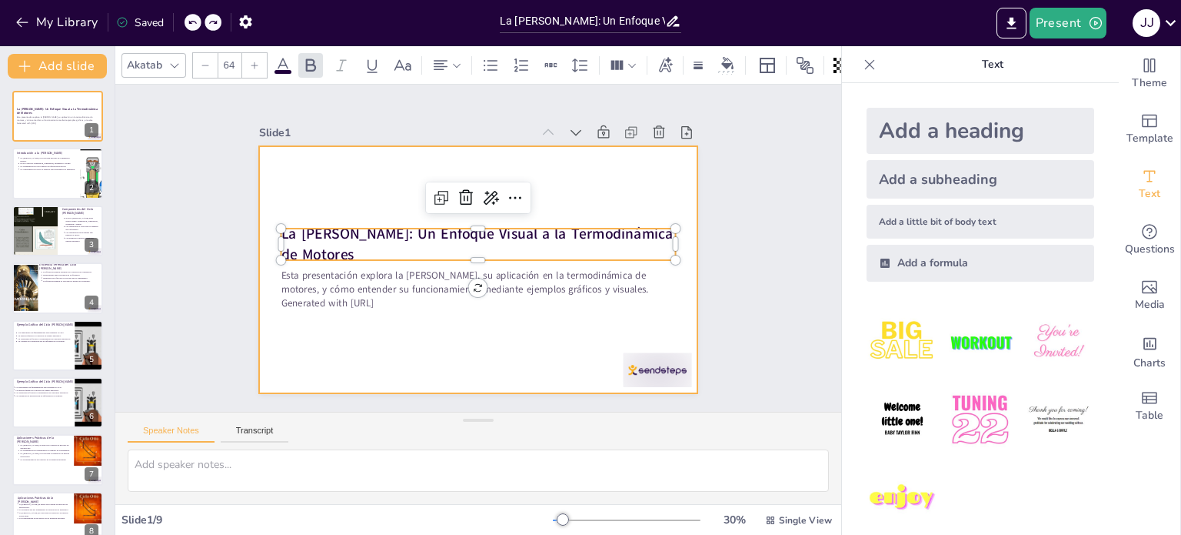
click at [249, 245] on div at bounding box center [461, 261] width 458 height 500
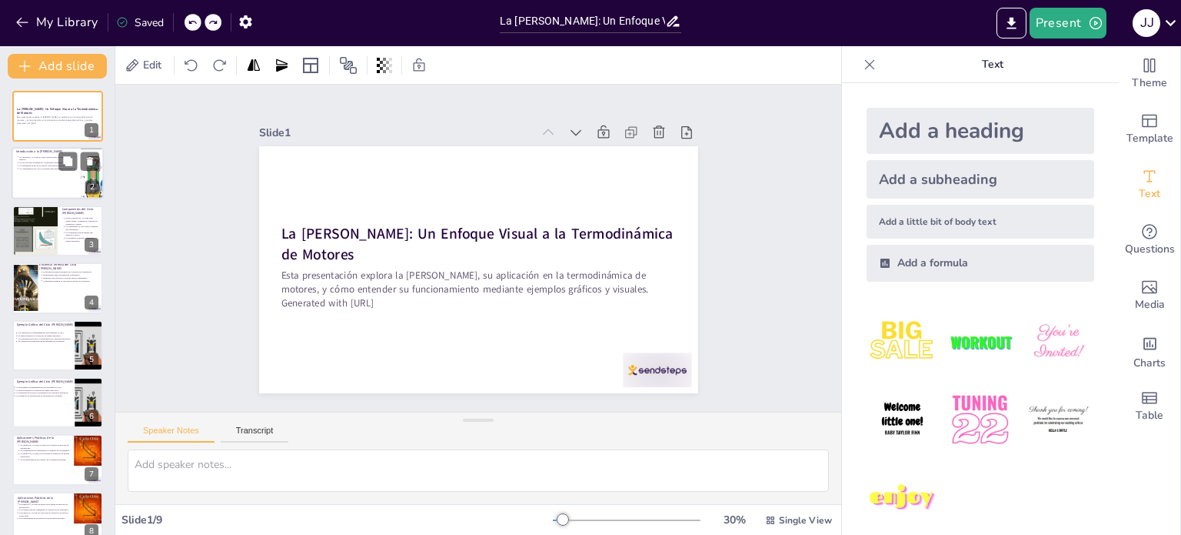
click at [47, 170] on div "La Ley de Otto es clave para motores de combustión interna. El ciclo incluye co…" at bounding box center [46, 163] width 60 height 17
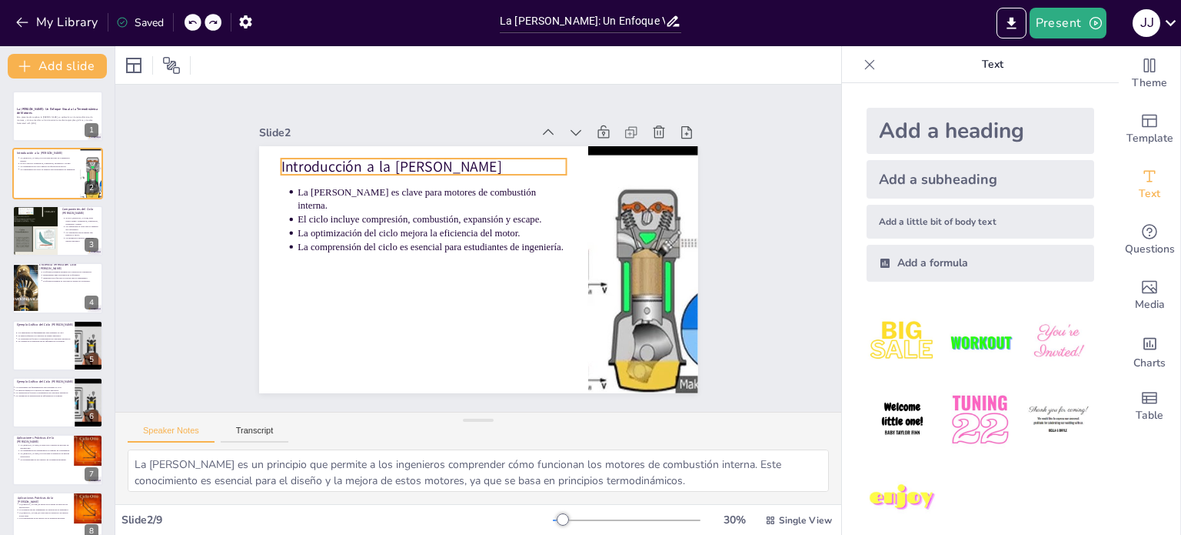
click at [530, 156] on p "Introducción a la [PERSON_NAME]" at bounding box center [569, 211] width 79 height 283
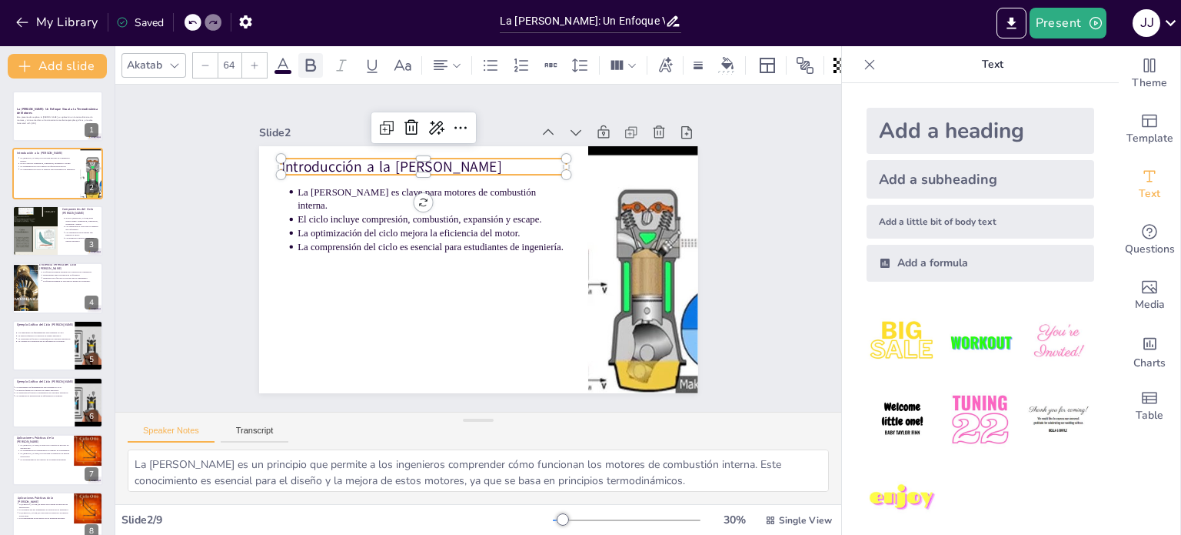
click at [312, 58] on icon at bounding box center [311, 64] width 10 height 13
click at [235, 220] on div "Slide 1 La Ley de Otto: Un Enfoque Visual a la Termodinámica de Motores Esta pr…" at bounding box center [479, 248] width 574 height 393
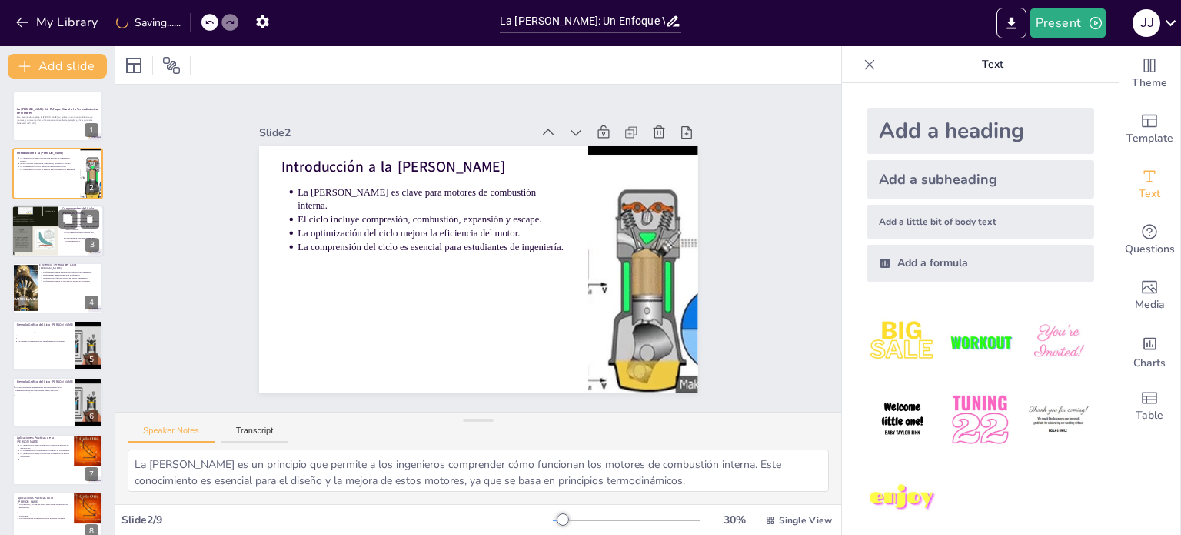
click at [45, 225] on div at bounding box center [35, 231] width 46 height 62
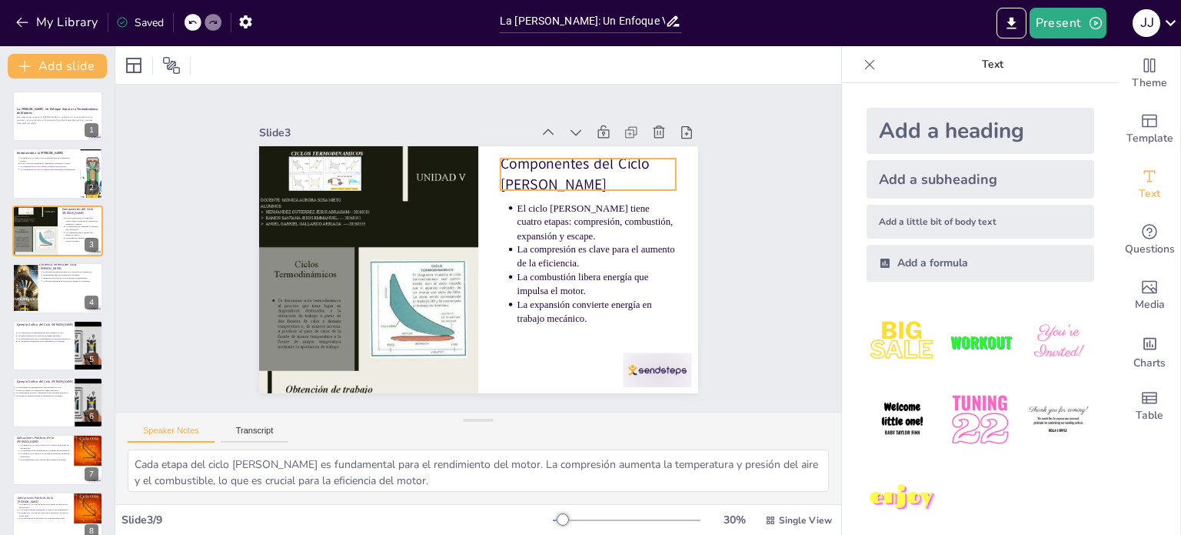
click at [571, 210] on p "Componentes del Ciclo [PERSON_NAME]" at bounding box center [603, 293] width 136 height 166
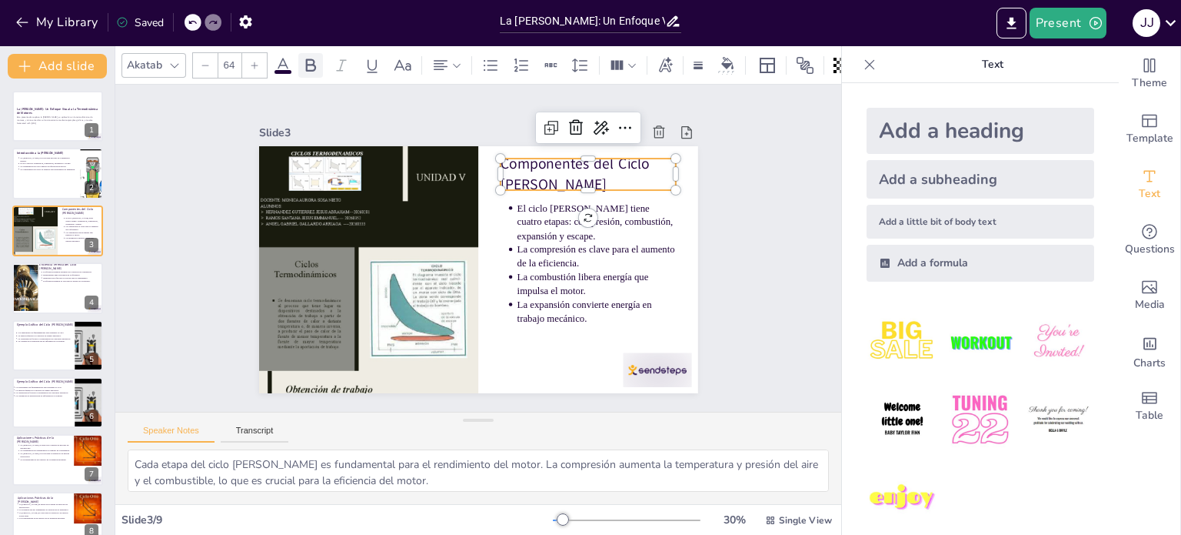
click at [311, 59] on icon at bounding box center [310, 65] width 18 height 18
click at [40, 285] on div at bounding box center [58, 287] width 92 height 52
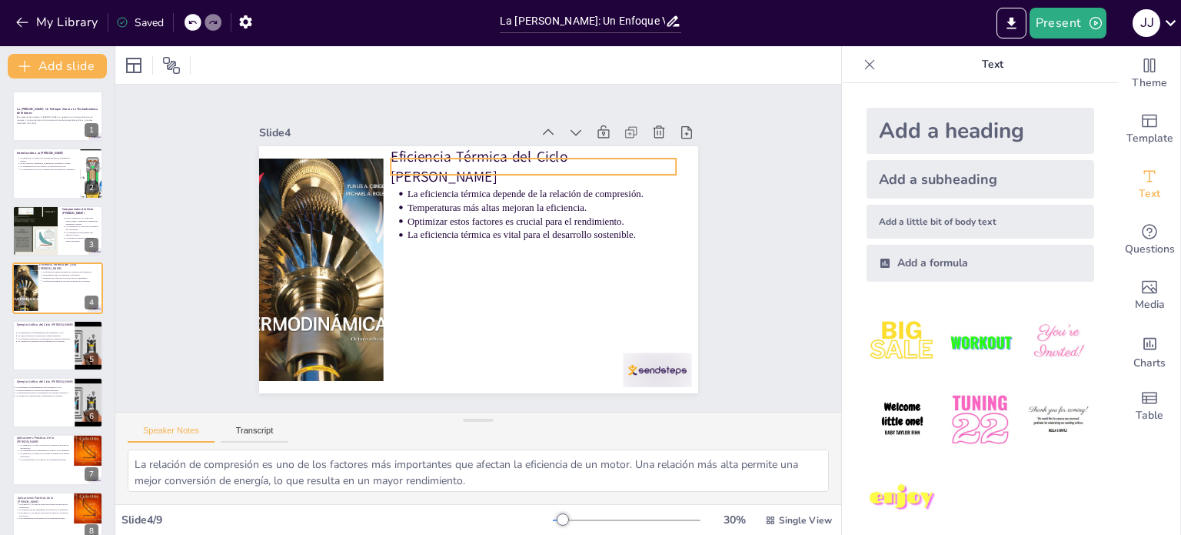
click at [433, 166] on p "Eficiencia Térmica del Ciclo [PERSON_NAME]" at bounding box center [567, 205] width 268 height 178
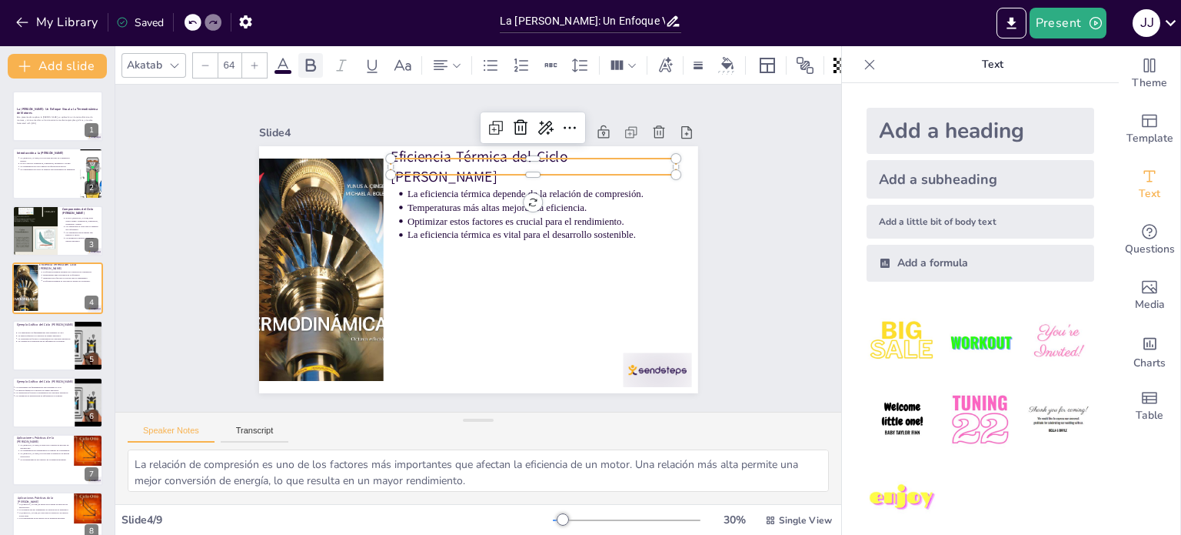
click at [311, 63] on icon at bounding box center [310, 65] width 18 height 18
click at [31, 346] on div at bounding box center [58, 345] width 92 height 52
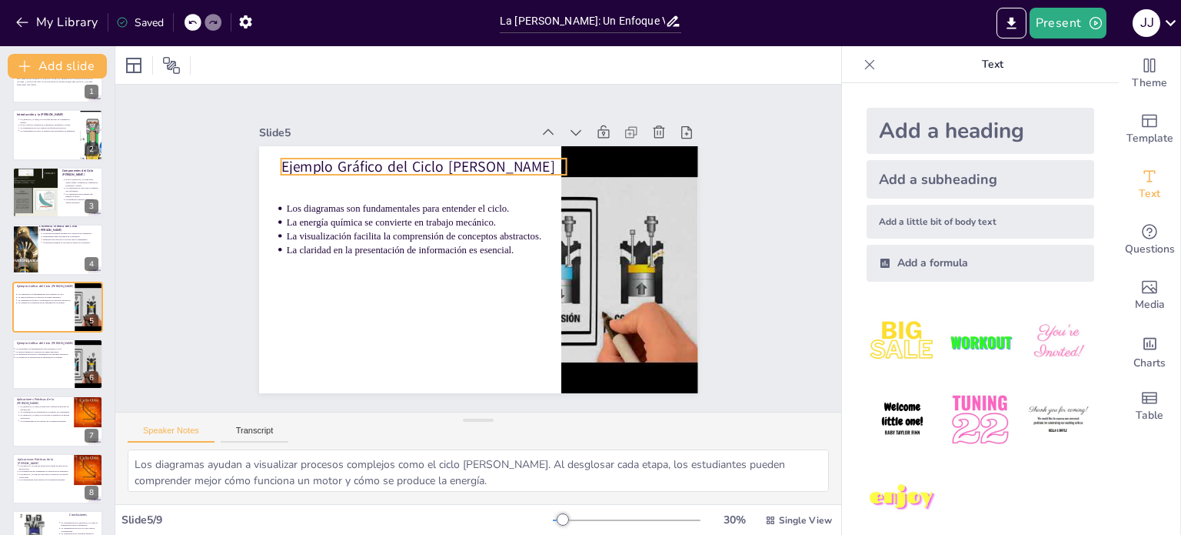
click at [438, 211] on p "Ejemplo Gráfico del Ciclo [PERSON_NAME]" at bounding box center [566, 291] width 257 height 161
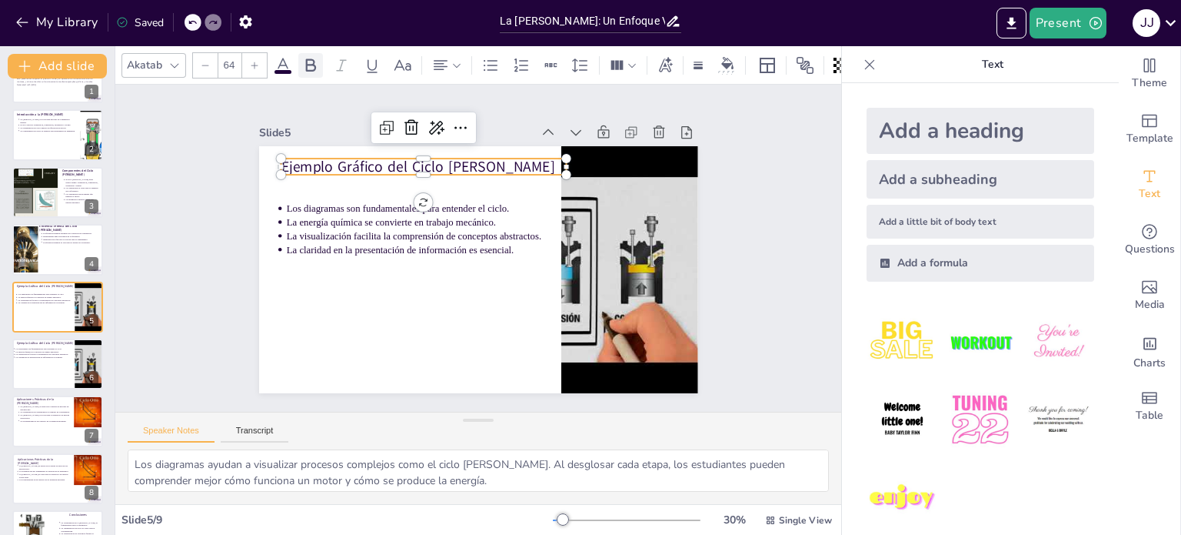
click at [316, 56] on icon at bounding box center [310, 65] width 18 height 18
click at [25, 361] on div at bounding box center [58, 364] width 92 height 52
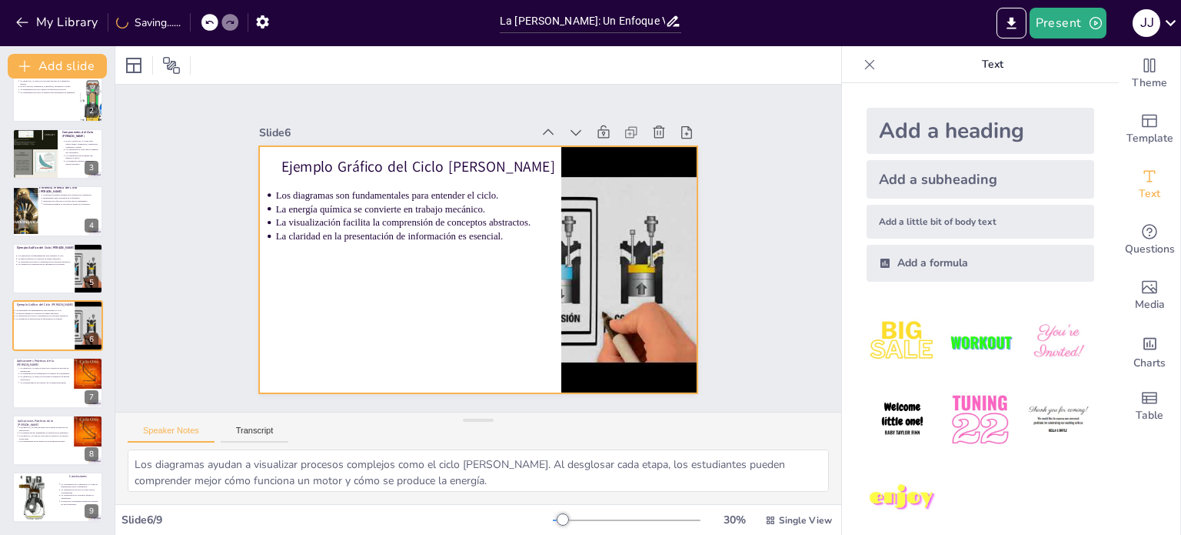
click at [345, 153] on p "Ejemplo Gráfico del Ciclo [PERSON_NAME]" at bounding box center [471, 150] width 257 height 161
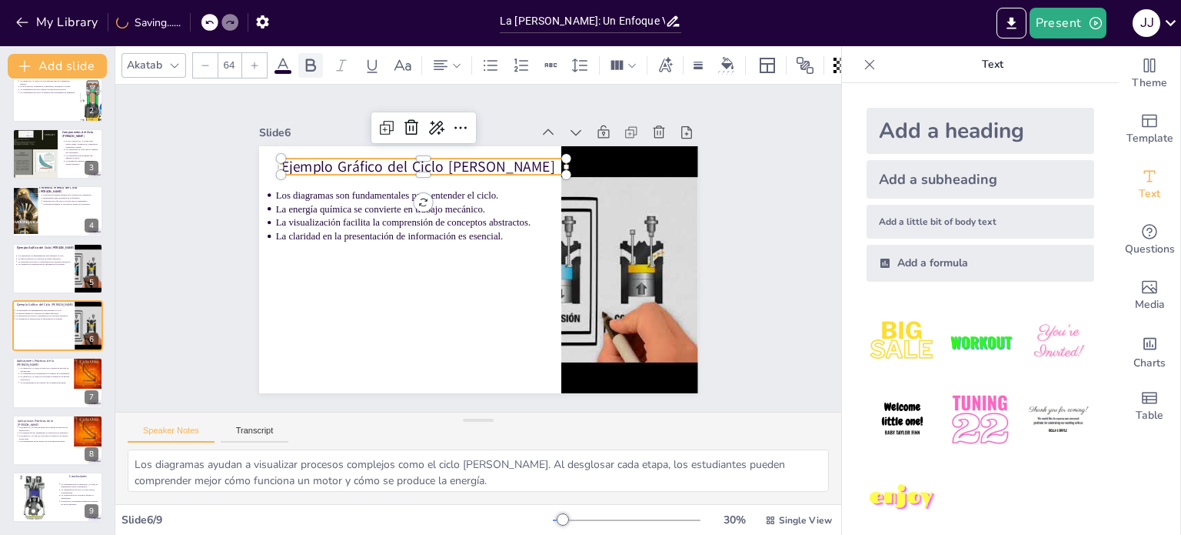
click at [306, 58] on icon at bounding box center [311, 64] width 10 height 13
click at [37, 374] on p "La optimización del rendimiento es esencial en la ingeniería." at bounding box center [47, 373] width 57 height 3
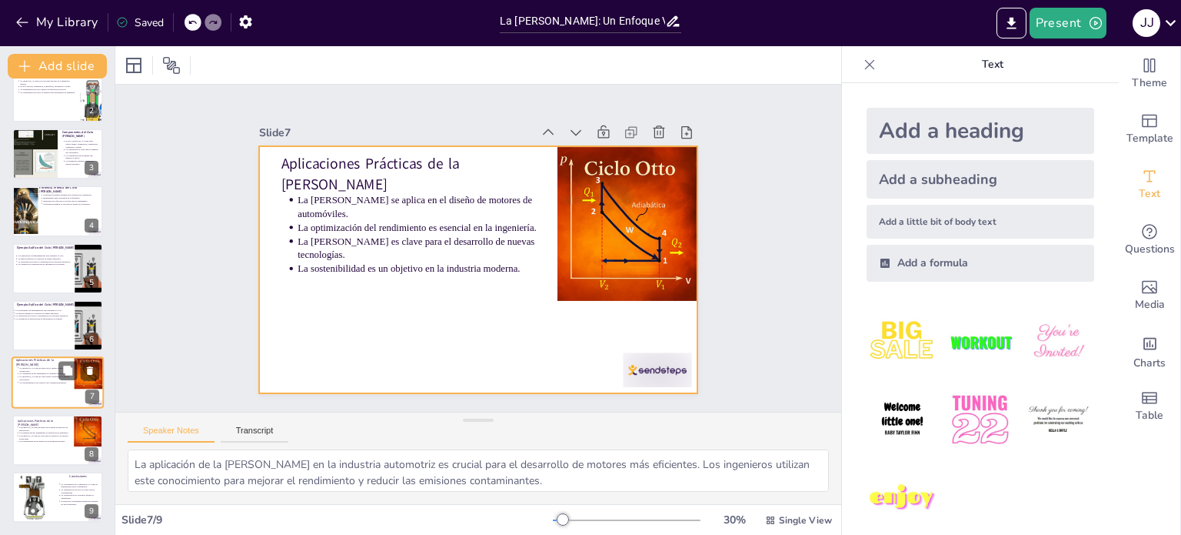
click at [36, 397] on div at bounding box center [58, 383] width 92 height 52
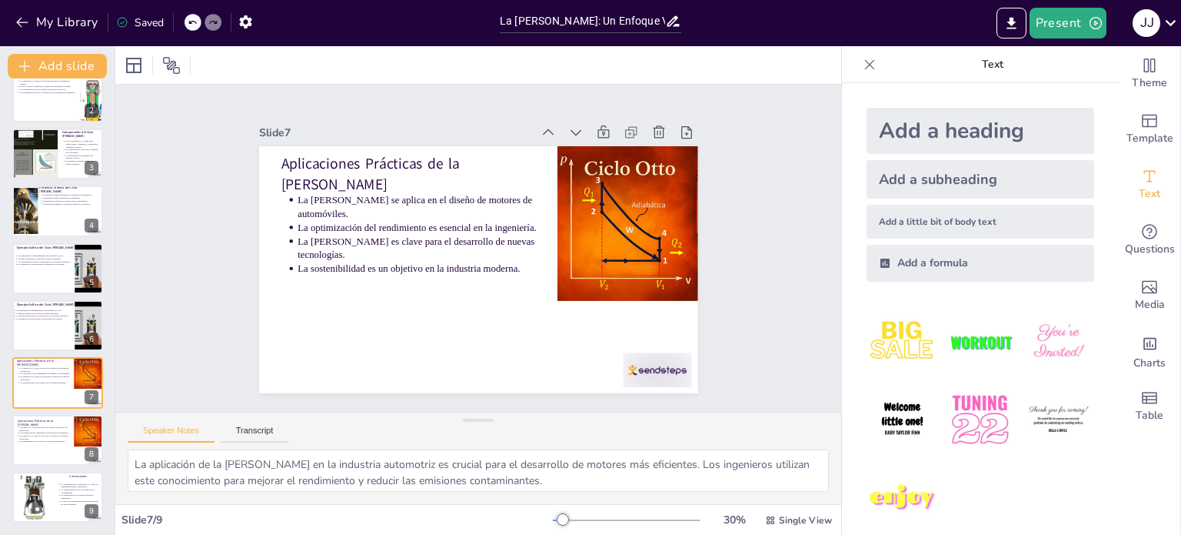
click at [37, 411] on div "La Ley de Otto: Un Enfoque Visual a la Termodinámica de Motores Esta presentaci…" at bounding box center [57, 268] width 115 height 508
click at [34, 431] on p "La optimización del rendimiento es esencial en la ingeniería." at bounding box center [45, 432] width 55 height 3
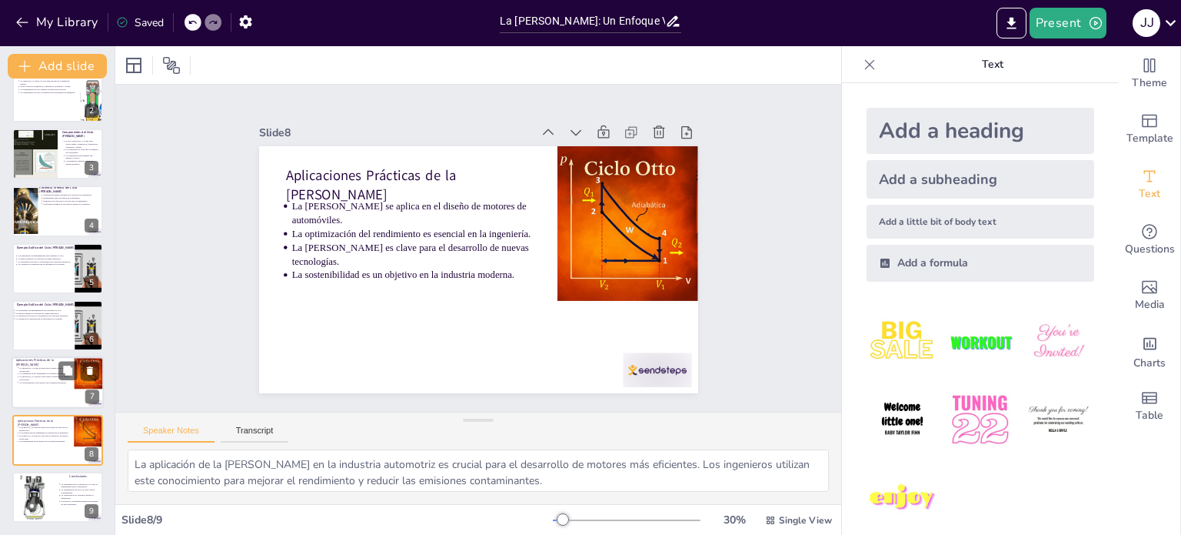
click at [38, 391] on div at bounding box center [58, 383] width 92 height 52
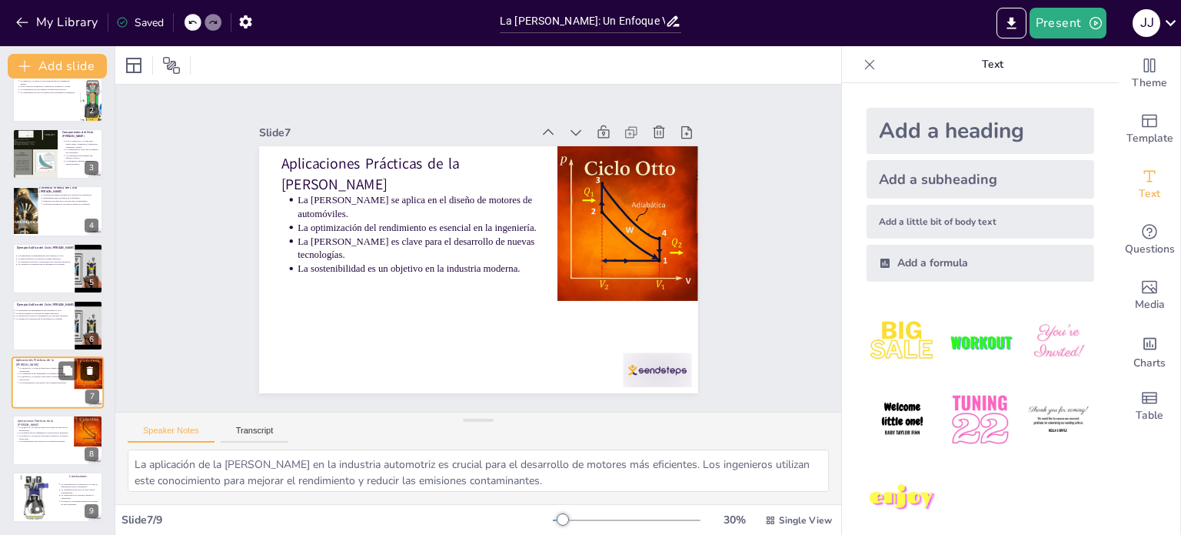
click at [92, 365] on icon at bounding box center [90, 370] width 11 height 11
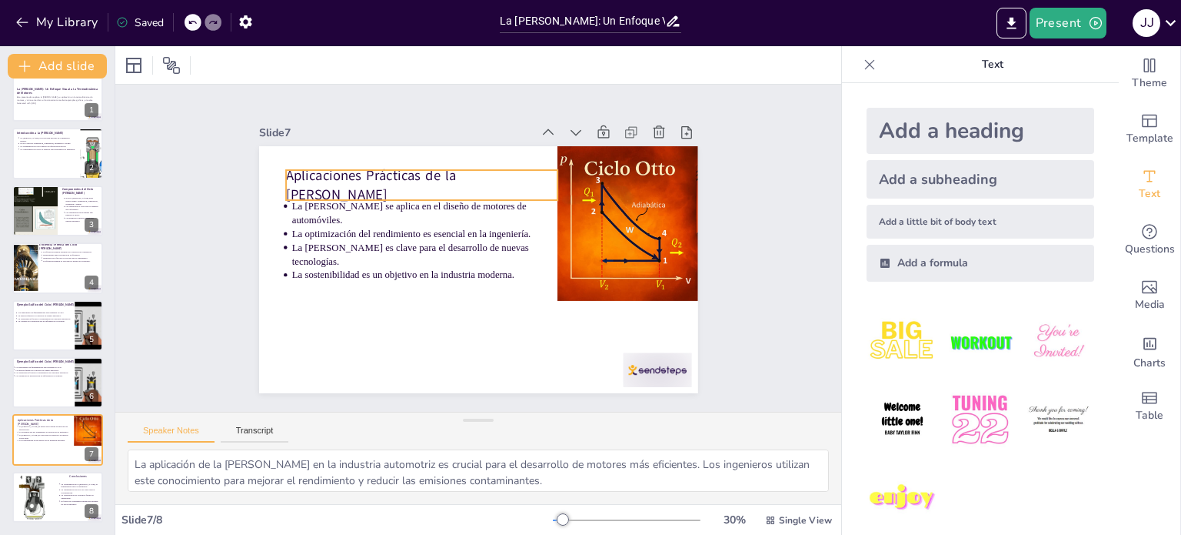
click at [347, 185] on p "Aplicaciones Prácticas de la [PERSON_NAME]" at bounding box center [461, 164] width 255 height 169
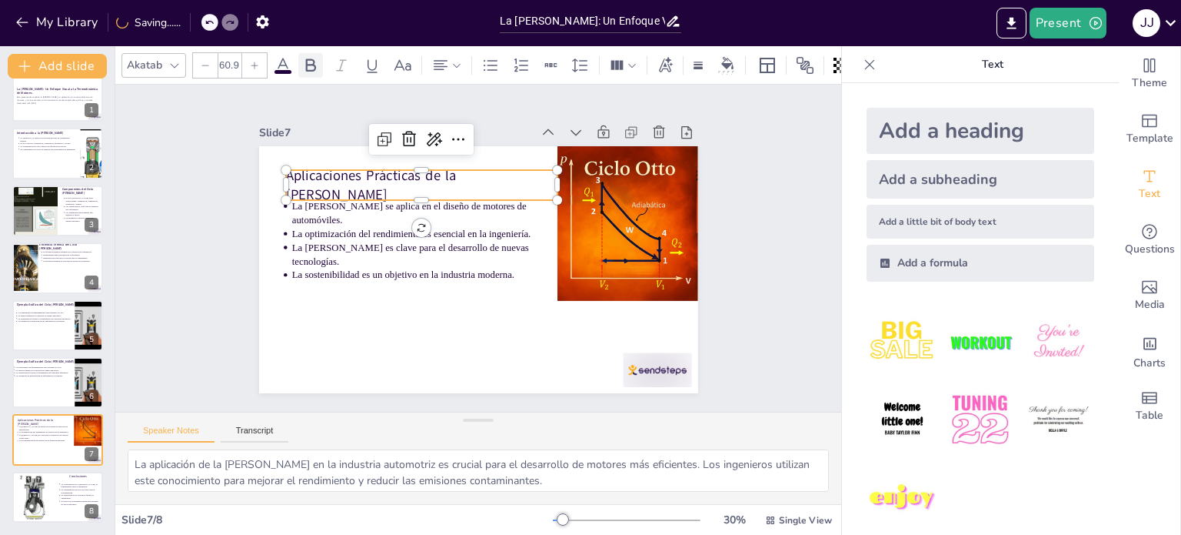
click at [312, 58] on icon at bounding box center [311, 64] width 10 height 13
click at [42, 495] on div at bounding box center [33, 497] width 37 height 49
type textarea "La educación en torno a la Ley de Otto es crucial para la formación de ingenier…"
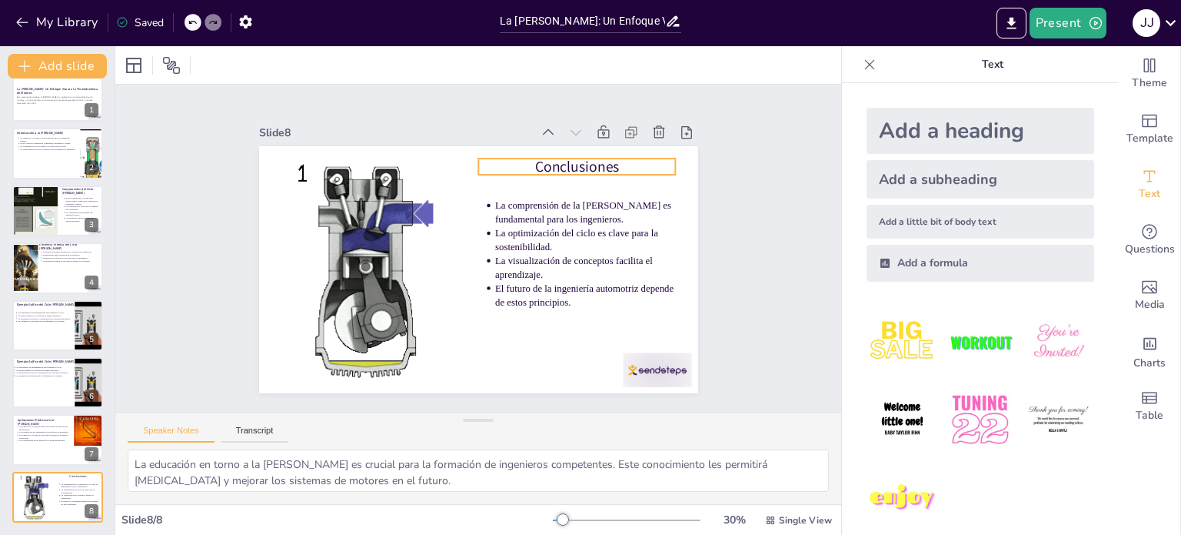
click at [570, 187] on p "Conclusiones" at bounding box center [605, 267] width 148 height 161
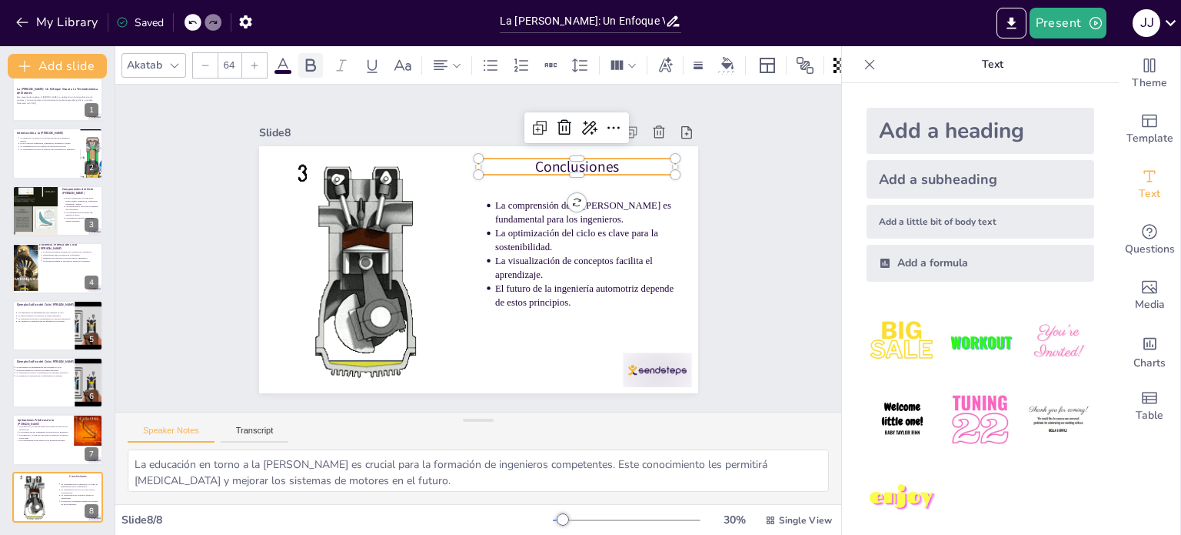
click at [315, 57] on icon at bounding box center [310, 65] width 18 height 18
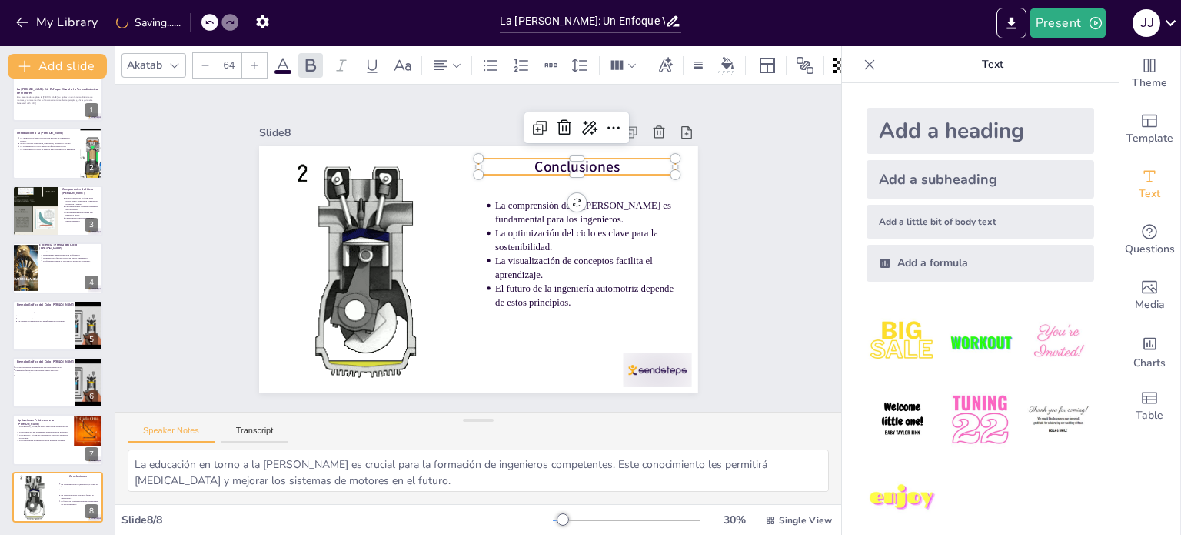
click at [722, 218] on div "Slide 1 La [PERSON_NAME]: Un Enfoque Visual a la Termodinámica de Motores Esta …" at bounding box center [478, 248] width 567 height 585
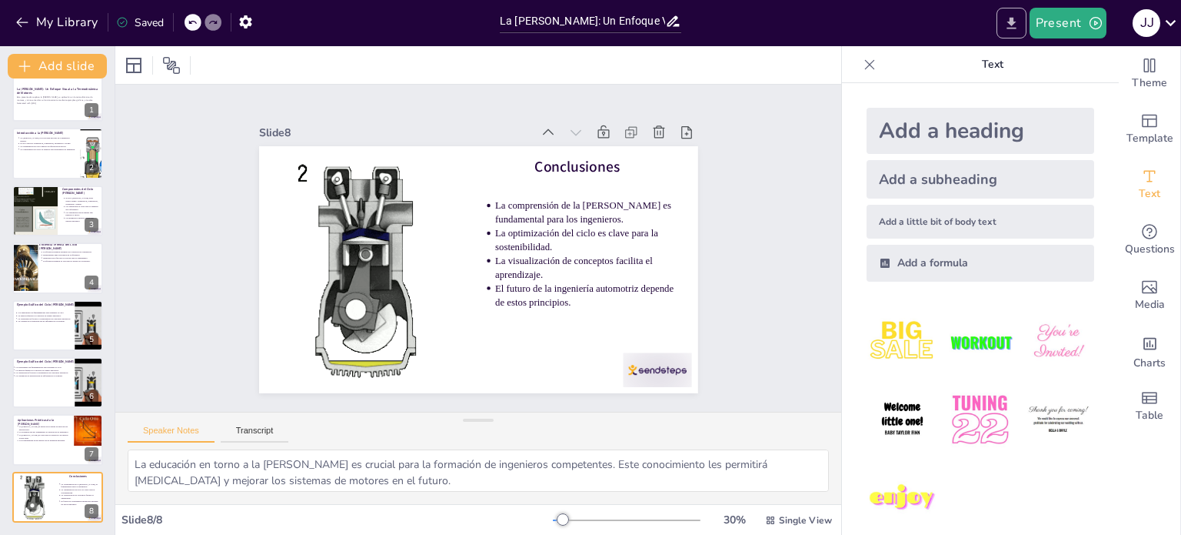
click at [1017, 15] on icon "Export to PowerPoint" at bounding box center [1012, 23] width 16 height 16
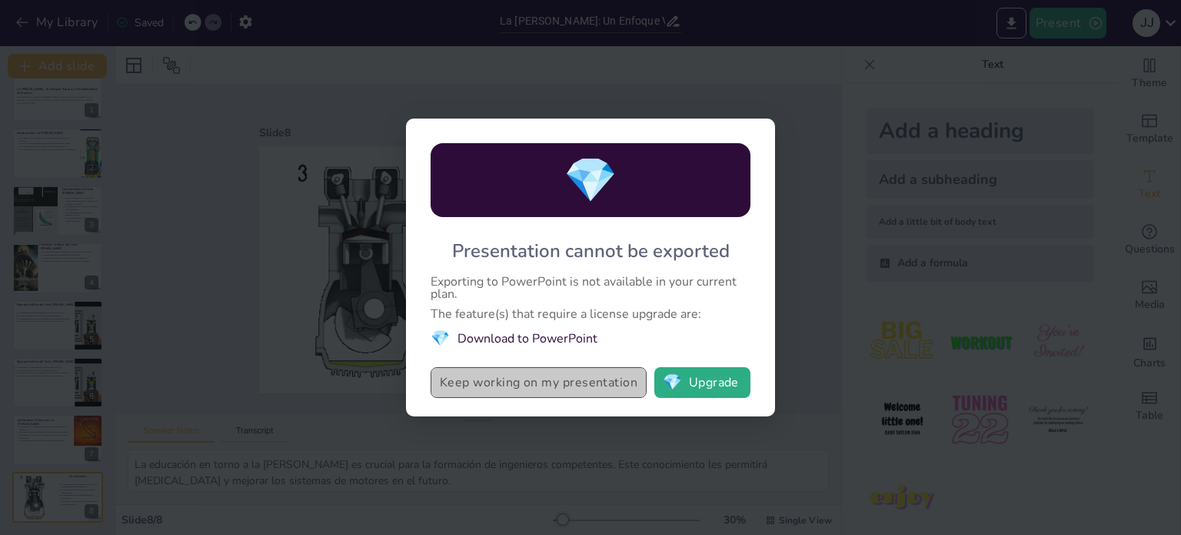
click at [613, 378] on button "Keep working on my presentation" at bounding box center [539, 382] width 216 height 31
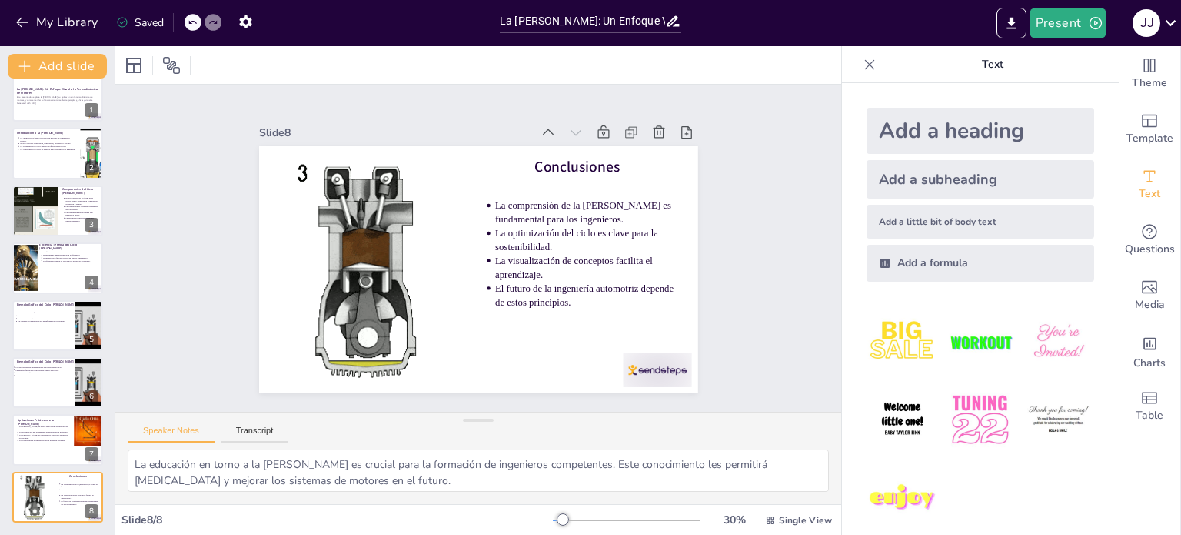
click at [865, 67] on icon at bounding box center [870, 64] width 10 height 10
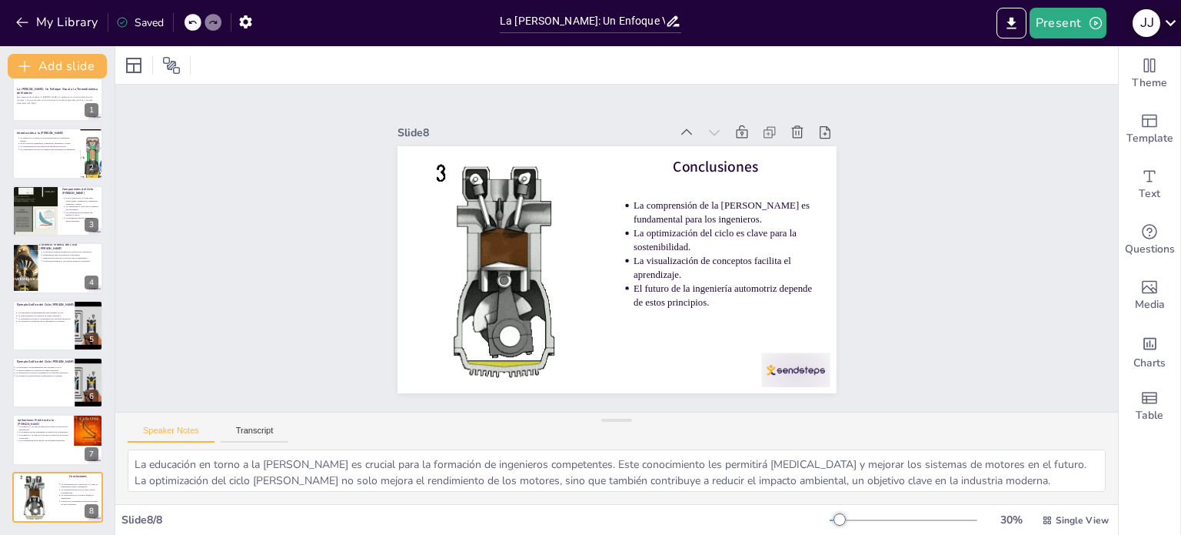
click at [1169, 25] on icon at bounding box center [1171, 22] width 21 height 21
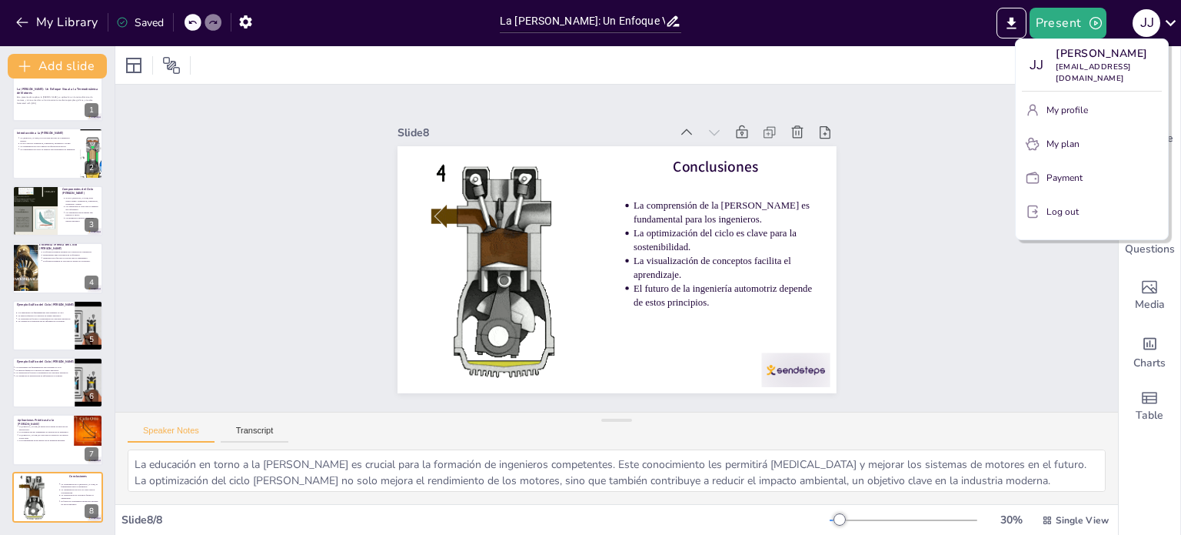
click at [950, 131] on div at bounding box center [590, 267] width 1181 height 535
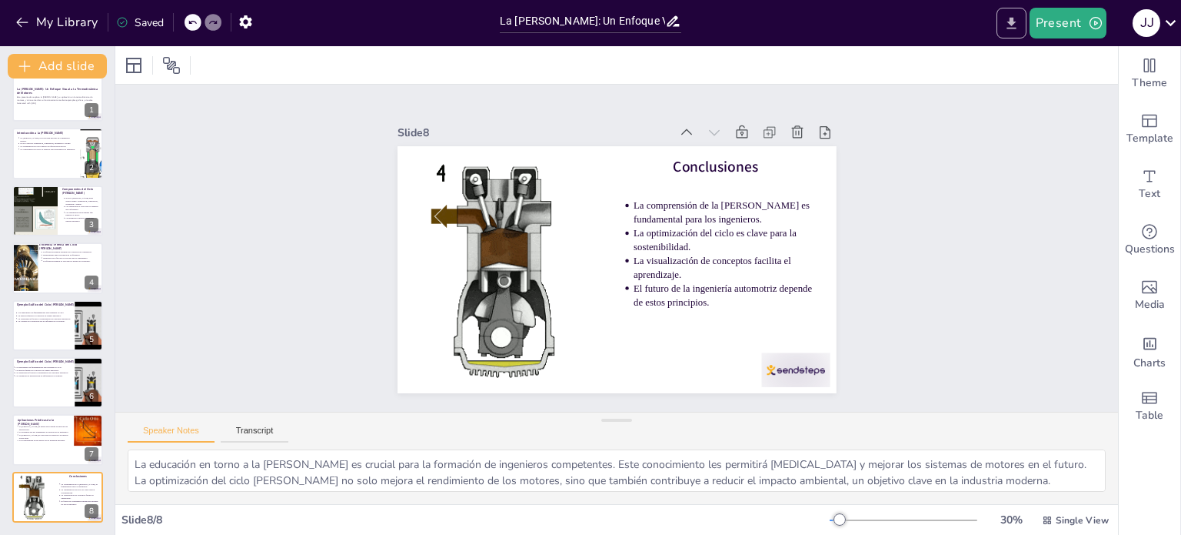
click at [1018, 22] on icon "Export to PowerPoint" at bounding box center [1012, 23] width 16 height 16
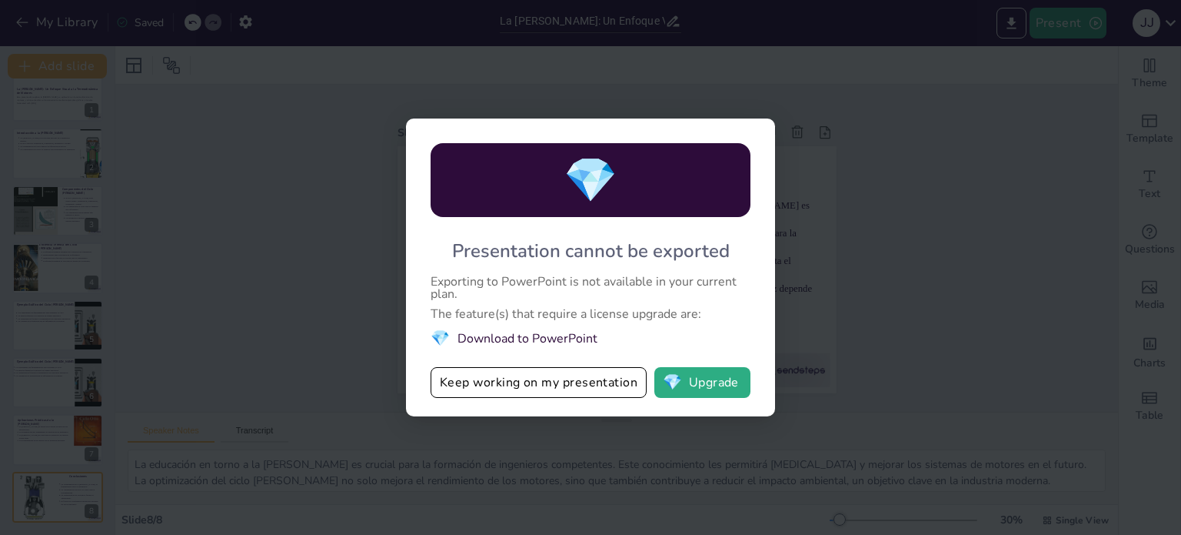
click at [1008, 13] on div "💎 Presentation cannot be exported Exporting to PowerPoint is not available in y…" at bounding box center [590, 267] width 1181 height 535
drag, startPoint x: 634, startPoint y: 142, endPoint x: 613, endPoint y: 165, distance: 31.0
click at [634, 143] on div "💎" at bounding box center [591, 180] width 320 height 74
click at [588, 195] on span "💎" at bounding box center [591, 180] width 54 height 59
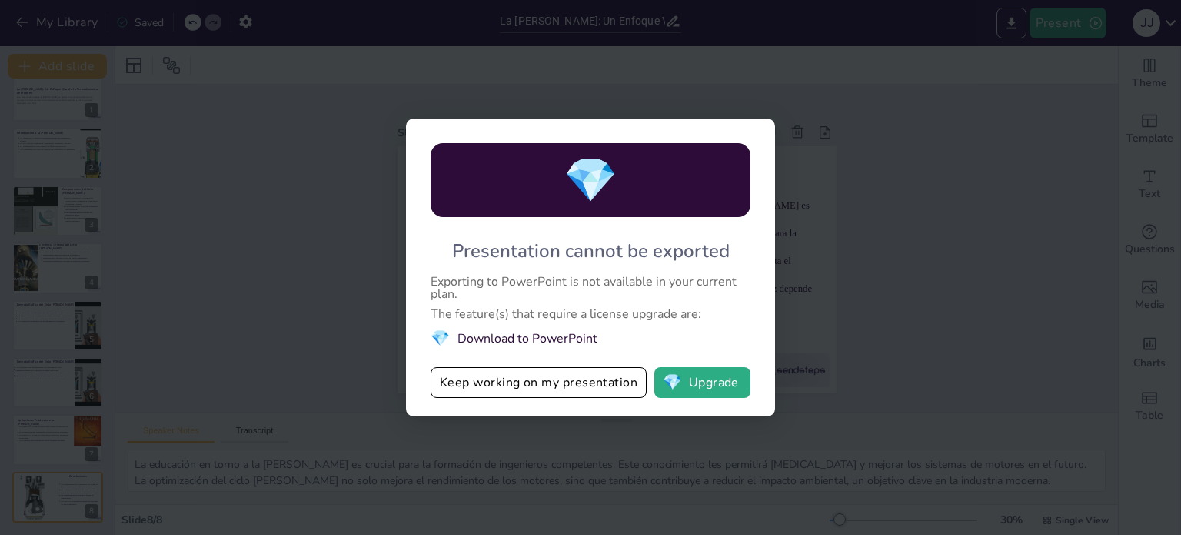
drag, startPoint x: 586, startPoint y: 193, endPoint x: 588, endPoint y: 202, distance: 8.6
click at [587, 193] on span "💎" at bounding box center [591, 180] width 54 height 59
click at [711, 374] on button "💎 Upgrade" at bounding box center [703, 382] width 96 height 31
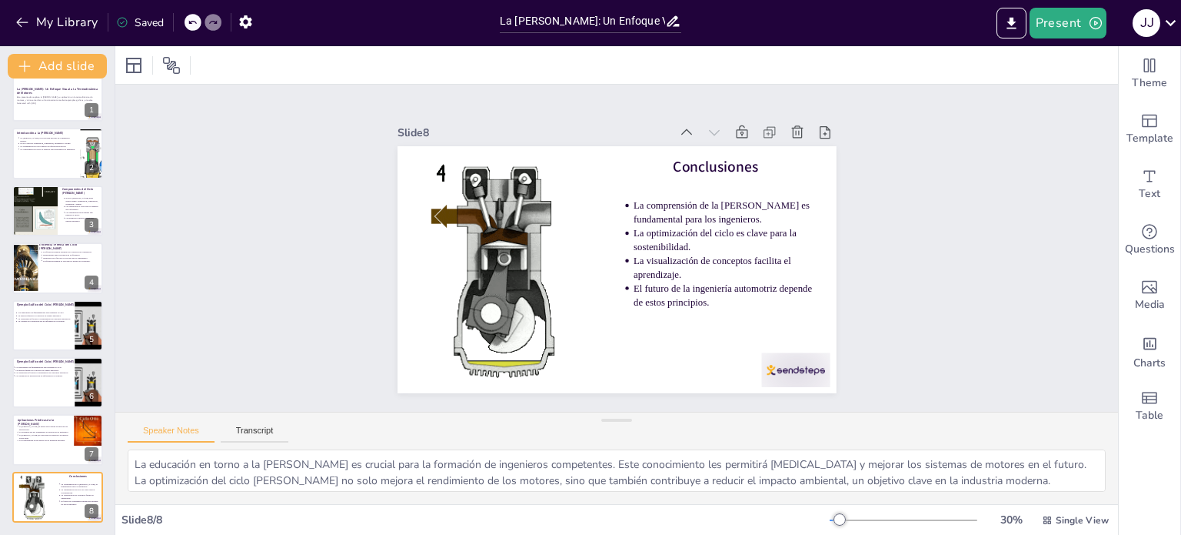
click at [935, 230] on div "Slide 1 La [PERSON_NAME]: Un Enfoque Visual a la Termodinámica de Motores Esta …" at bounding box center [617, 248] width 1032 height 784
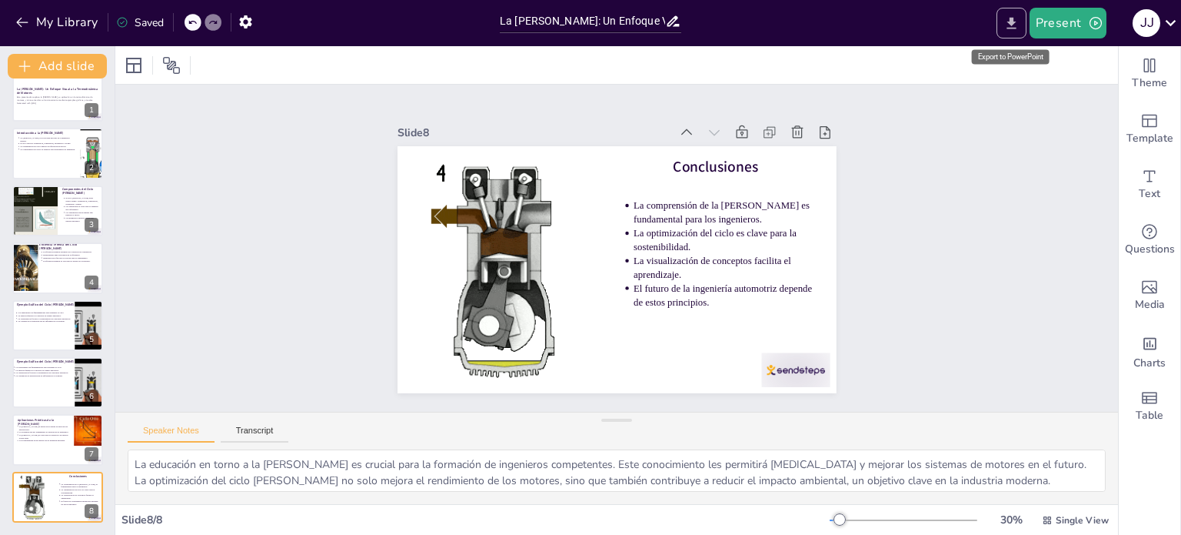
click at [1008, 24] on icon "Export to PowerPoint" at bounding box center [1012, 23] width 16 height 16
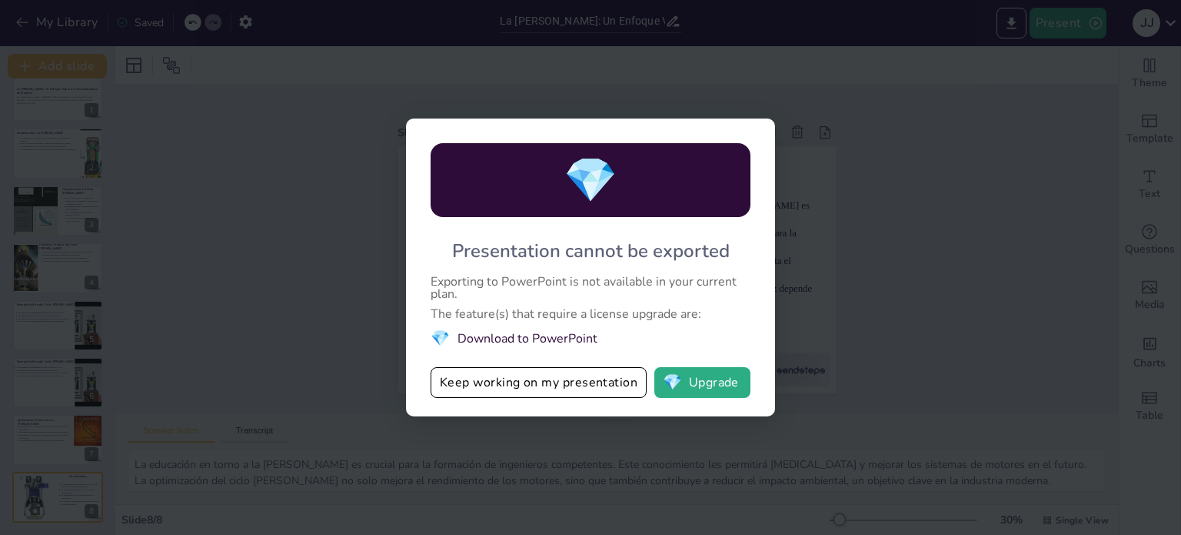
click at [580, 332] on li "💎 Download to PowerPoint" at bounding box center [591, 338] width 320 height 21
click at [571, 335] on li "💎 Download to PowerPoint" at bounding box center [591, 338] width 320 height 21
click at [588, 381] on button "Keep working on my presentation" at bounding box center [539, 382] width 216 height 31
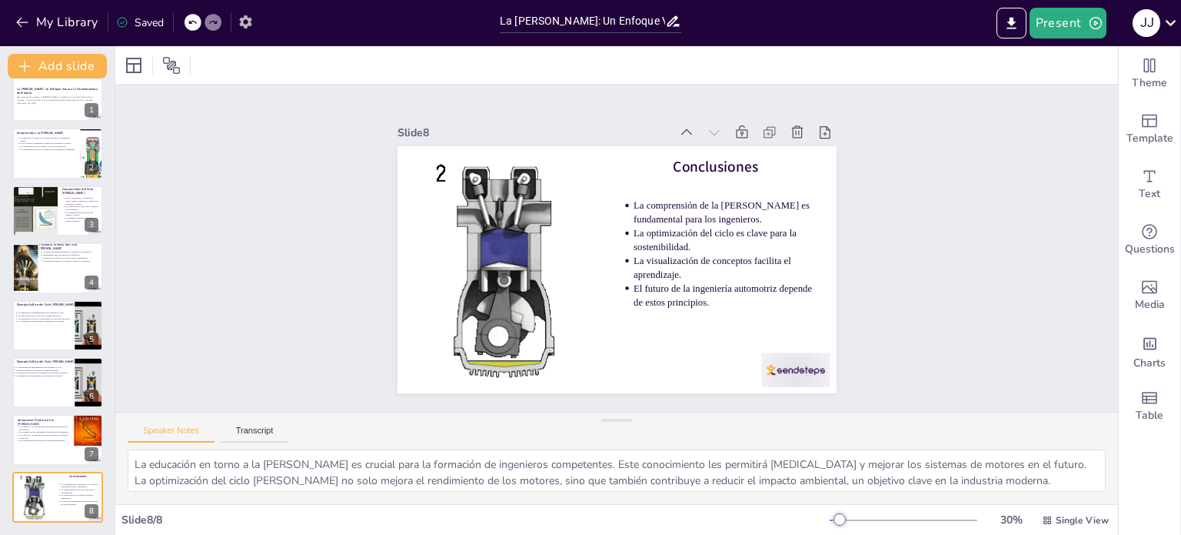
click at [243, 18] on icon "button" at bounding box center [245, 21] width 12 height 13
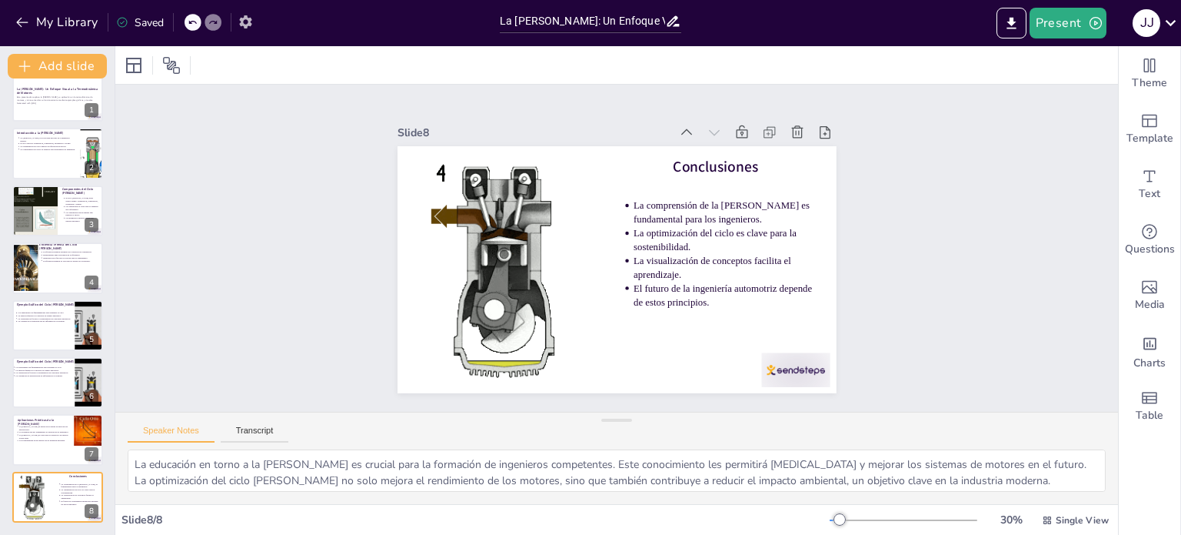
click at [246, 8] on button "button" at bounding box center [246, 22] width 28 height 28
click at [247, 18] on icon "button" at bounding box center [245, 21] width 12 height 13
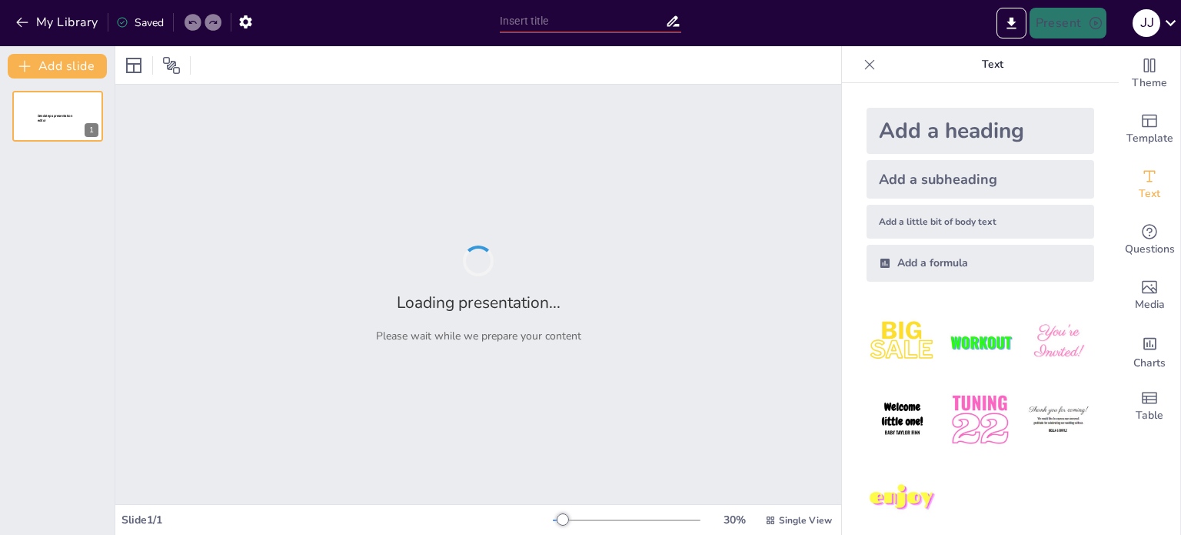
type input "La Ley de Otto: Un Enfoque Visual a la Termodinámica de Motores"
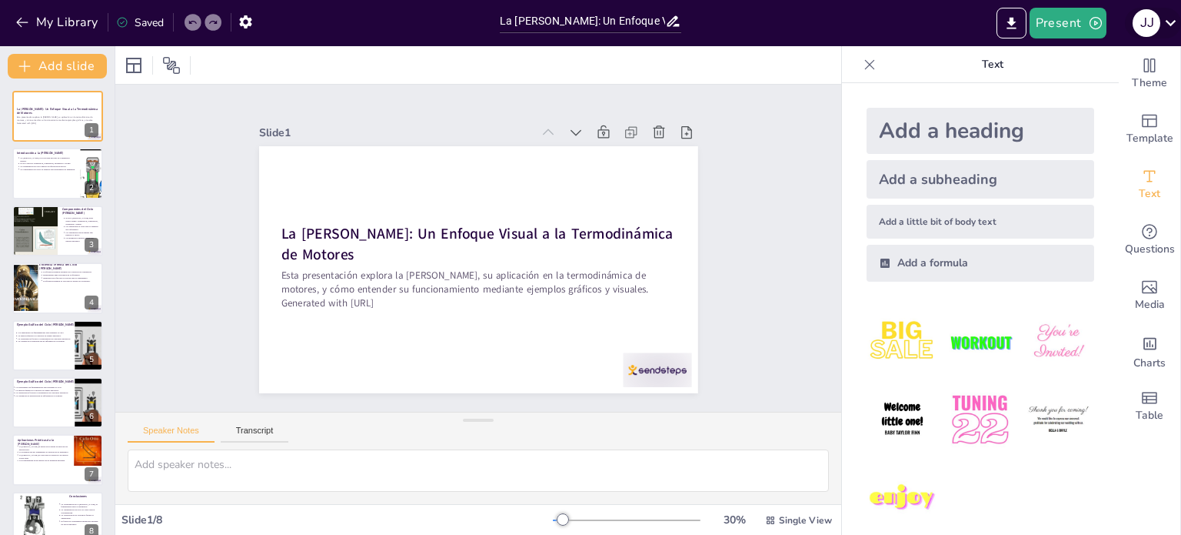
click at [1165, 15] on icon at bounding box center [1171, 22] width 21 height 21
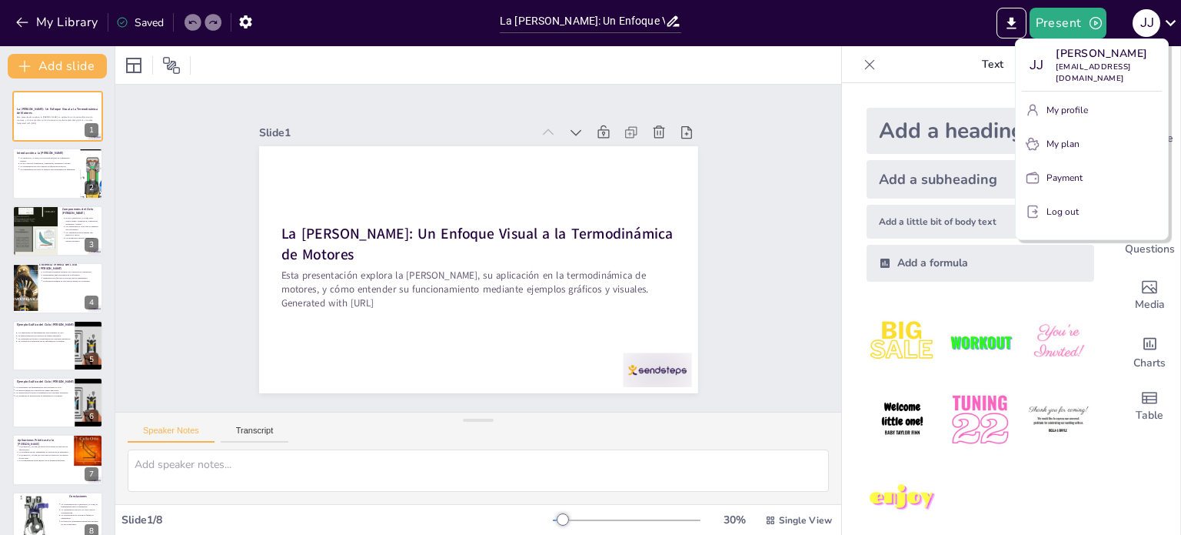
click at [1104, 109] on button "My profile" at bounding box center [1092, 110] width 140 height 25
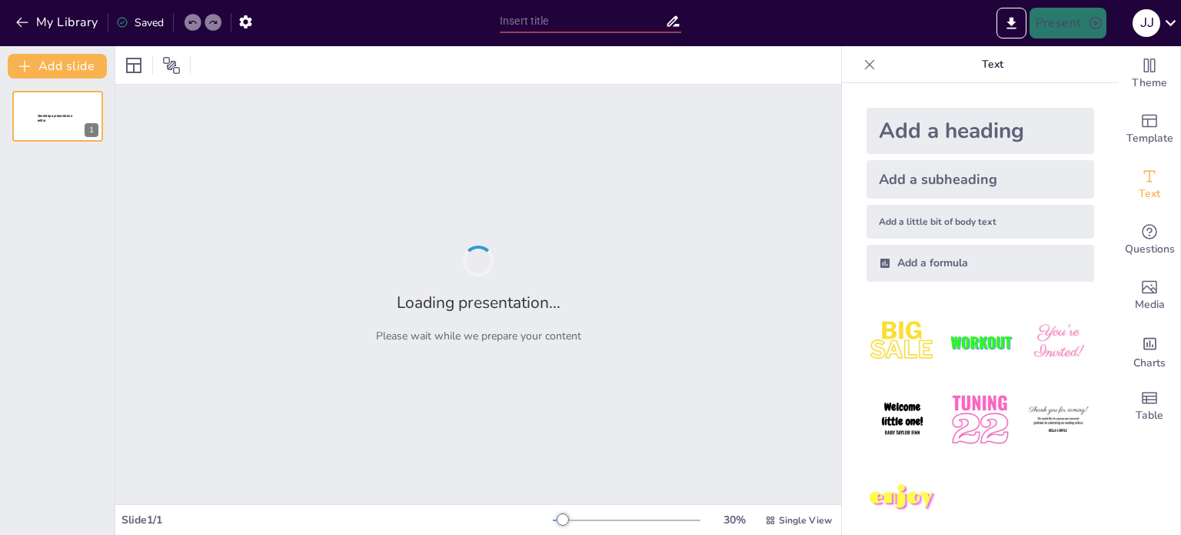
type input "La [PERSON_NAME]: Un Enfoque Visual a la Termodinámica de Motores"
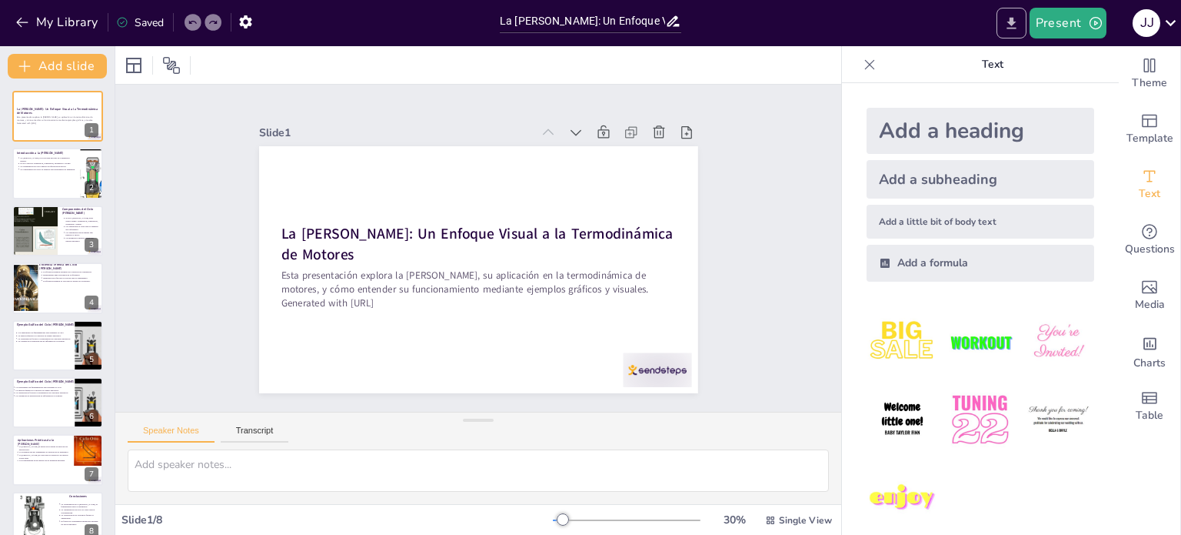
click at [1020, 21] on icon "Export to PowerPoint" at bounding box center [1012, 23] width 16 height 16
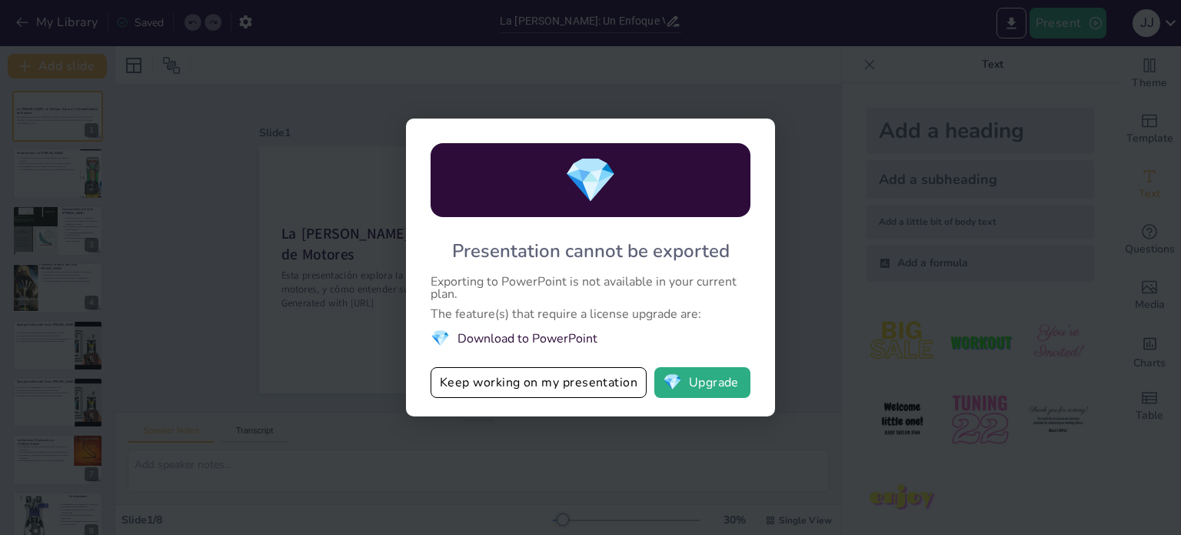
click at [855, 398] on div "💎 Presentation cannot be exported Exporting to PowerPoint is not available in y…" at bounding box center [590, 267] width 1181 height 535
click at [901, 93] on div "💎 Presentation cannot be exported Exporting to PowerPoint is not available in y…" at bounding box center [590, 267] width 1181 height 535
click at [864, 111] on div "💎 Presentation cannot be exported Exporting to PowerPoint is not available in y…" at bounding box center [590, 267] width 1181 height 535
click at [674, 449] on div "💎 Presentation cannot be exported Exporting to PowerPoint is not available in y…" at bounding box center [590, 267] width 1181 height 535
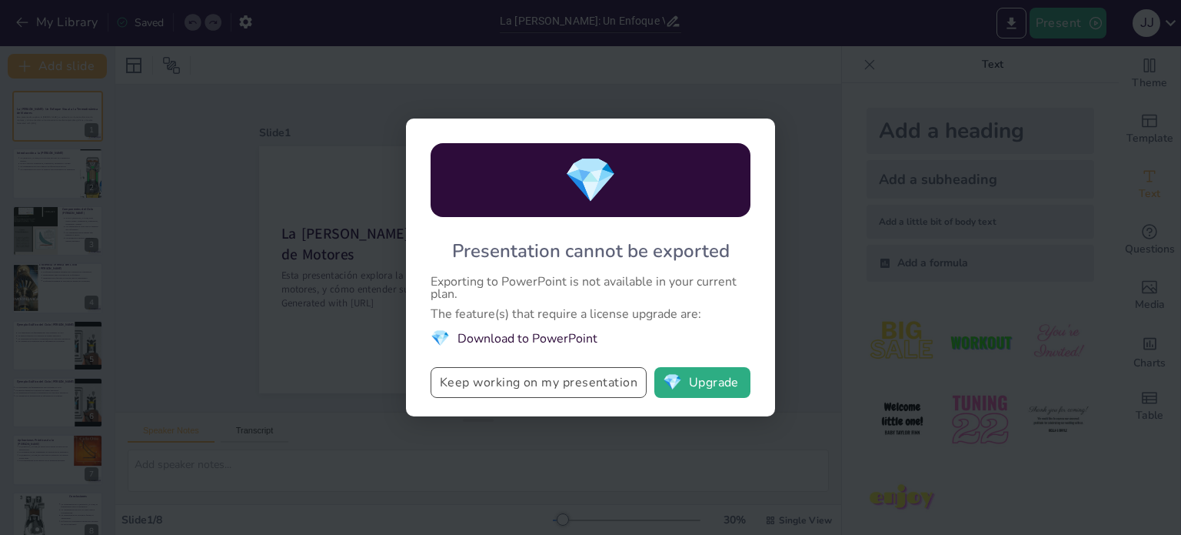
click at [592, 378] on button "Keep working on my presentation" at bounding box center [539, 382] width 216 height 31
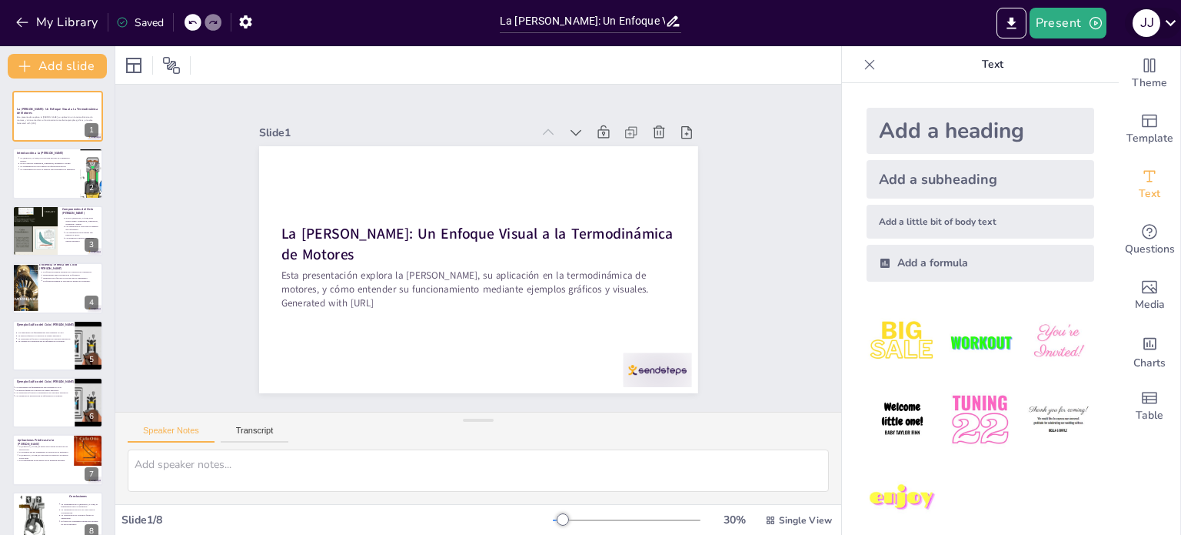
click at [1164, 15] on icon at bounding box center [1171, 22] width 21 height 21
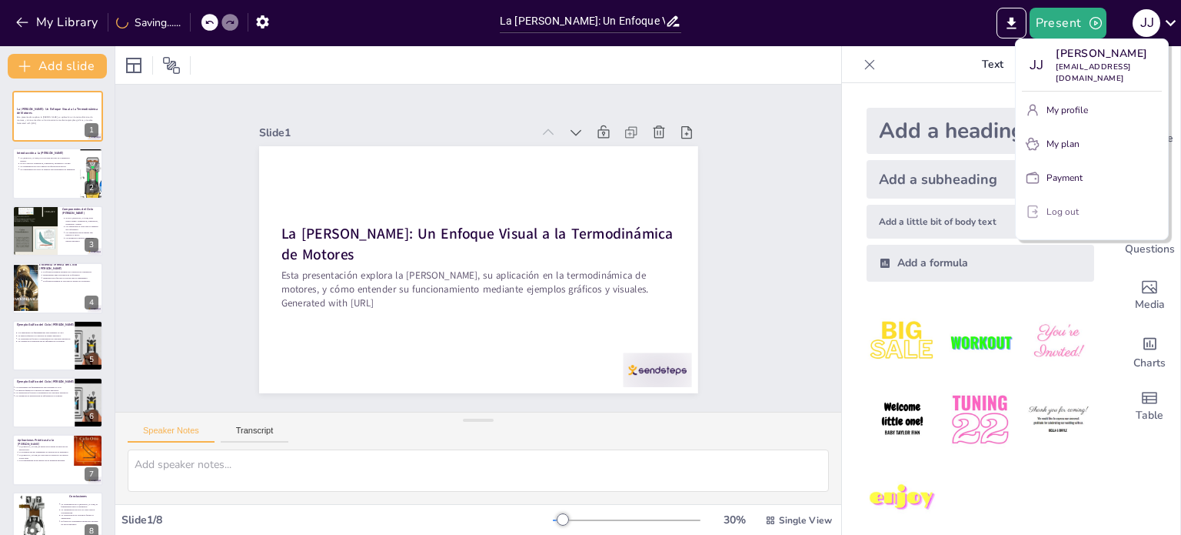
click at [1089, 212] on button "Log out" at bounding box center [1092, 211] width 140 height 25
